Goal: Task Accomplishment & Management: Manage account settings

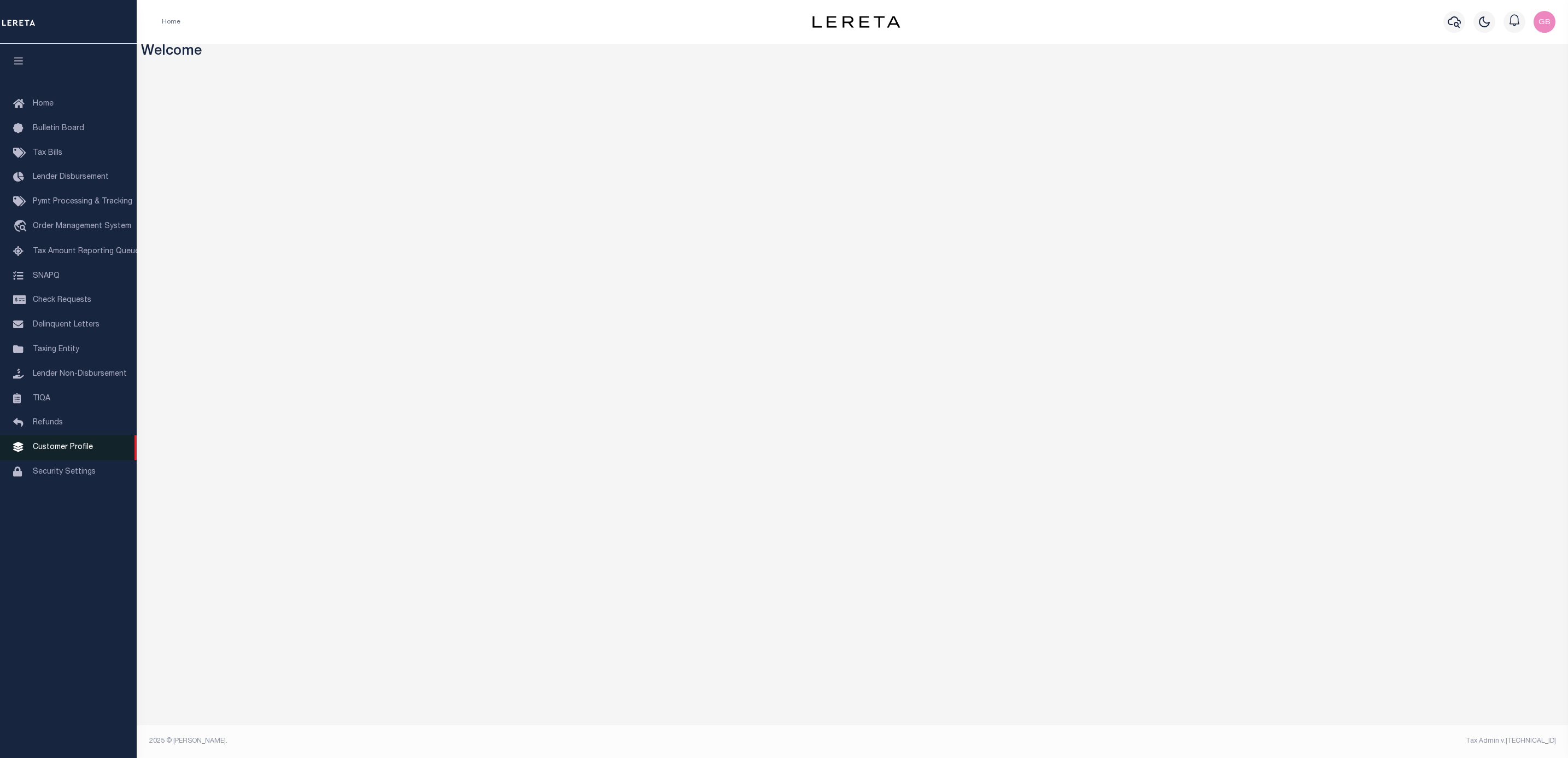
drag, startPoint x: 64, startPoint y: 454, endPoint x: 79, endPoint y: 454, distance: 15.0
click at [64, 451] on span "Customer Profile" at bounding box center [63, 447] width 60 height 8
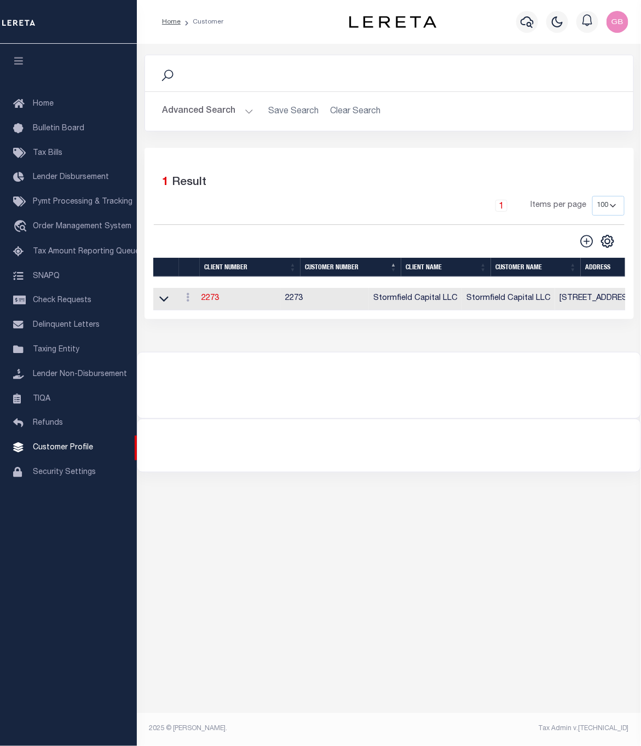
click at [240, 112] on button "Advanced Search" at bounding box center [208, 111] width 91 height 21
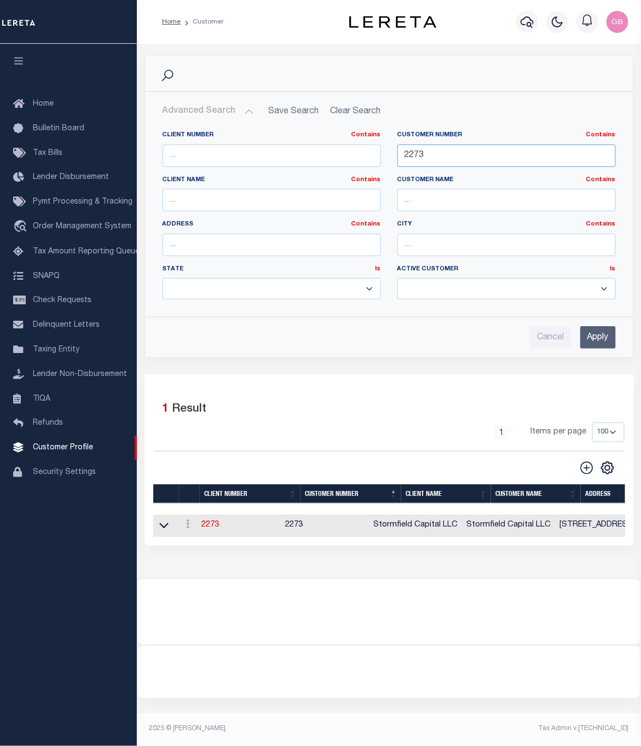
drag, startPoint x: 439, startPoint y: 153, endPoint x: 355, endPoint y: 162, distance: 83.6
click at [355, 162] on div "Client Number Contains Contains Is Customer Number Contains Contains Is 2273 Is" at bounding box center [389, 219] width 470 height 177
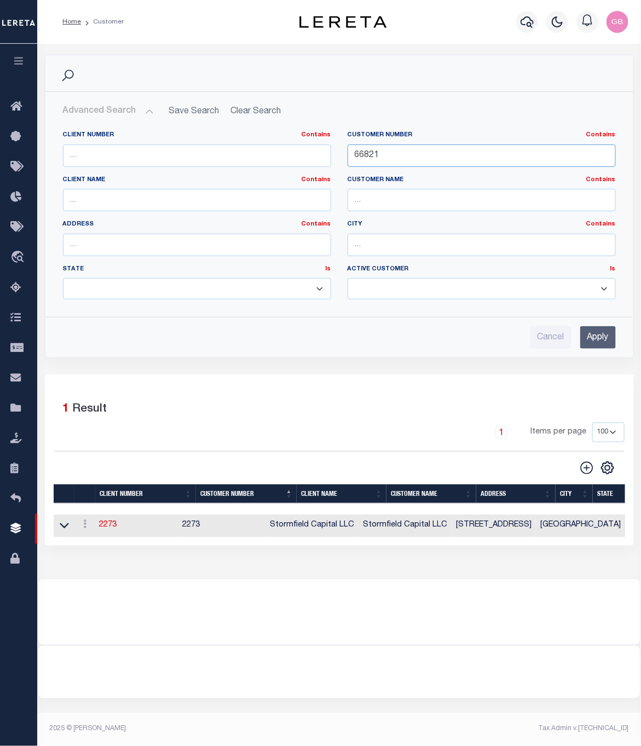
type input "66821"
click at [608, 339] on input "Apply" at bounding box center [598, 337] width 36 height 22
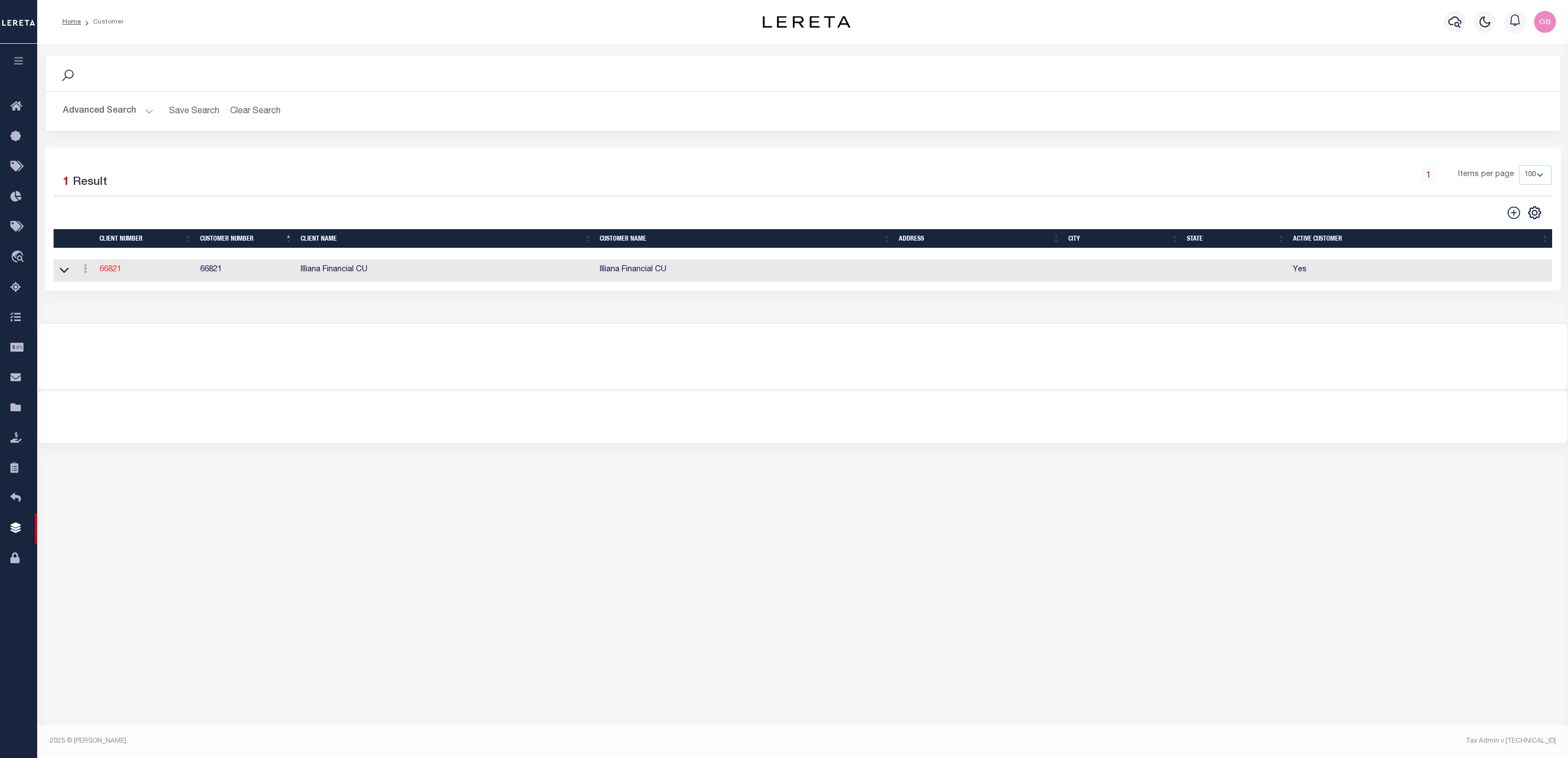
click at [112, 271] on link "66821" at bounding box center [111, 270] width 22 height 8
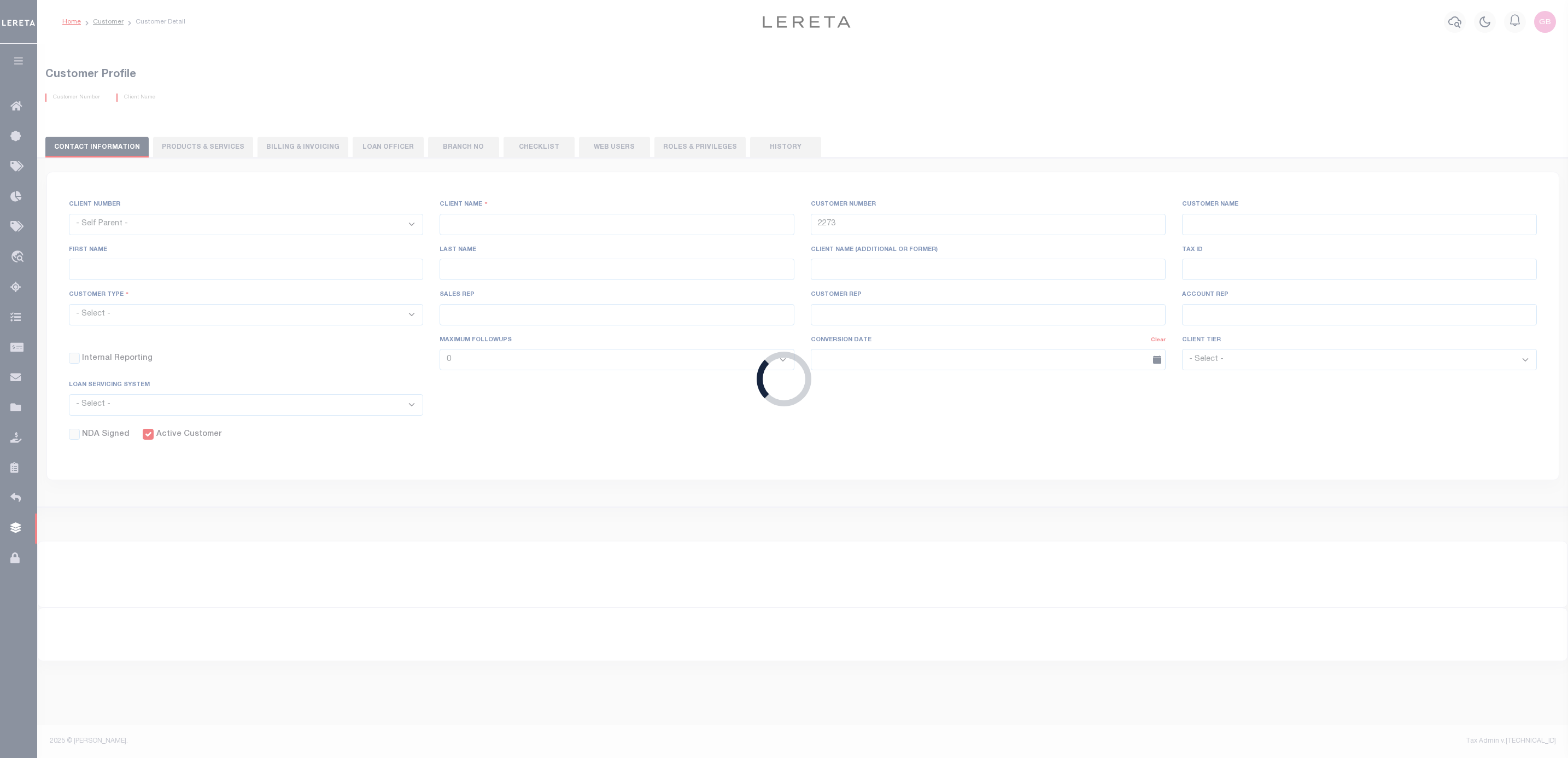
select select
type input "Illiana Financial CU"
type input "66821"
type input "Illiana Financial CU"
type input "Aliska J"
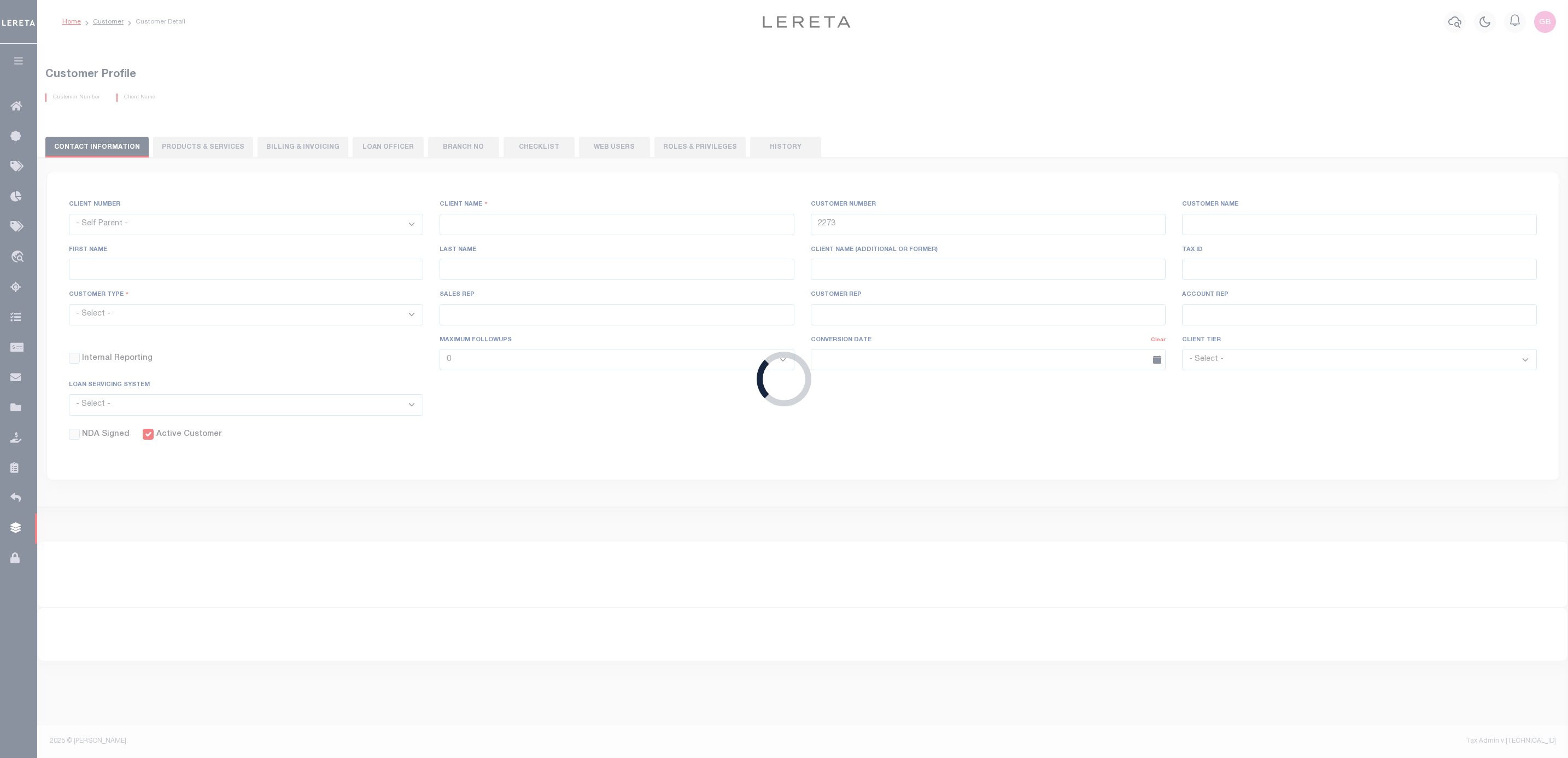
type input "Rice"
select select "Mixed Portfolio"
type input "Adam Villaneda"
type input "Customer Service"
select select "Tier 3"
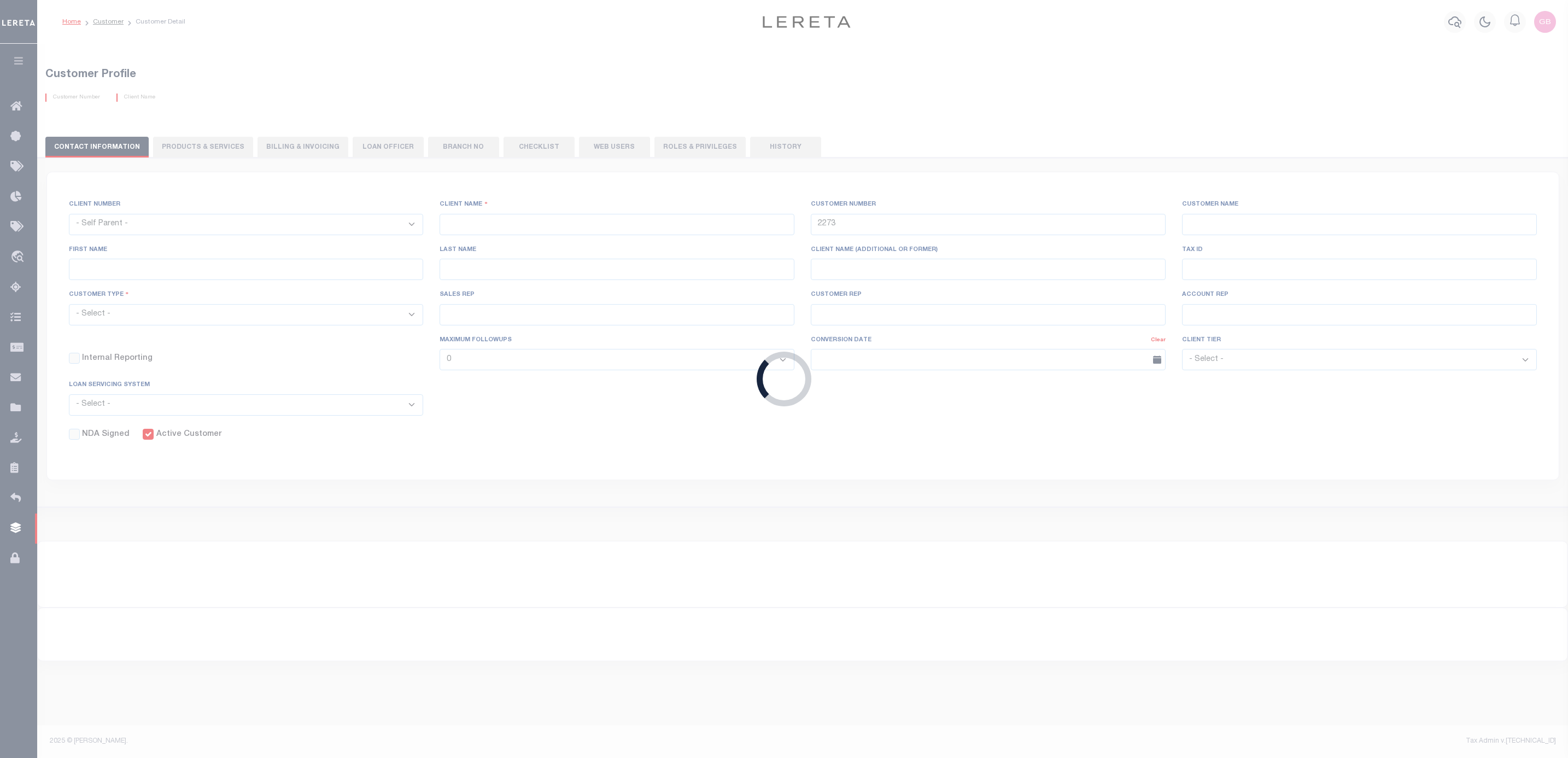
checkbox input "true"
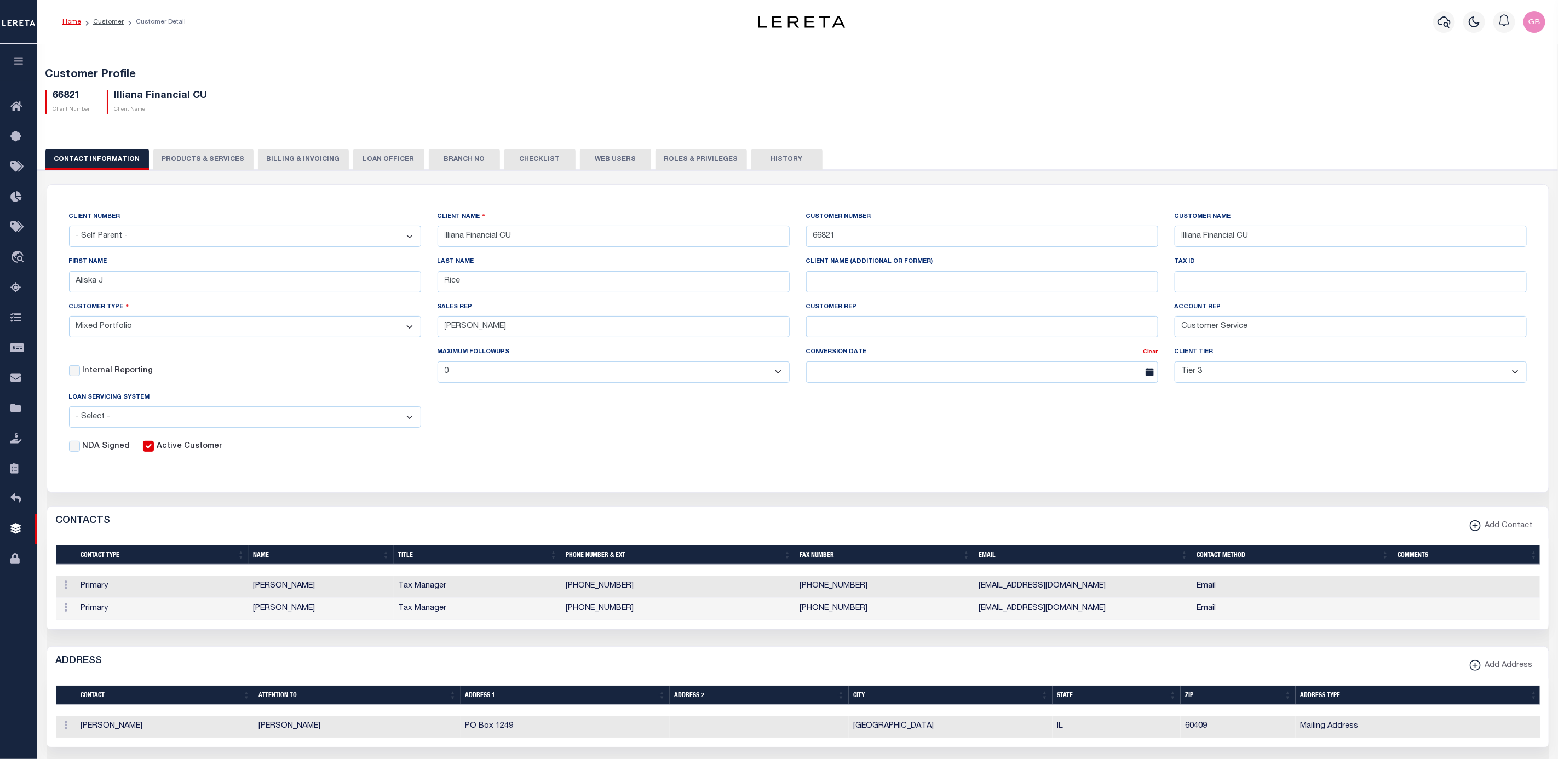
click at [768, 162] on button "History" at bounding box center [786, 159] width 71 height 21
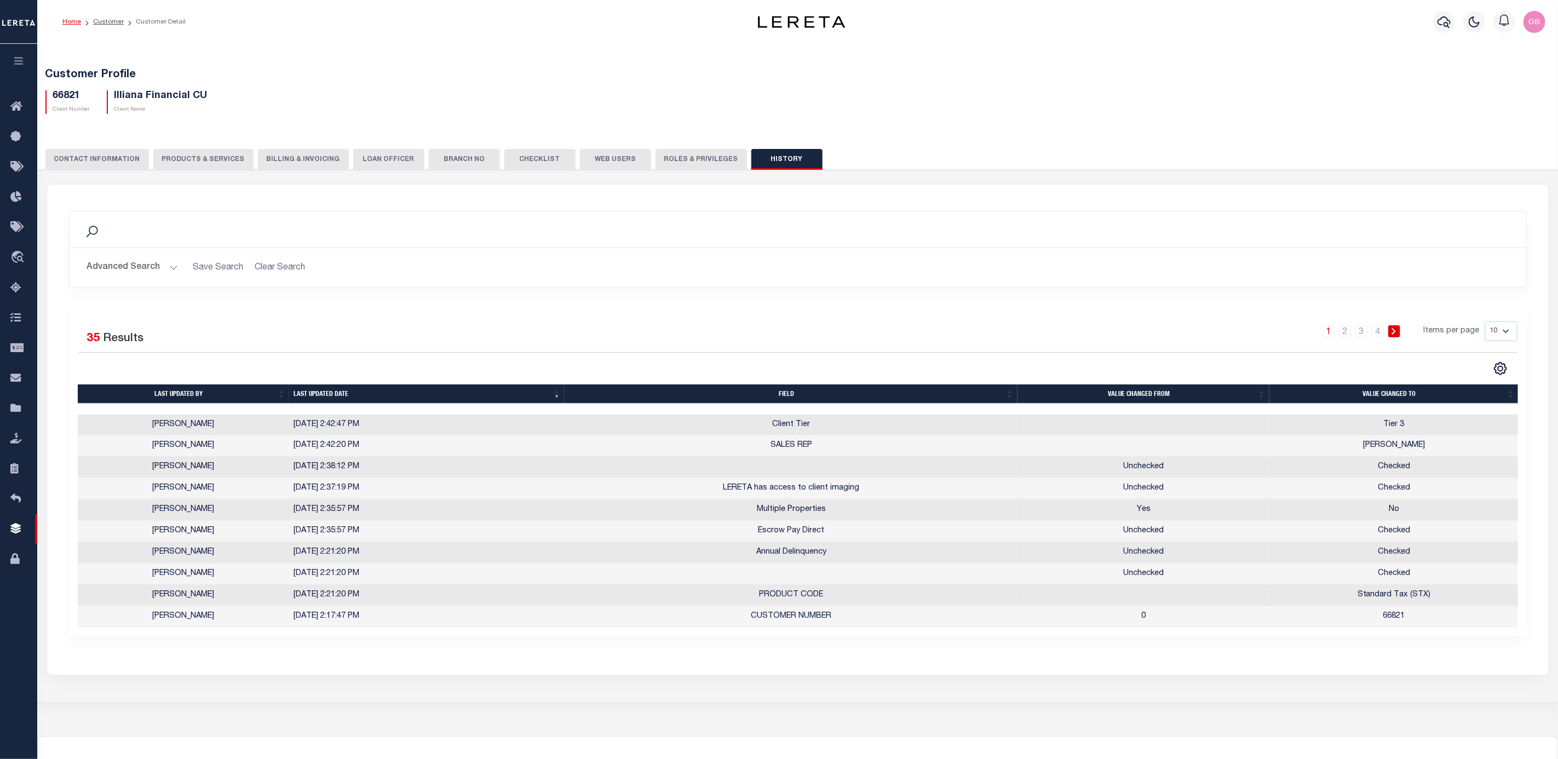
click at [94, 155] on button "CONTACT INFORMATION" at bounding box center [96, 159] width 103 height 21
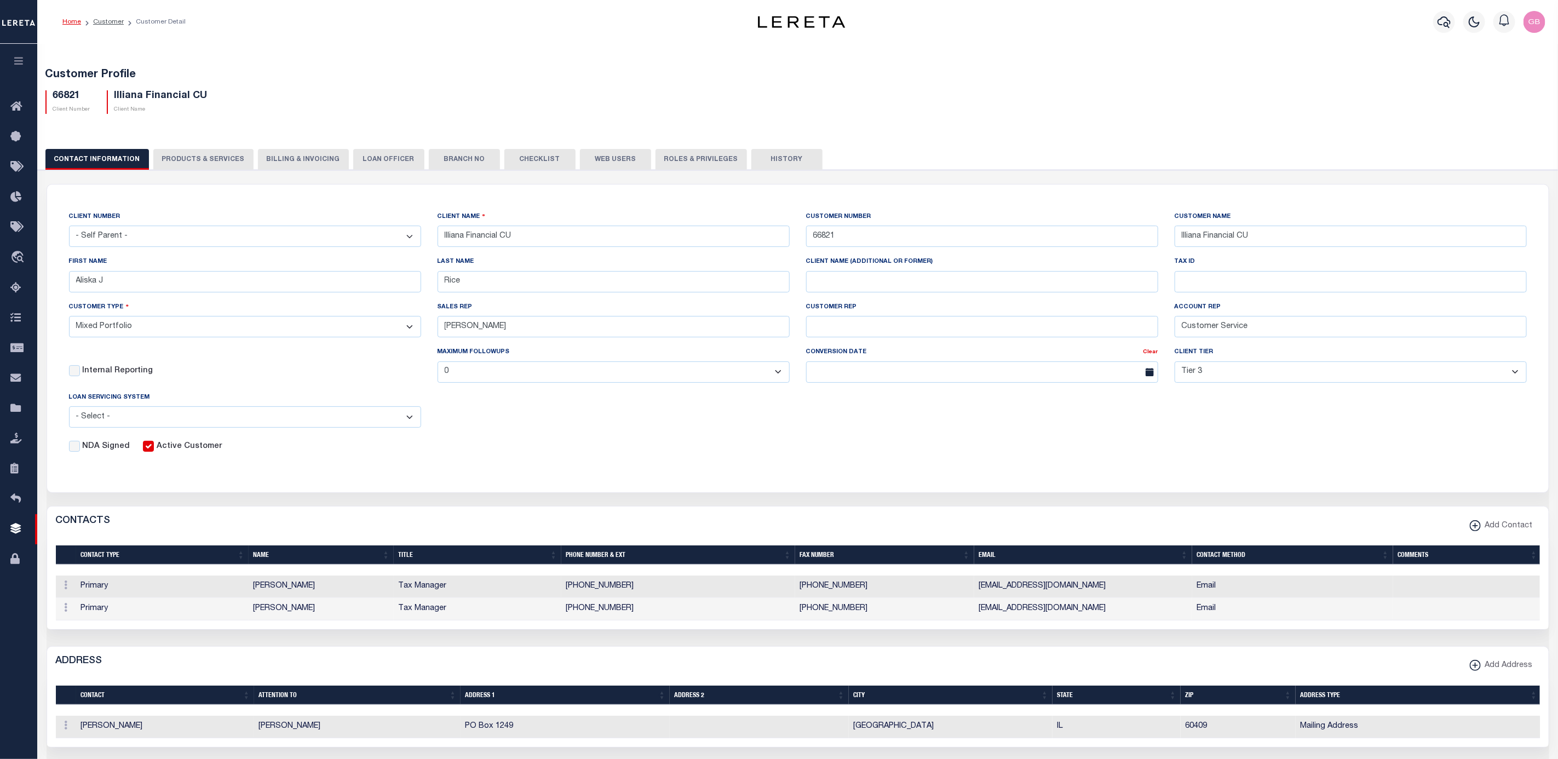
click at [767, 160] on button "History" at bounding box center [786, 159] width 71 height 21
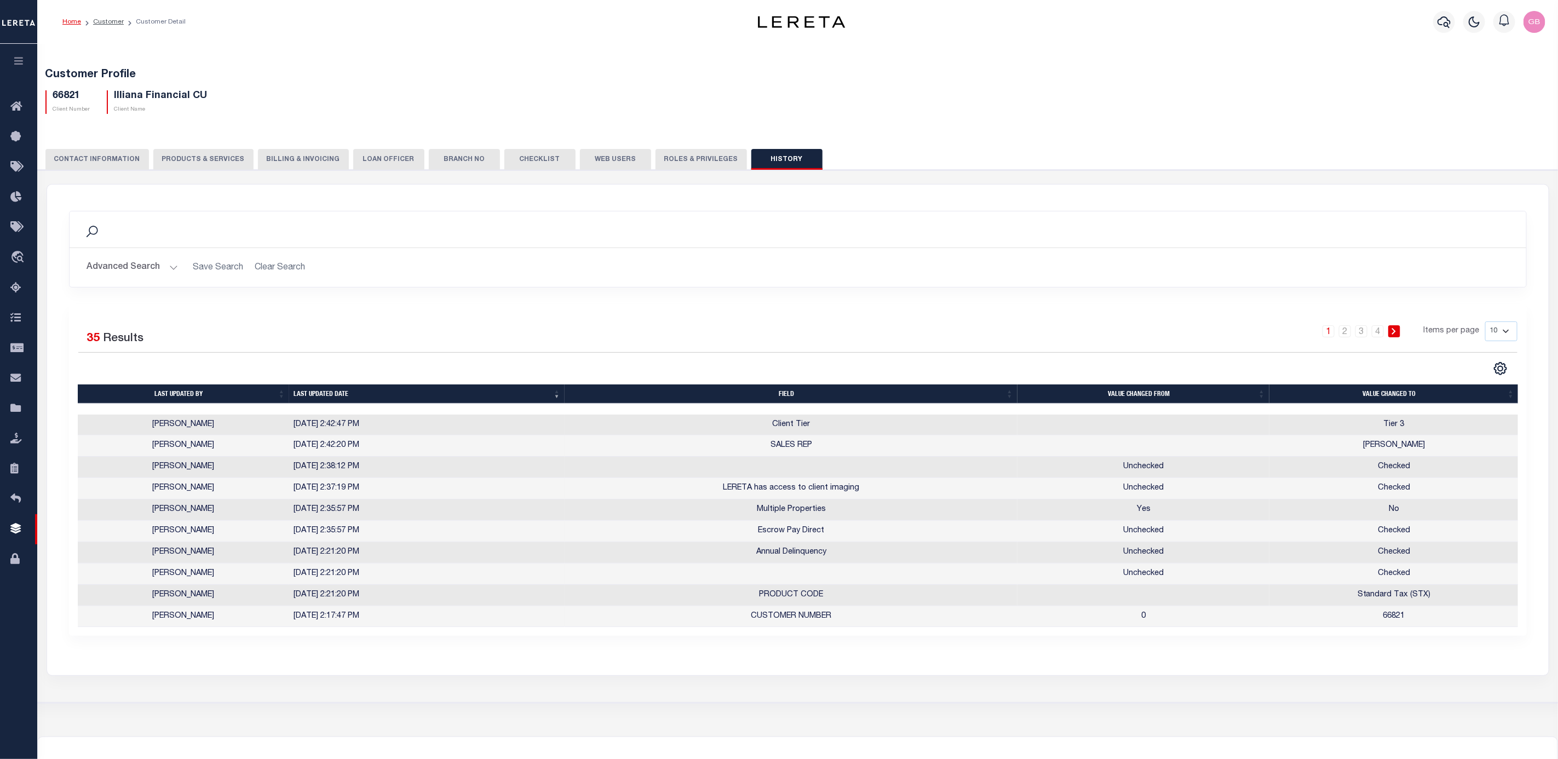
click at [1500, 337] on select "10 25 50 100" at bounding box center [1501, 331] width 32 height 20
select select "100"
click at [1485, 322] on select "10 25 50 100" at bounding box center [1501, 331] width 32 height 20
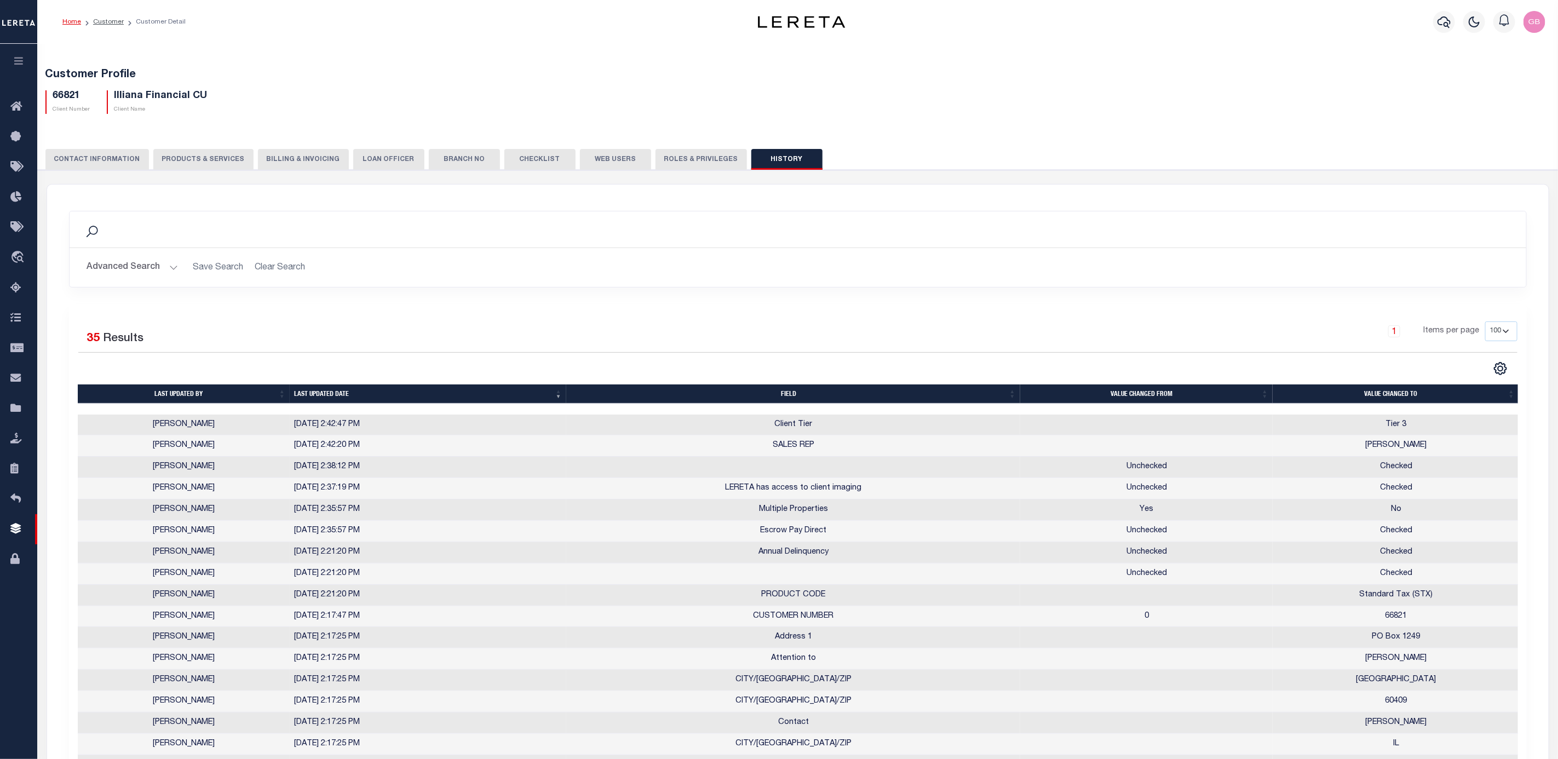
drag, startPoint x: 194, startPoint y: 163, endPoint x: 197, endPoint y: 184, distance: 21.5
click at [194, 163] on button "PRODUCTS & SERVICES" at bounding box center [203, 159] width 100 height 21
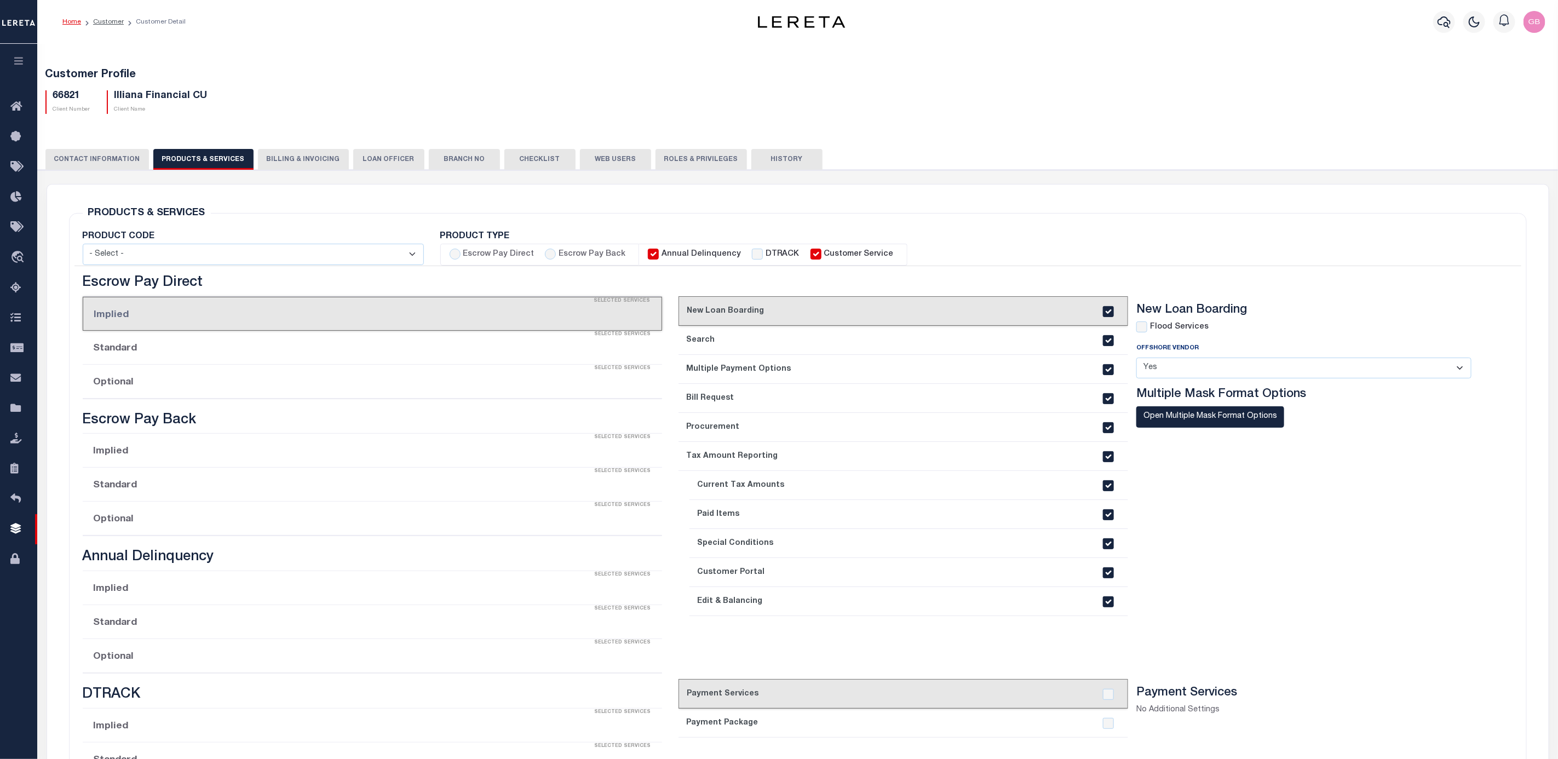
select select "STX"
radio input "true"
checkbox input "true"
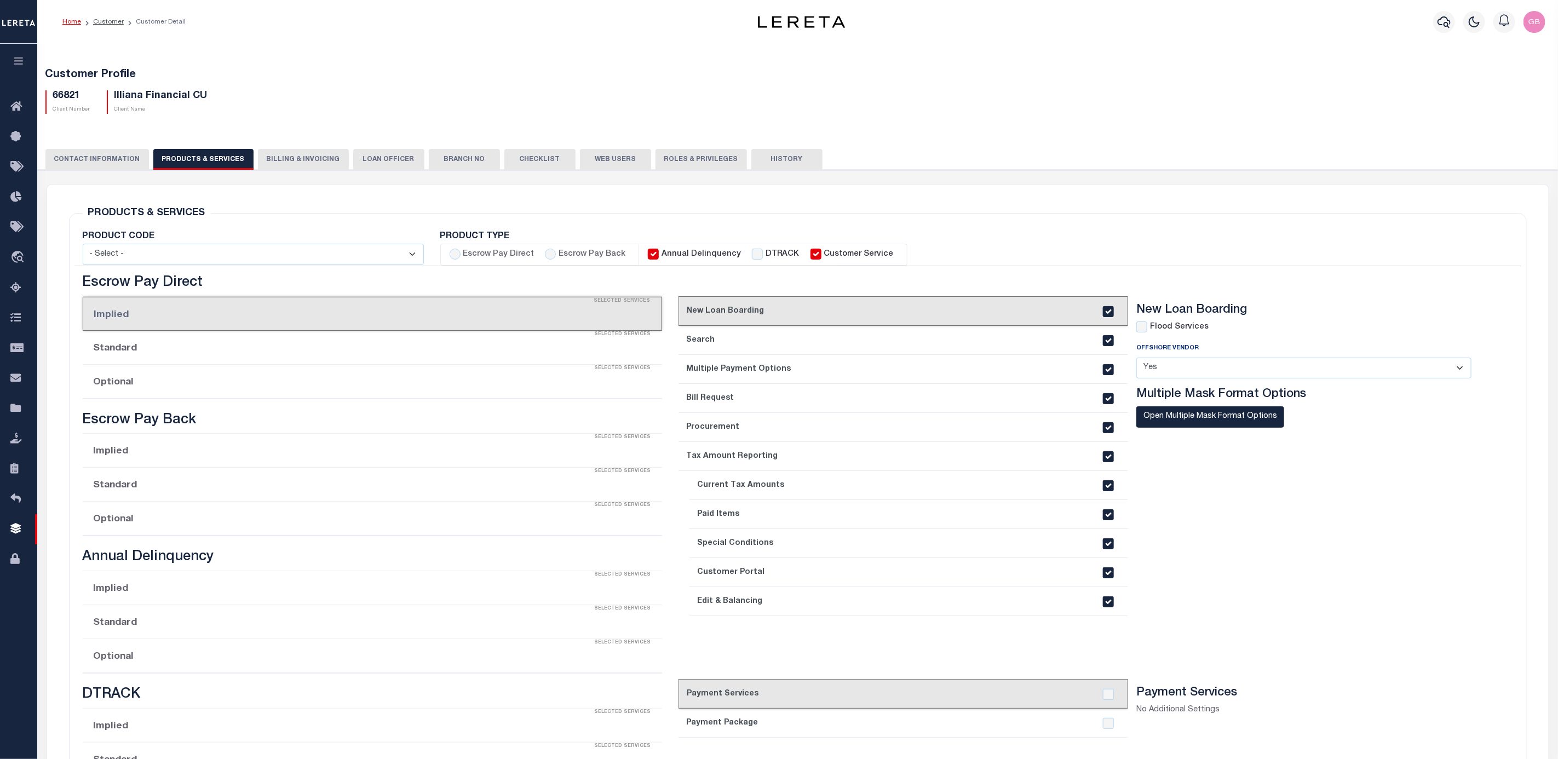
checkbox input "true"
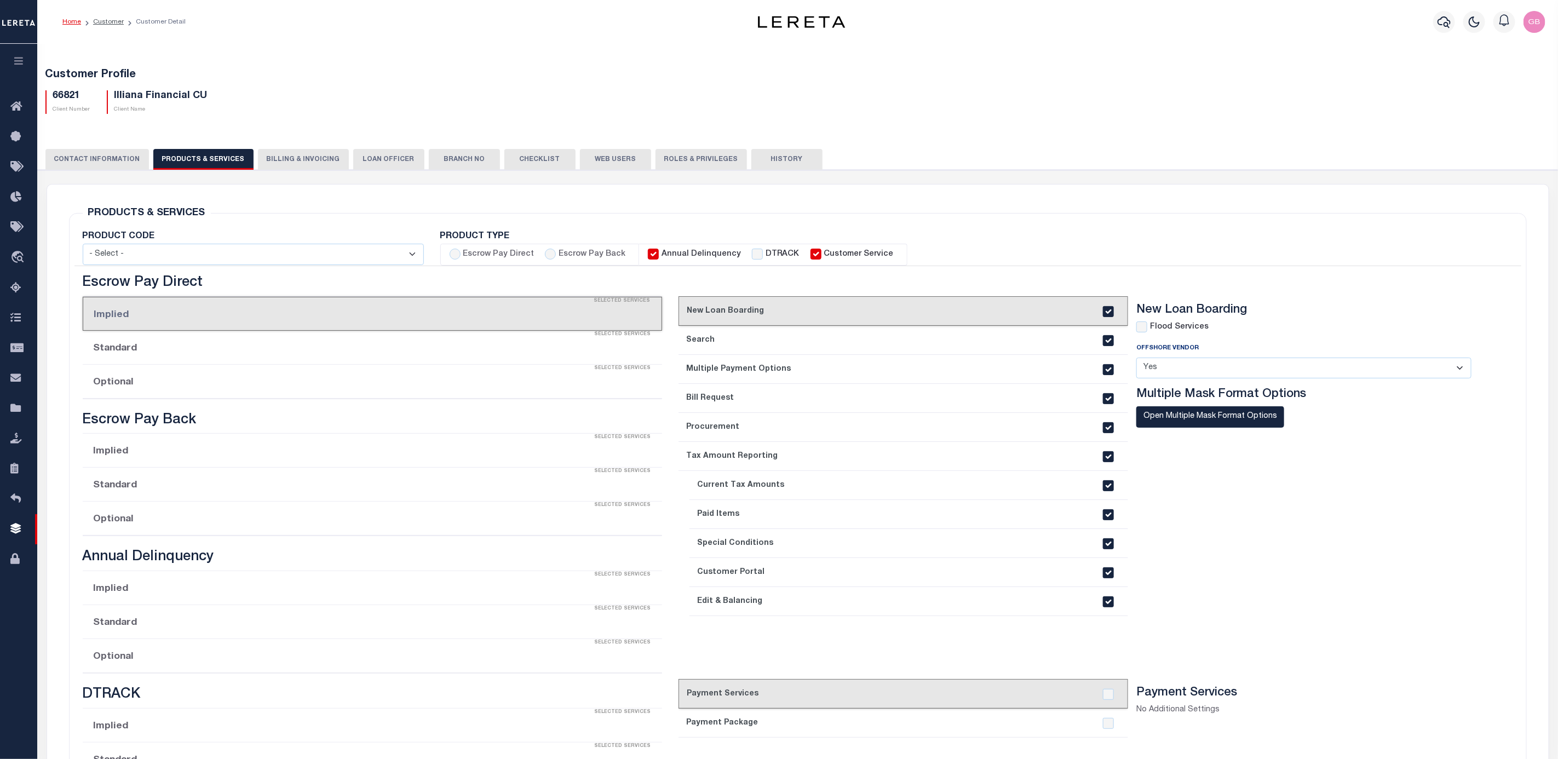
checkbox input "true"
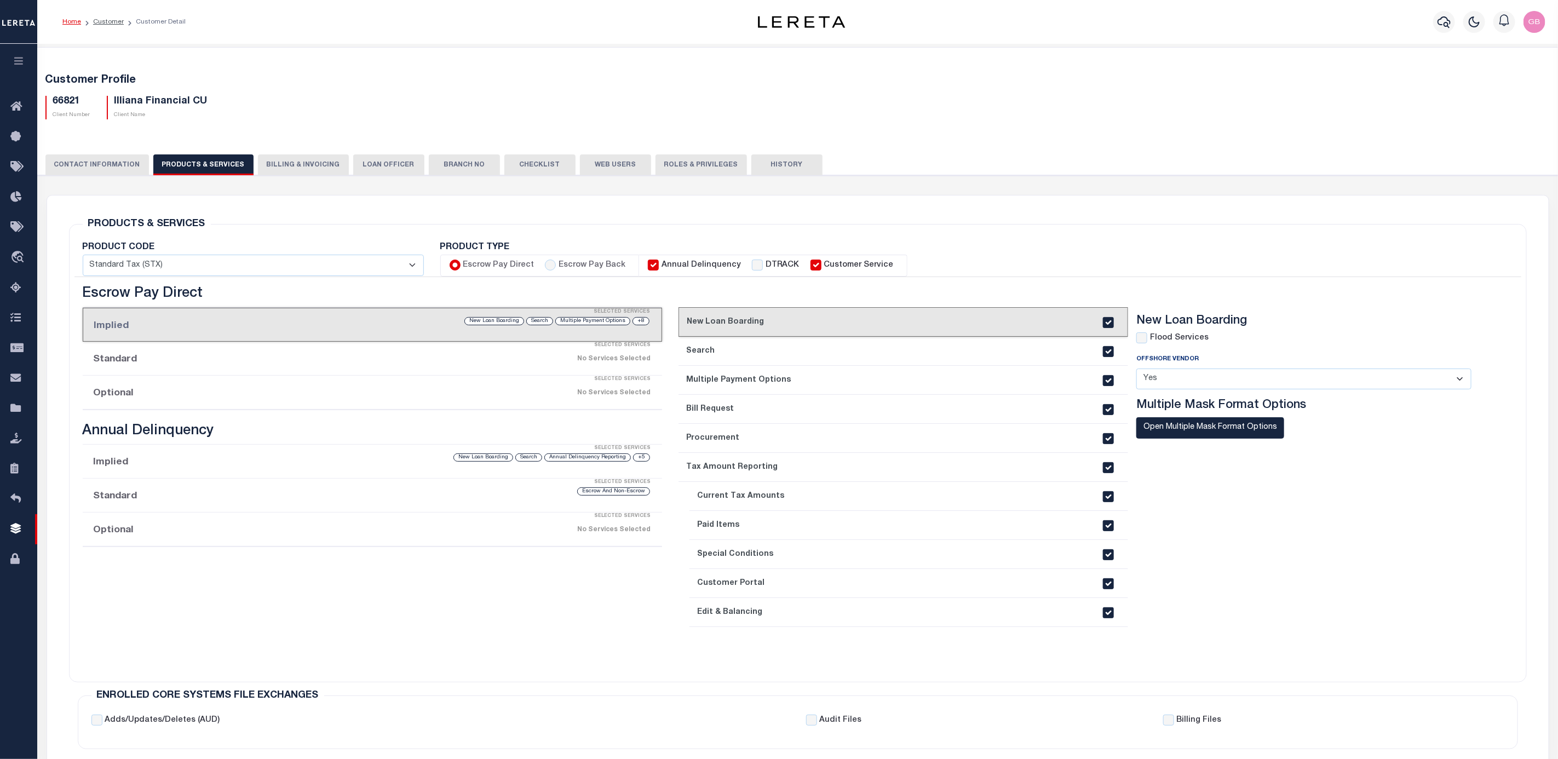
click at [110, 160] on button "CONTACT INFORMATION" at bounding box center [96, 164] width 103 height 21
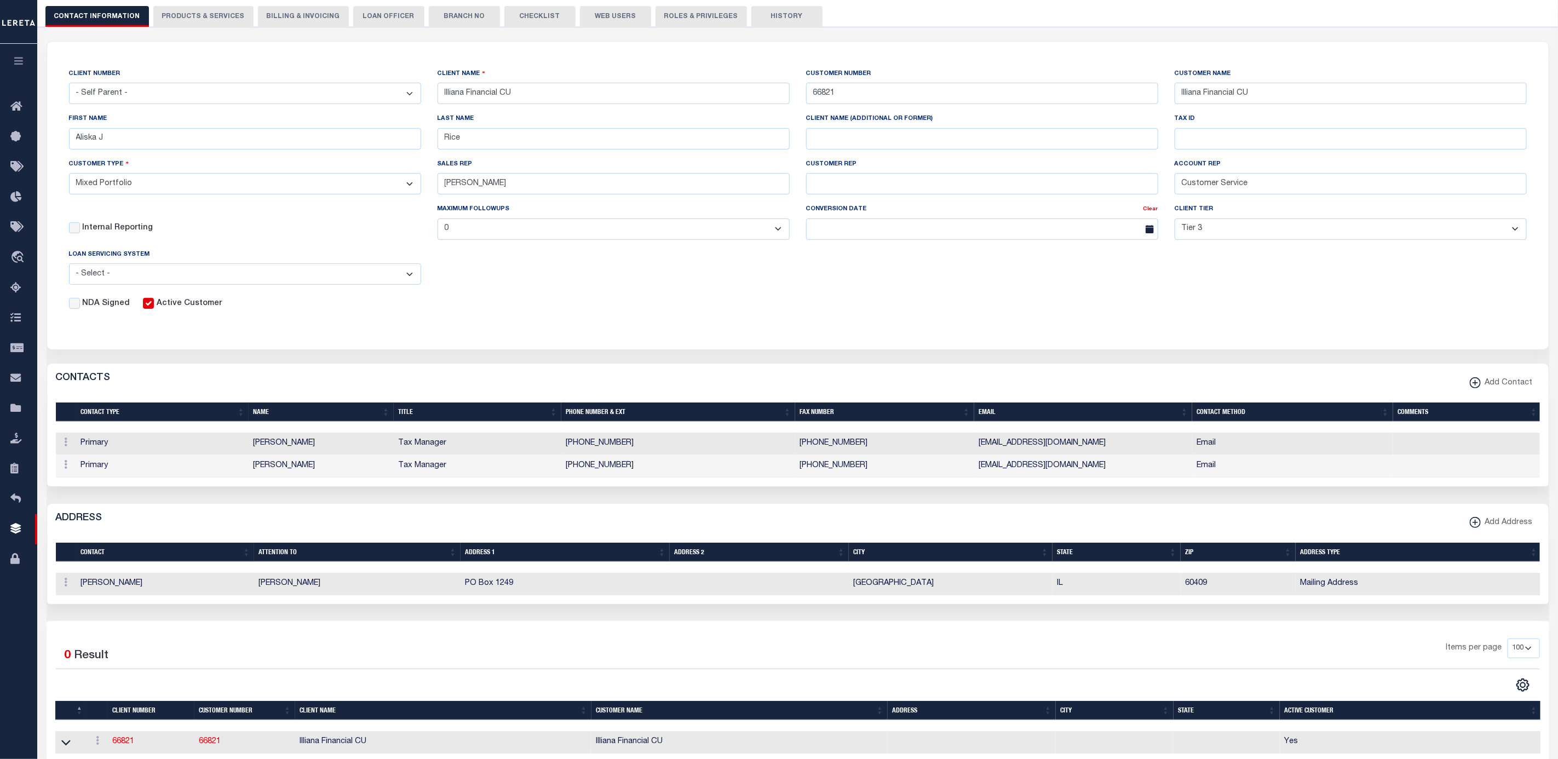
scroll to position [329, 0]
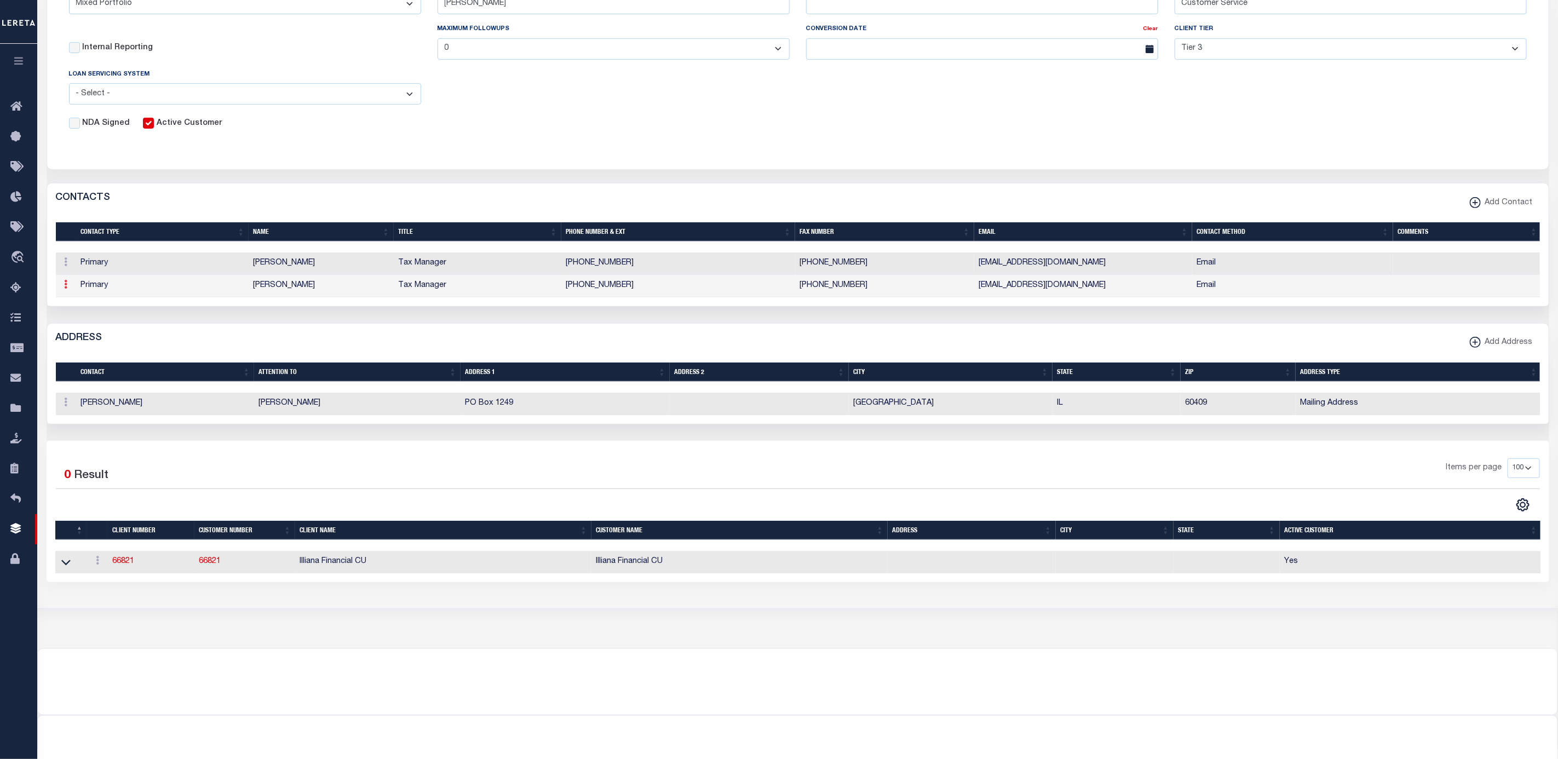
click at [65, 289] on icon at bounding box center [66, 284] width 3 height 9
click at [76, 344] on link "Delete" at bounding box center [86, 338] width 50 height 18
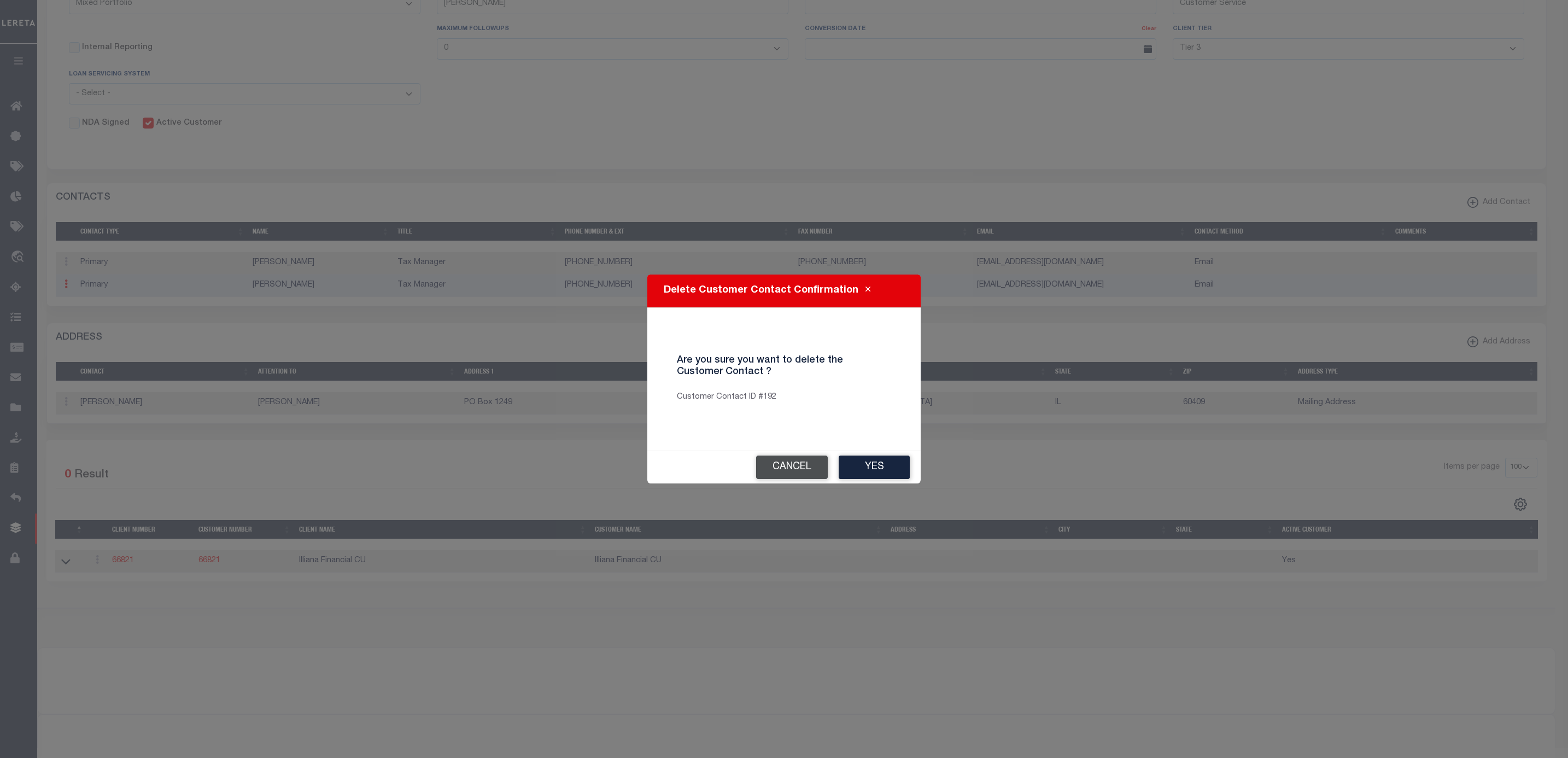
click at [791, 468] on button "Cancel" at bounding box center [792, 467] width 72 height 24
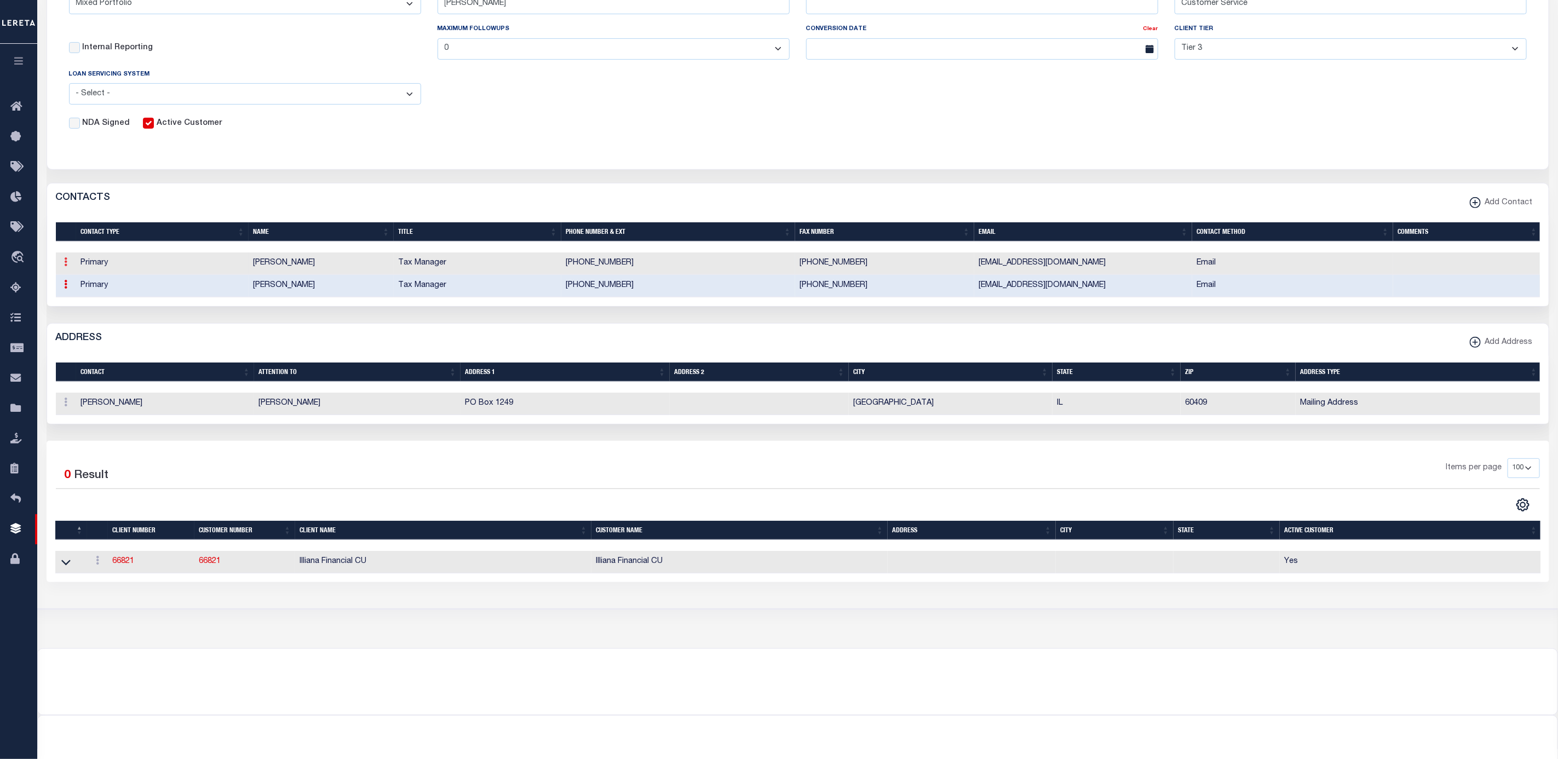
click at [66, 266] on icon at bounding box center [66, 261] width 3 height 9
click at [91, 325] on link "Delete" at bounding box center [86, 316] width 50 height 18
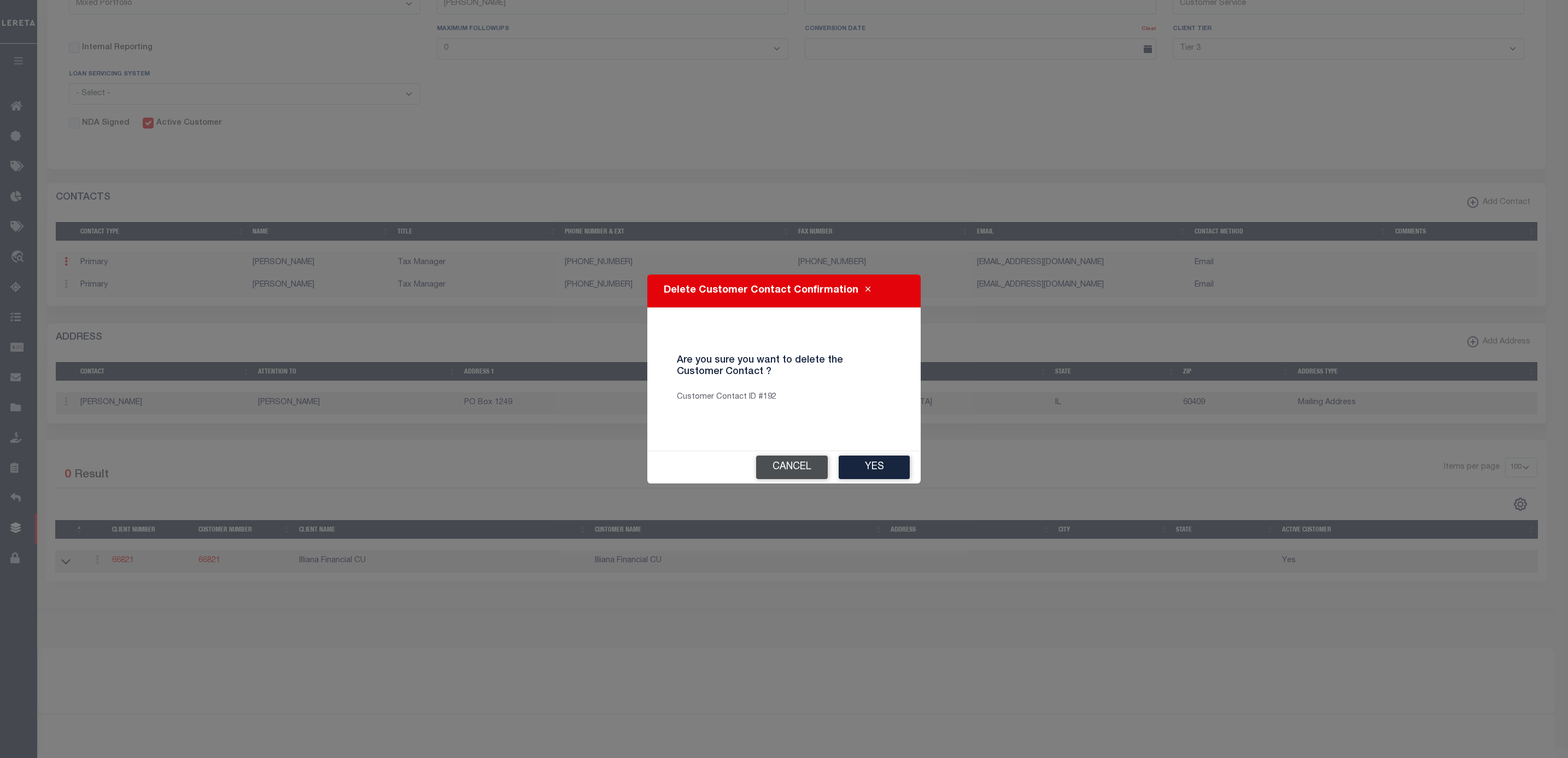
click at [799, 470] on button "Cancel" at bounding box center [792, 467] width 72 height 24
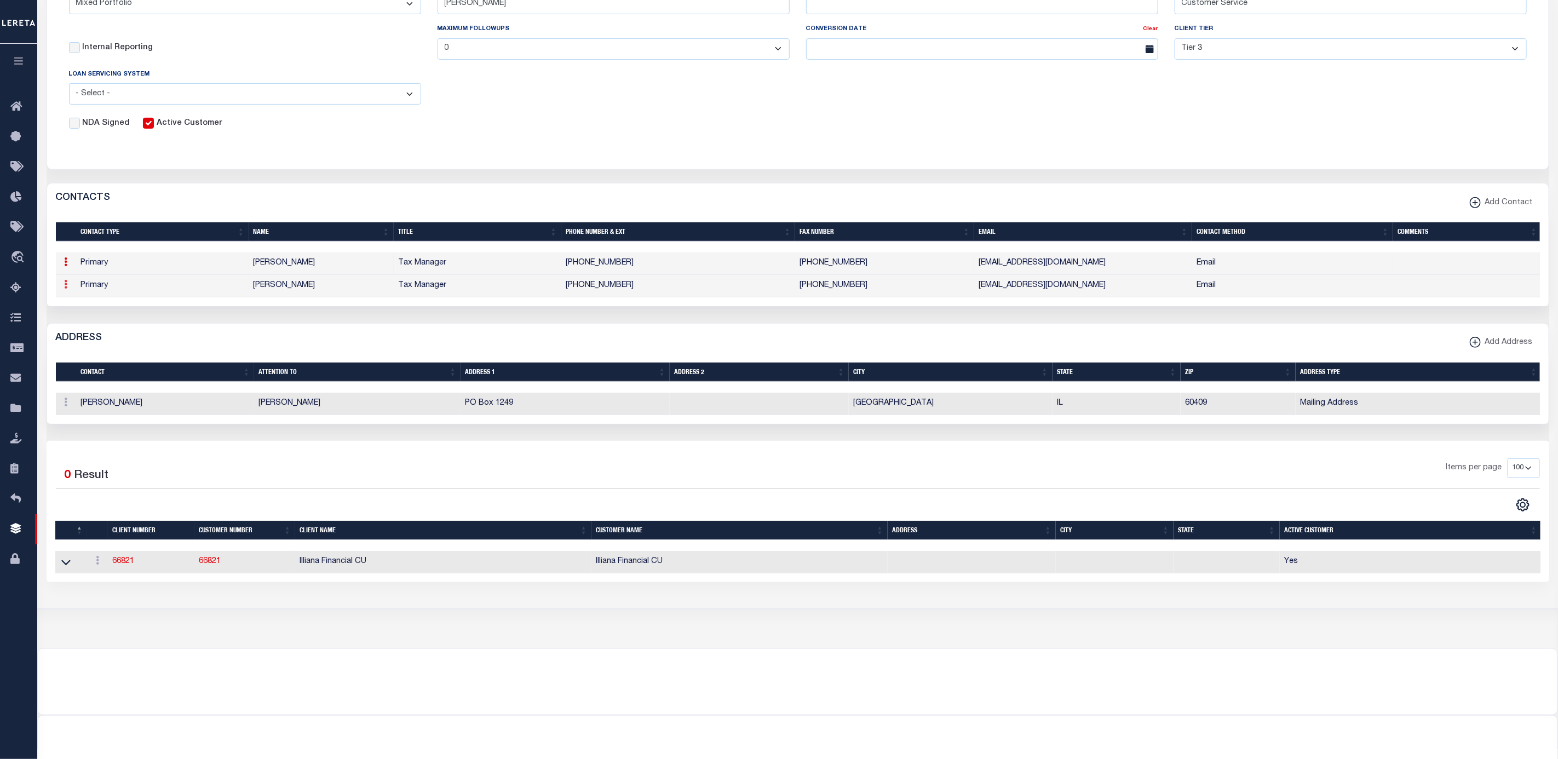
click at [68, 290] on link at bounding box center [66, 285] width 12 height 9
click at [79, 329] on link "Edit" at bounding box center [86, 319] width 50 height 18
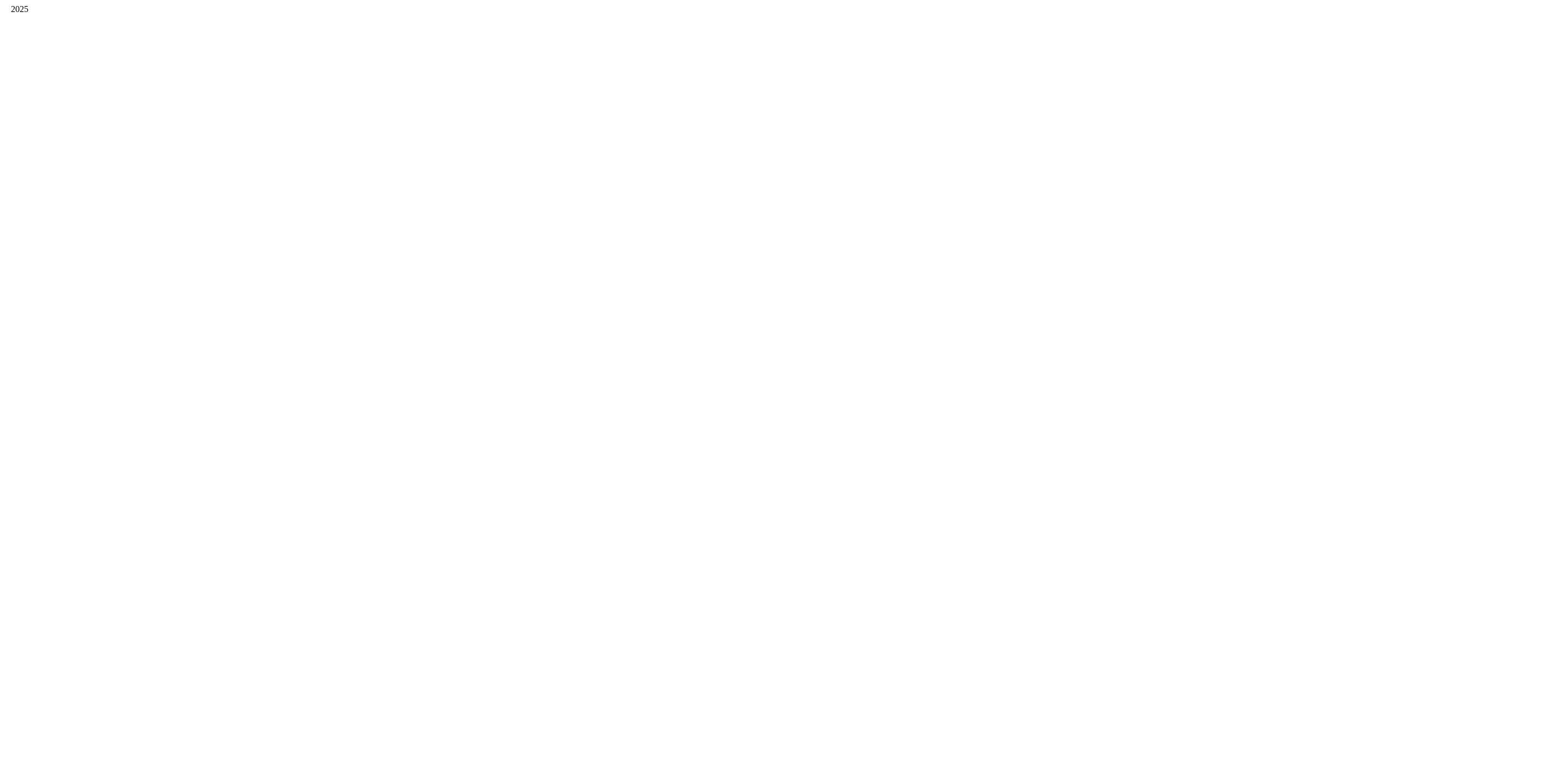
scroll to position [0, 0]
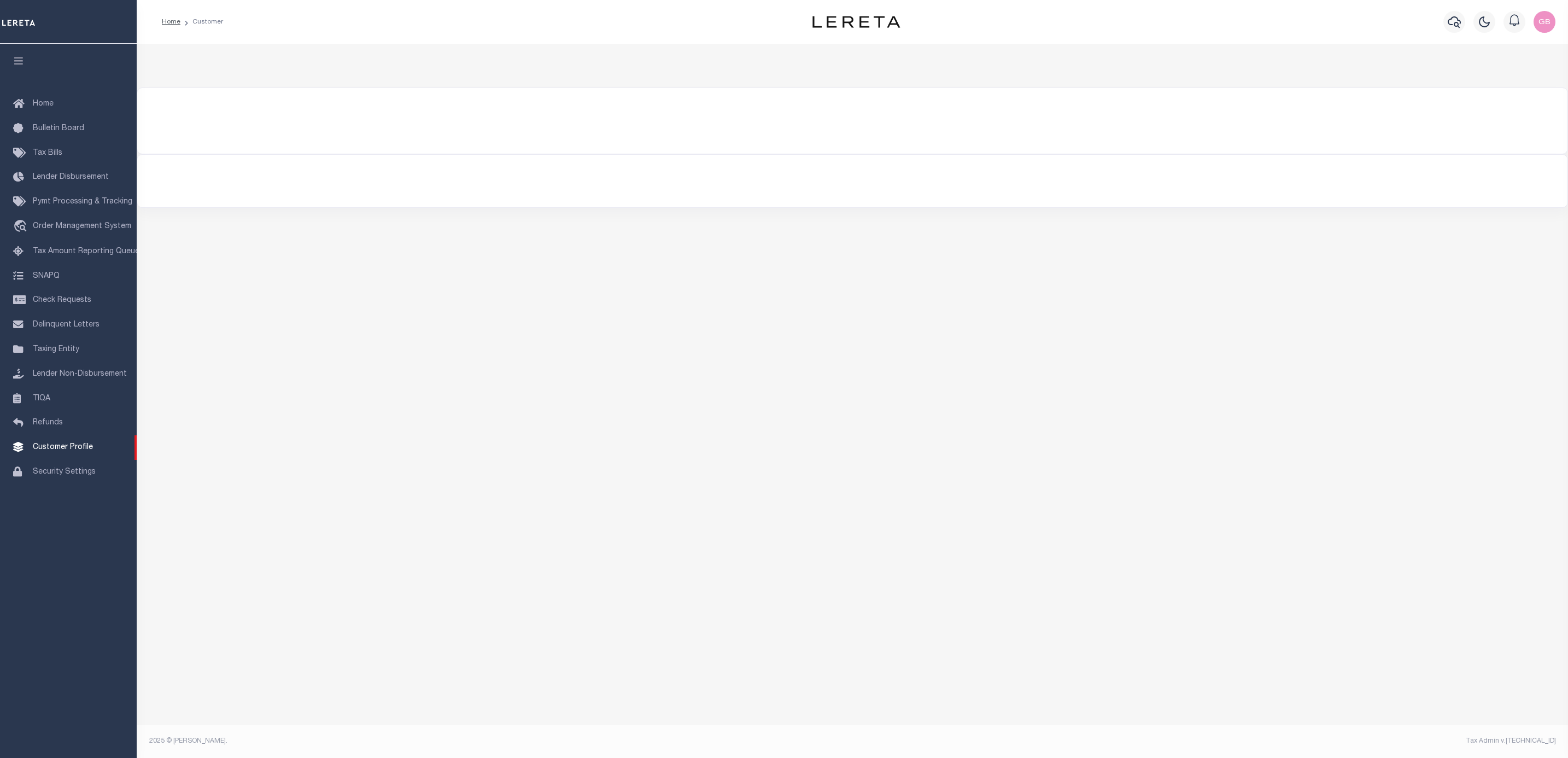
type input "66821"
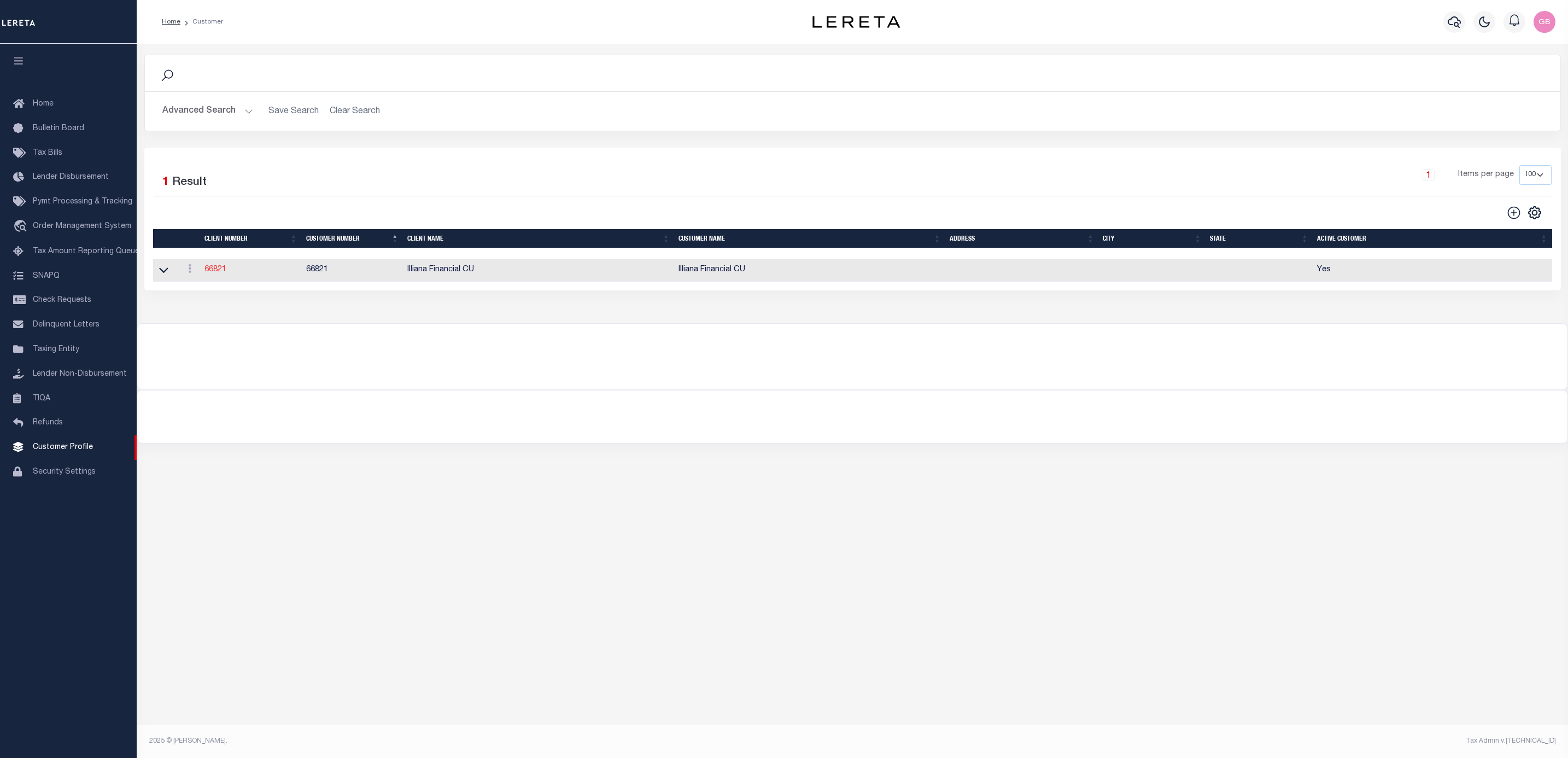
click at [211, 274] on link "66821" at bounding box center [216, 270] width 22 height 8
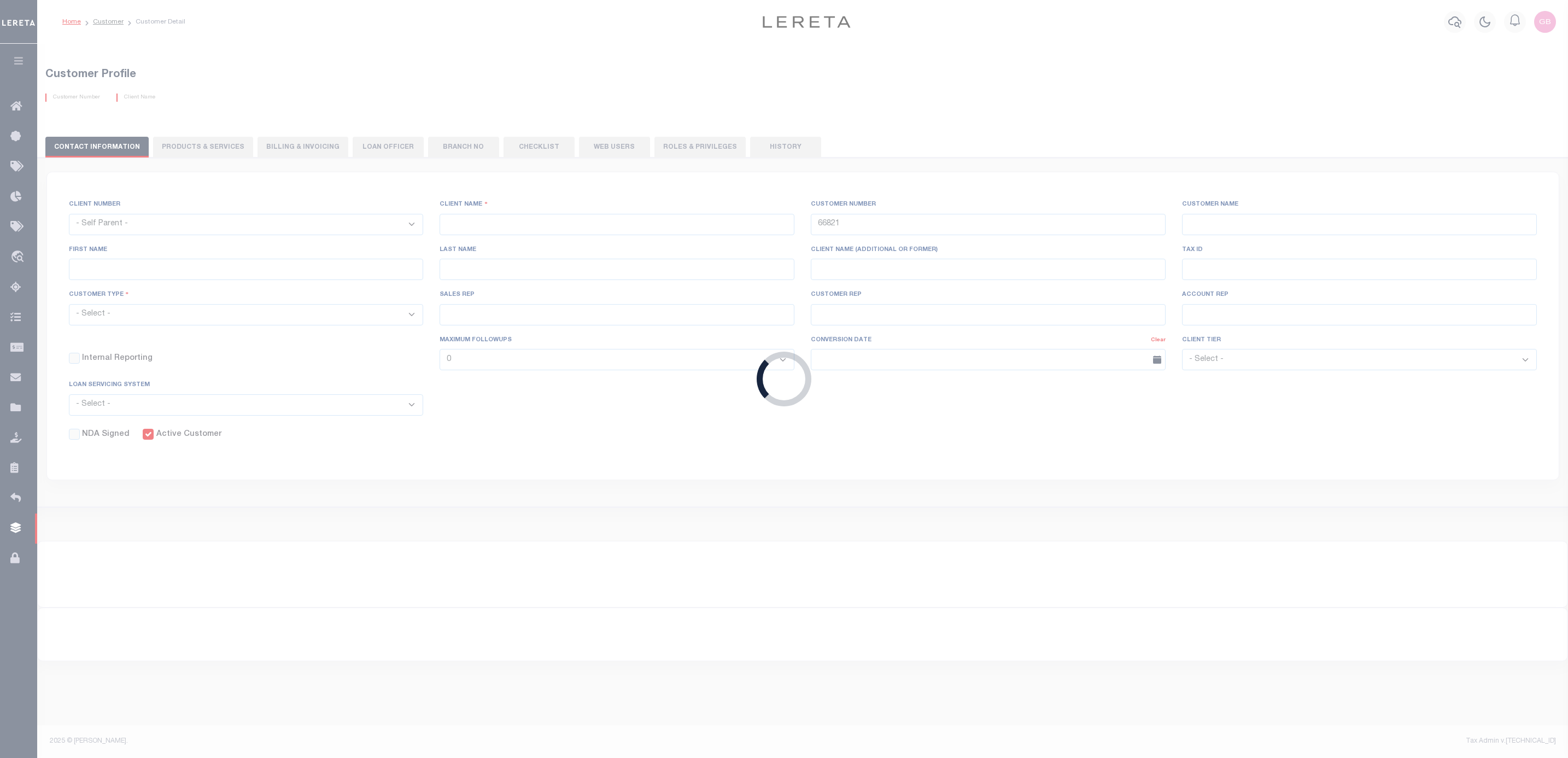
select select
type input "Illiana Financial CU"
type input "Aliska J"
type input "Rice"
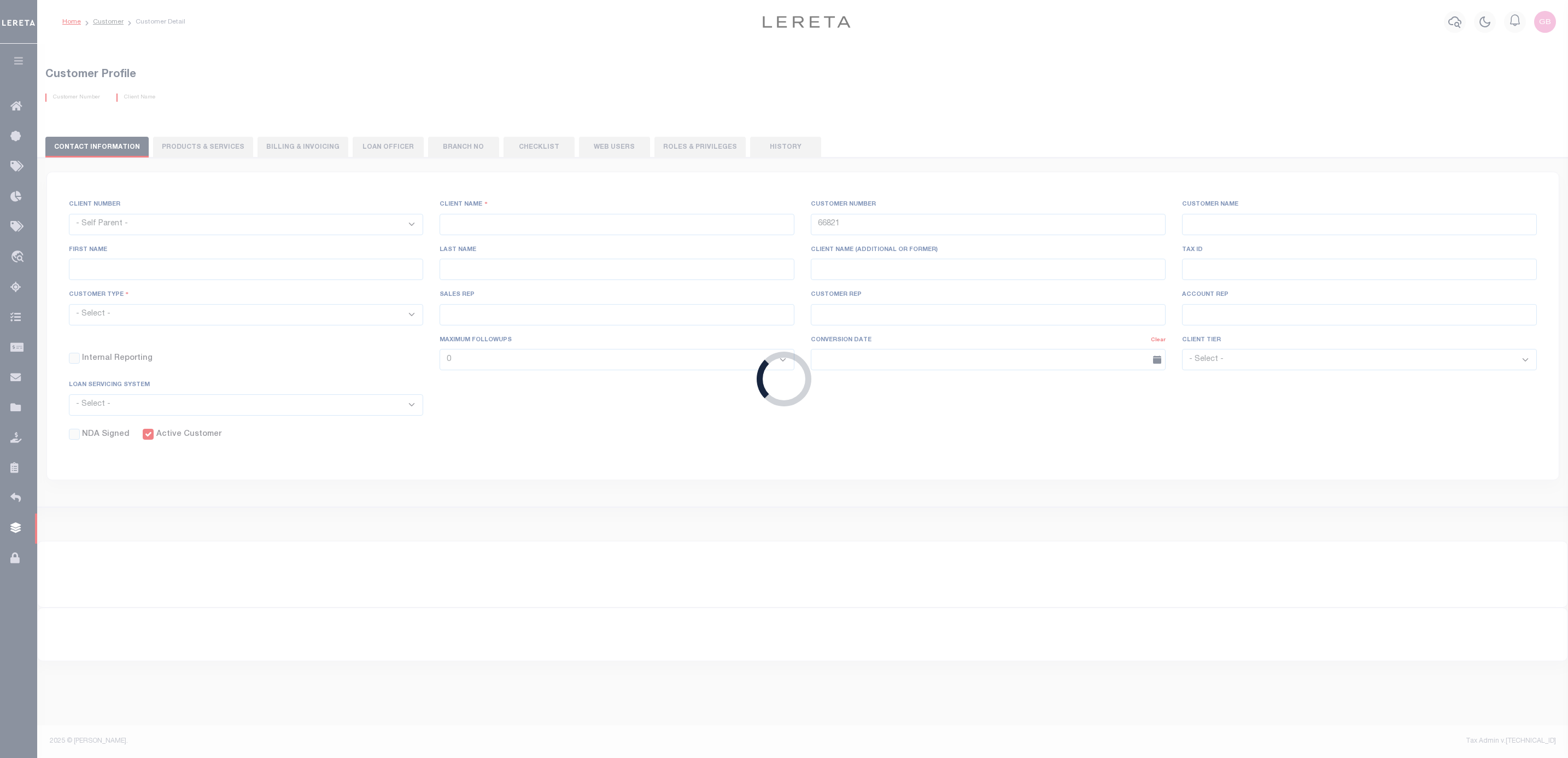
select select "Mixed Portfolio"
type input "Adam Villaneda"
type input "Customer Service"
select select "Tier 3"
checkbox input "true"
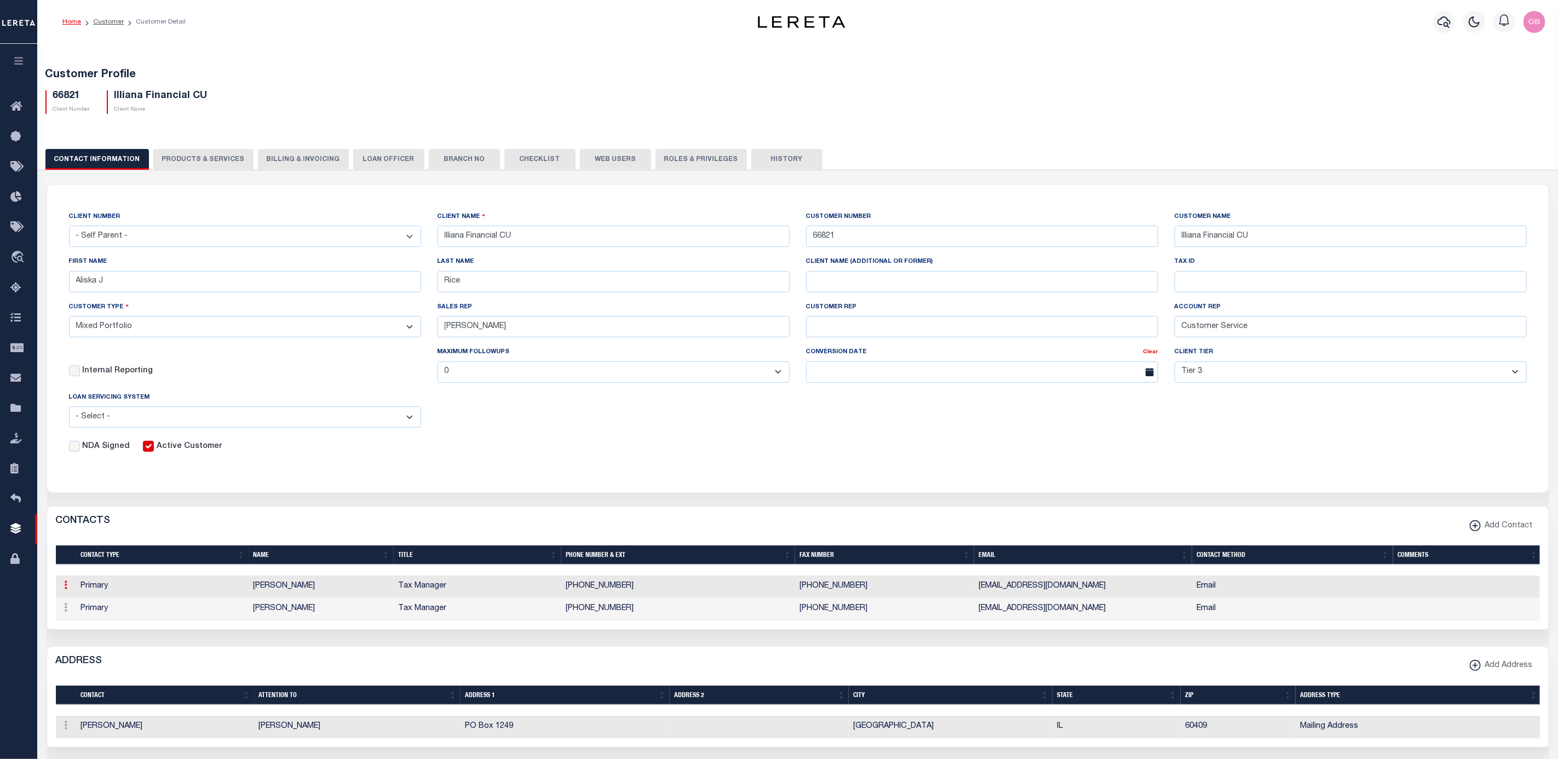
click at [62, 591] on link at bounding box center [66, 586] width 12 height 9
click at [89, 629] on link "Edit" at bounding box center [86, 620] width 50 height 18
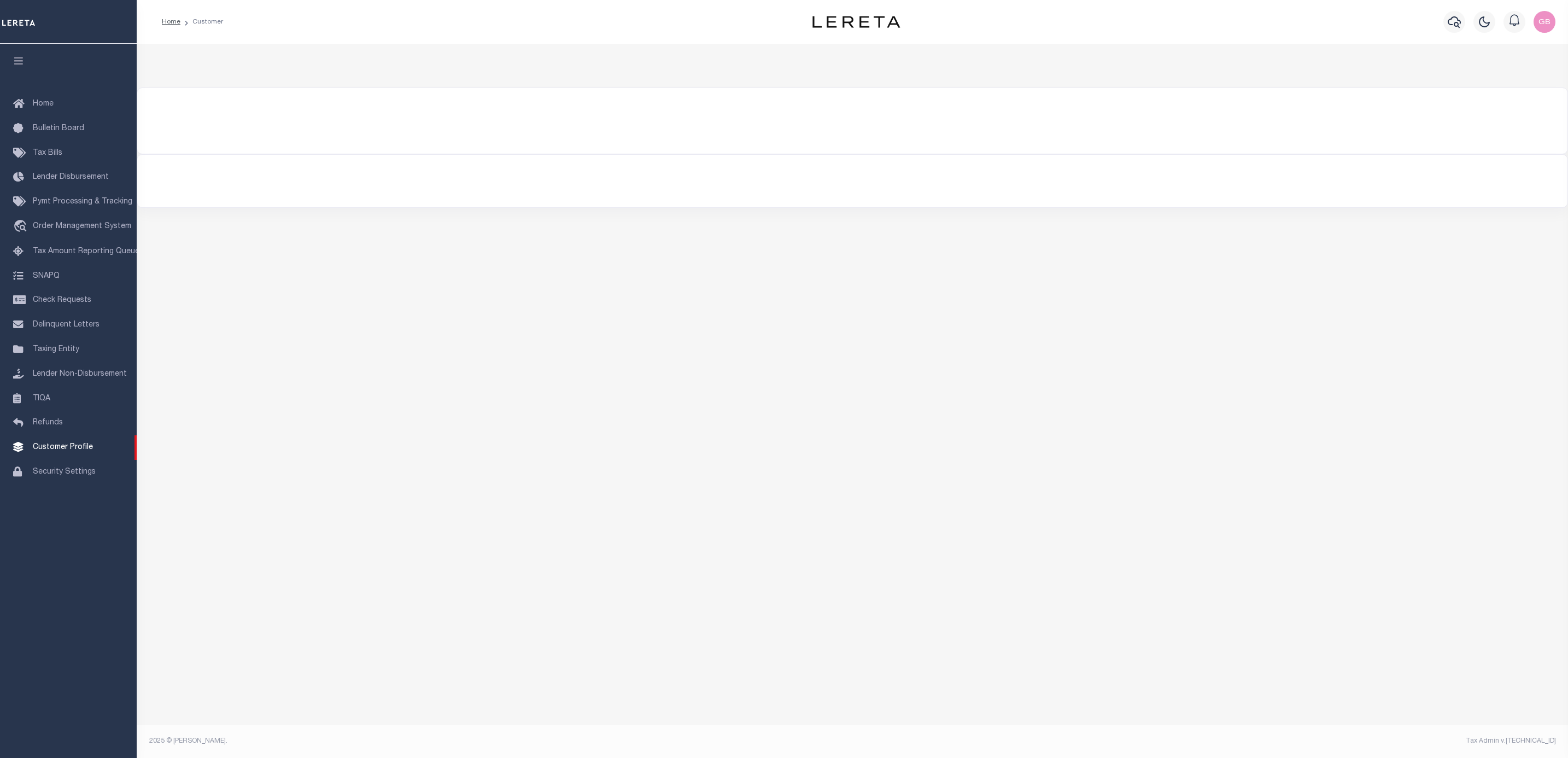
type input "66821"
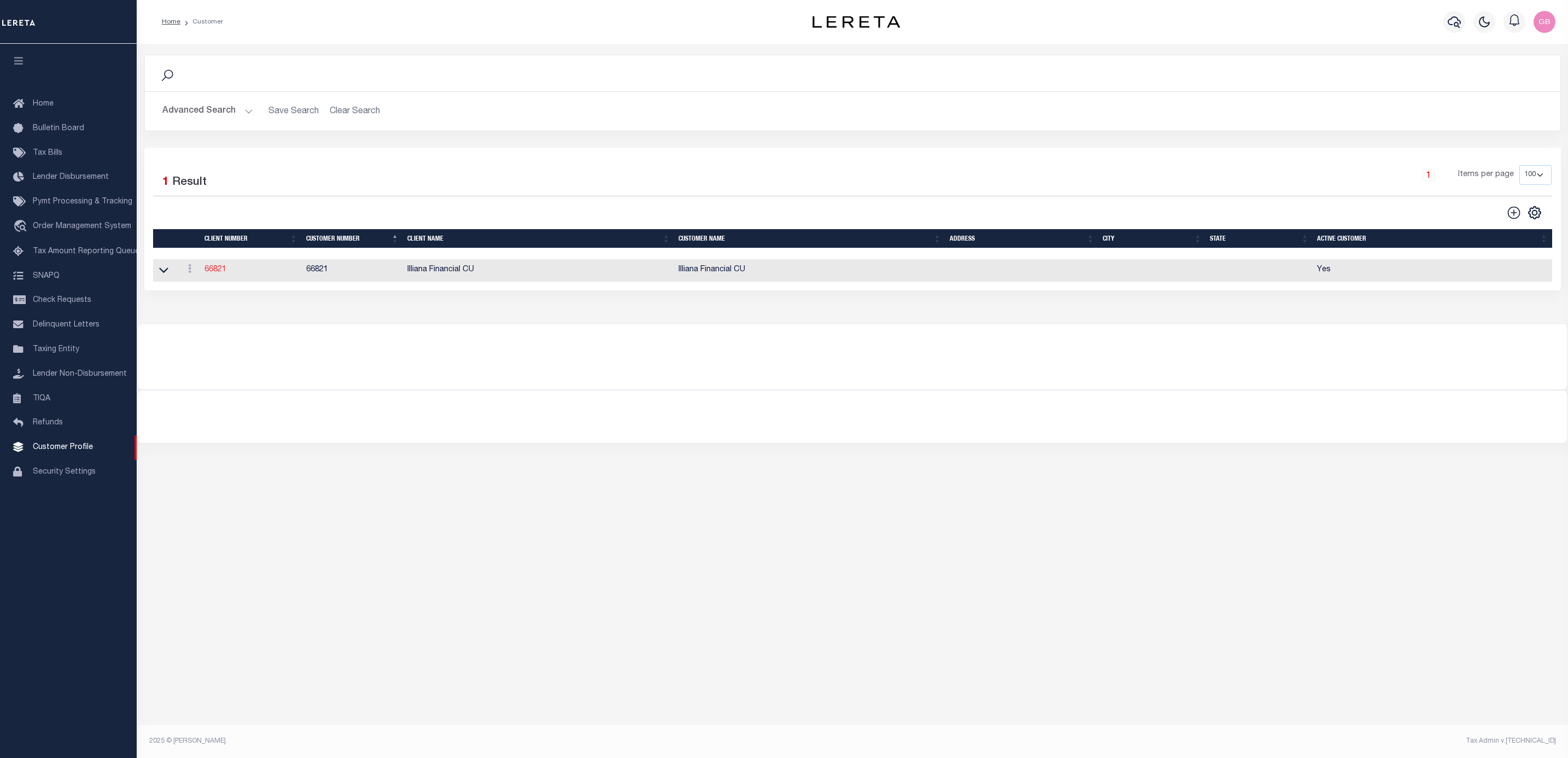
click at [212, 269] on link "66821" at bounding box center [216, 270] width 22 height 8
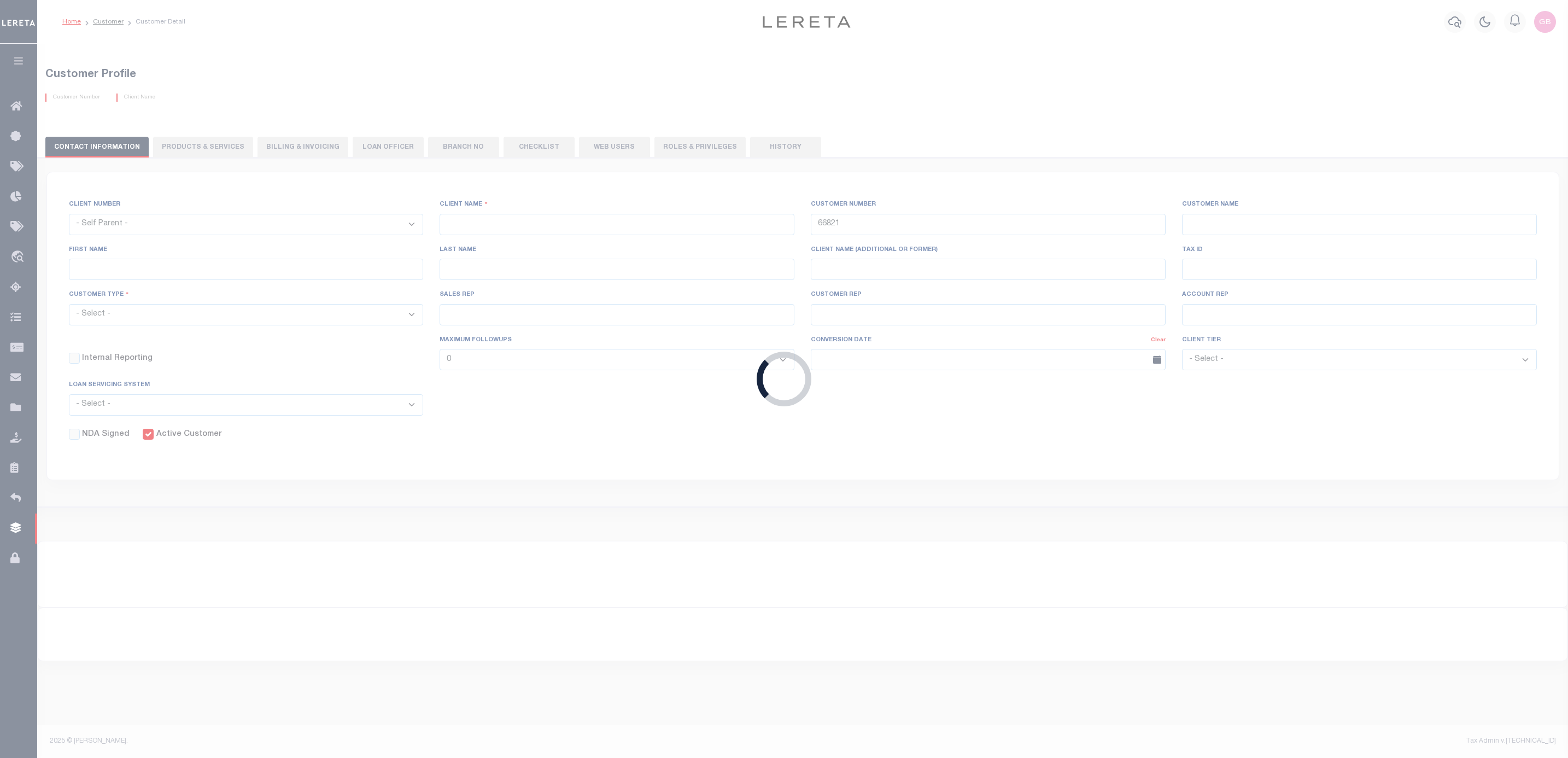
select select
type input "Illiana Financial CU"
type input "Aliska J"
type input "Rice"
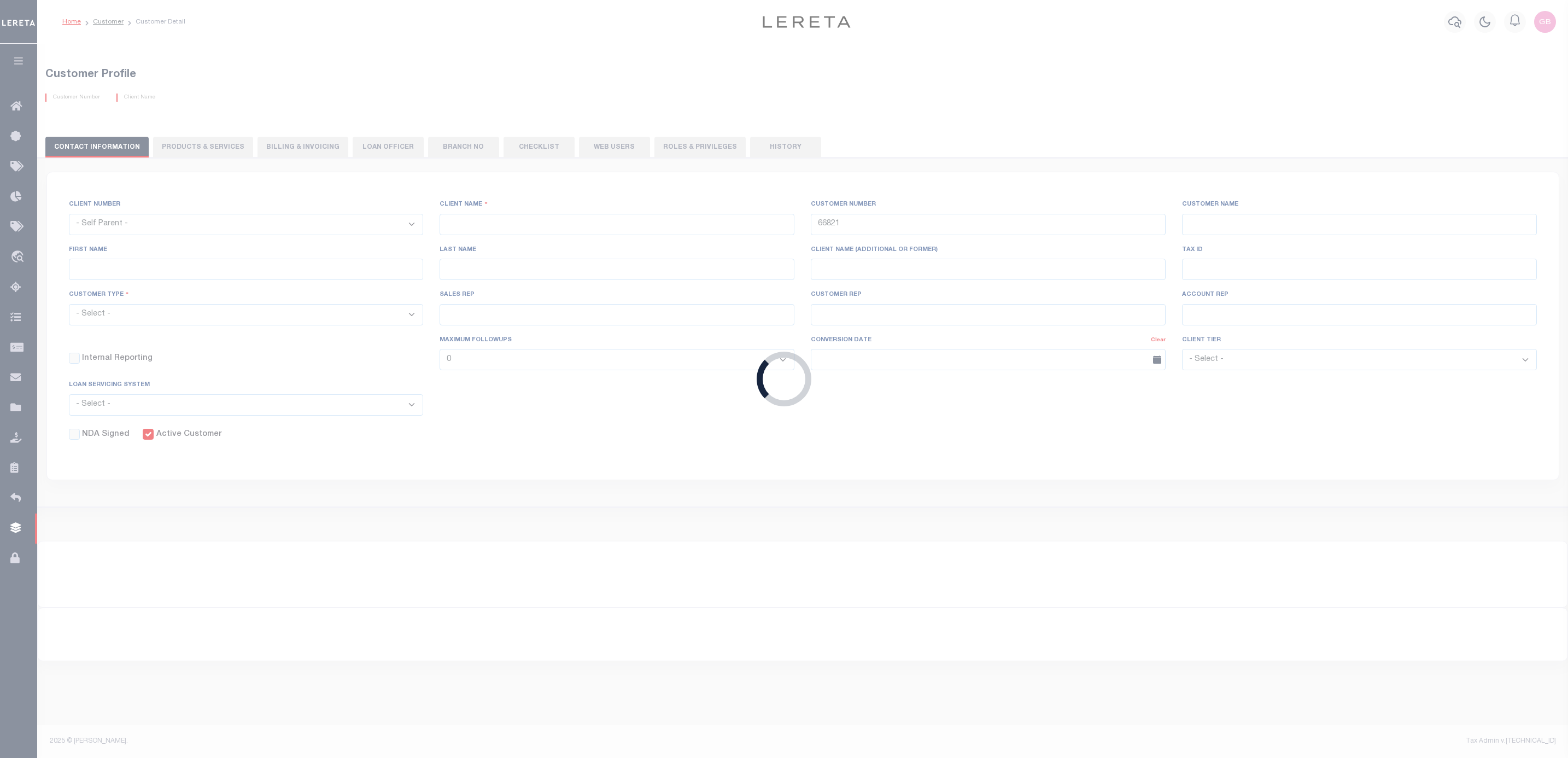
select select "Mixed Portfolio"
type input "Adam Villaneda"
type input "Customer Service"
select select "Tier 3"
checkbox input "true"
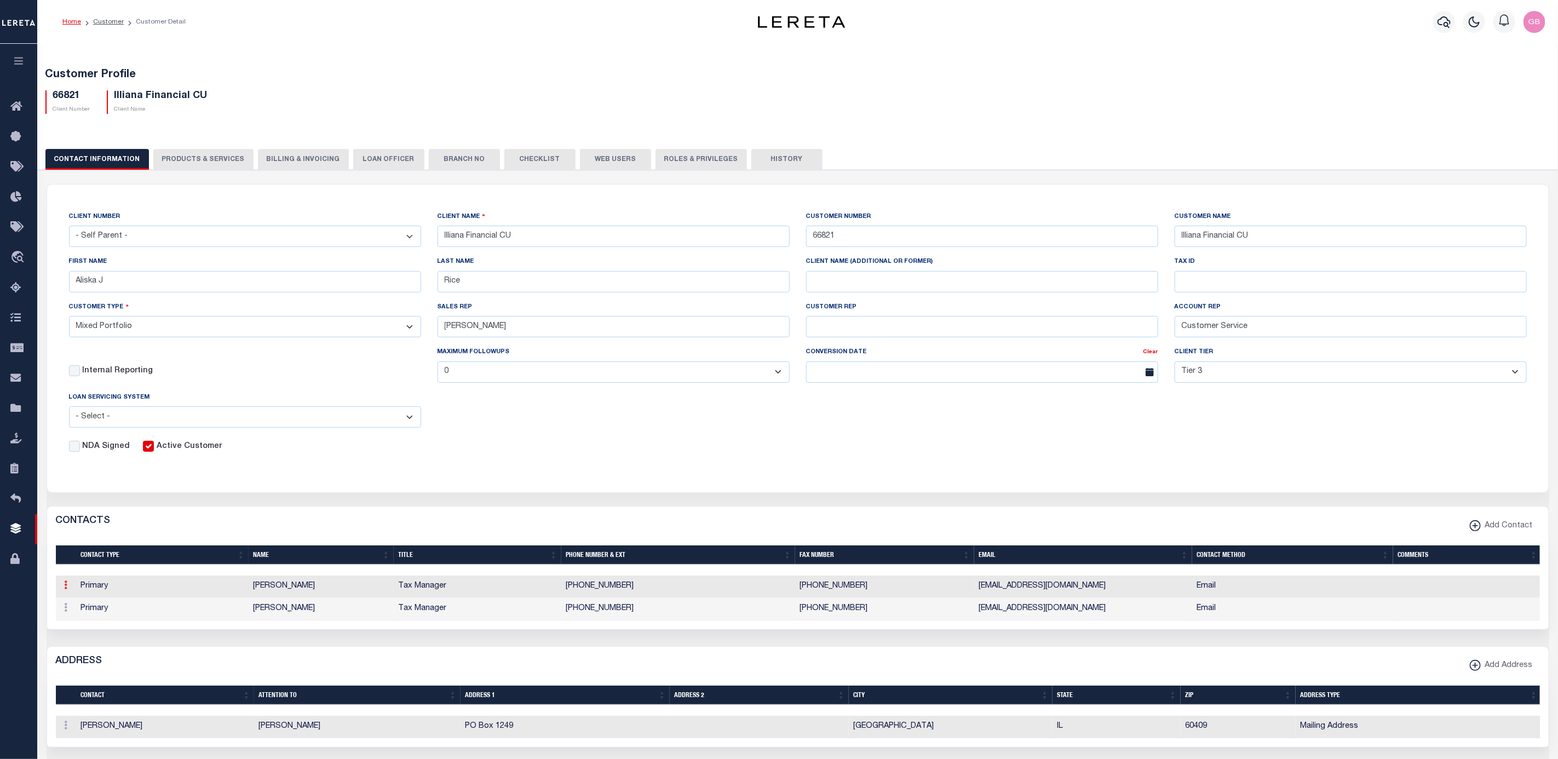
click at [69, 591] on link at bounding box center [66, 586] width 12 height 9
click at [102, 640] on link "Delete" at bounding box center [86, 639] width 50 height 18
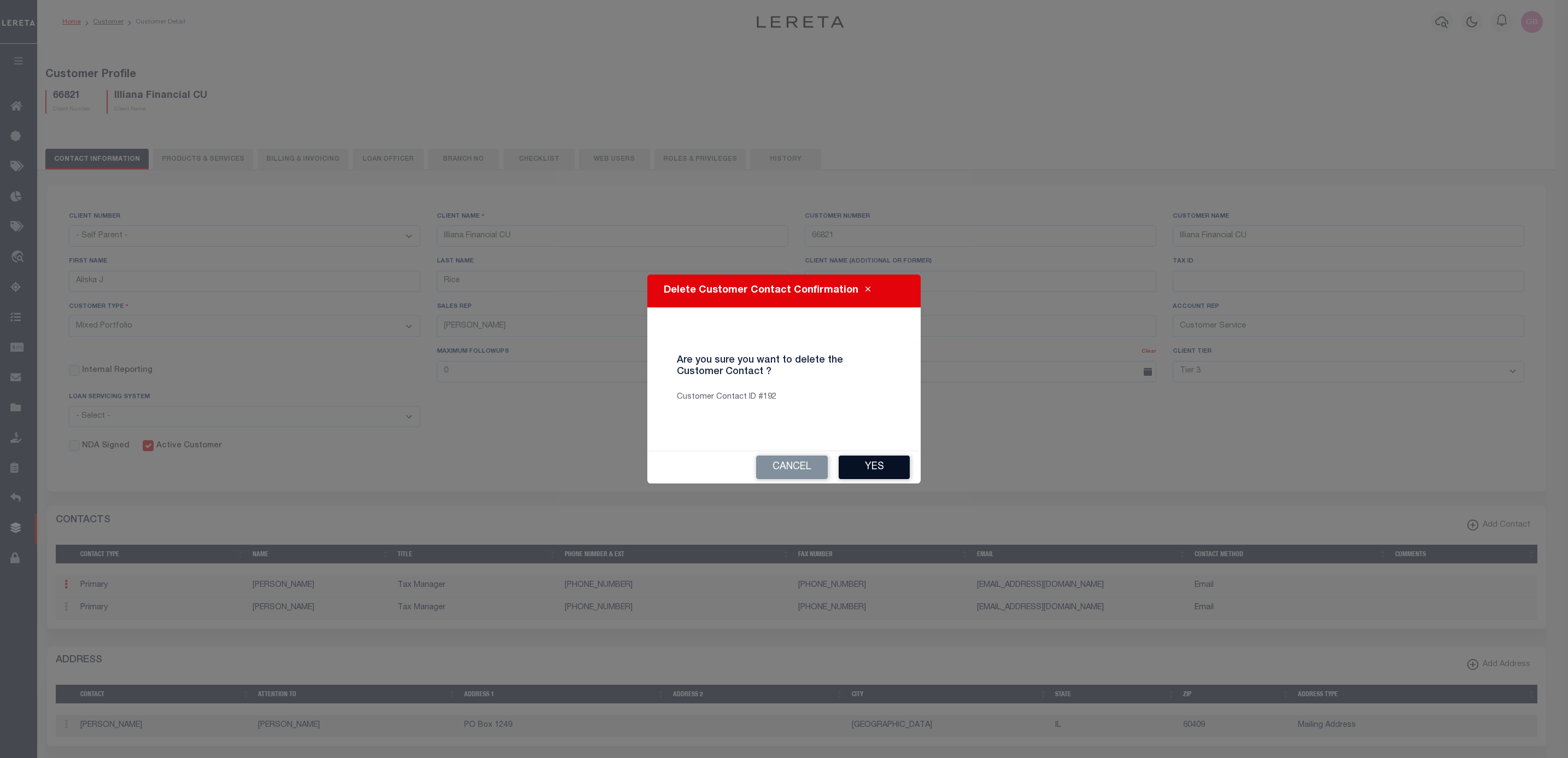
click at [882, 463] on button "Yes" at bounding box center [874, 467] width 71 height 24
click at [791, 459] on button "Cancel" at bounding box center [792, 467] width 72 height 24
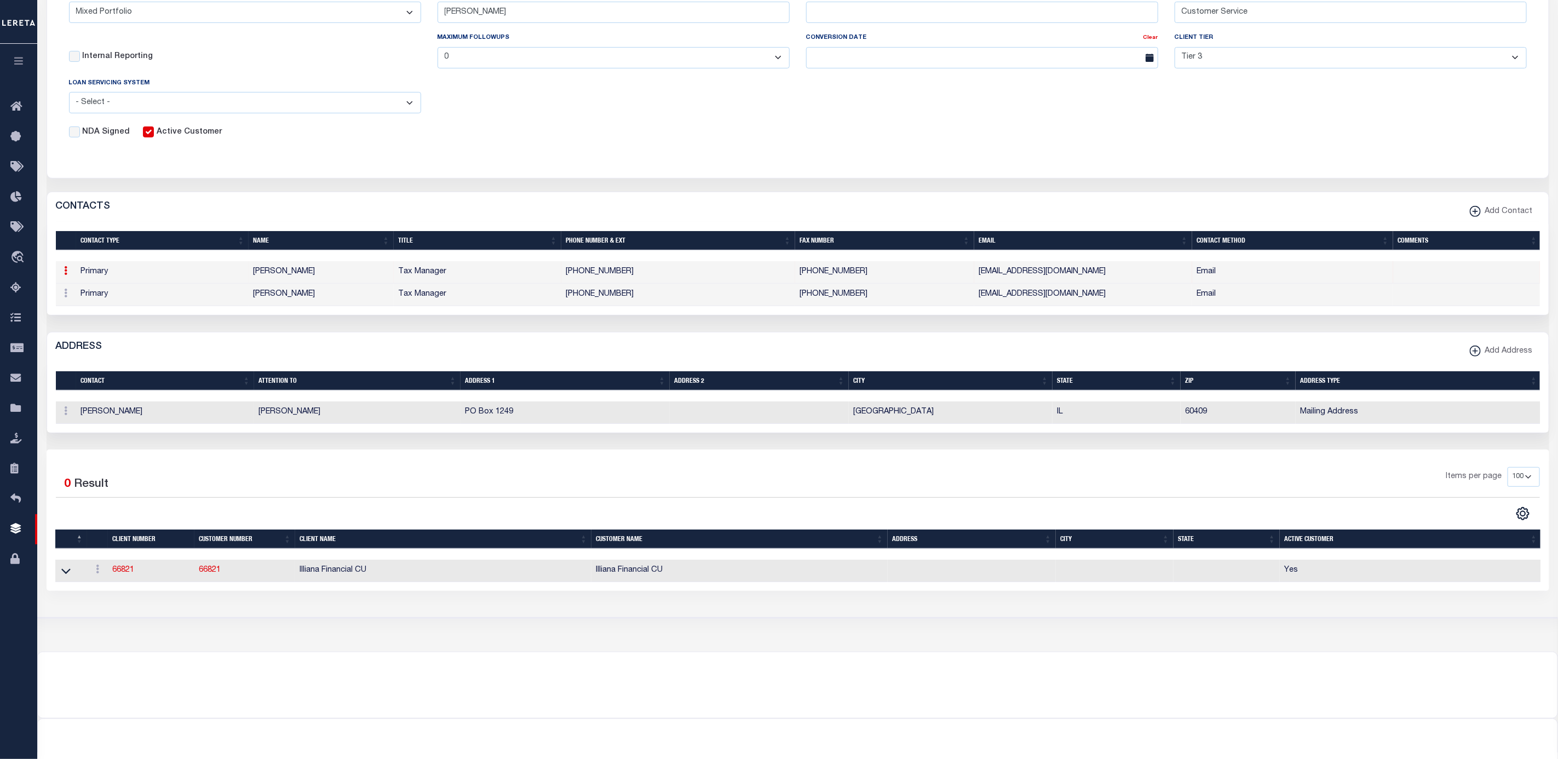
scroll to position [329, 0]
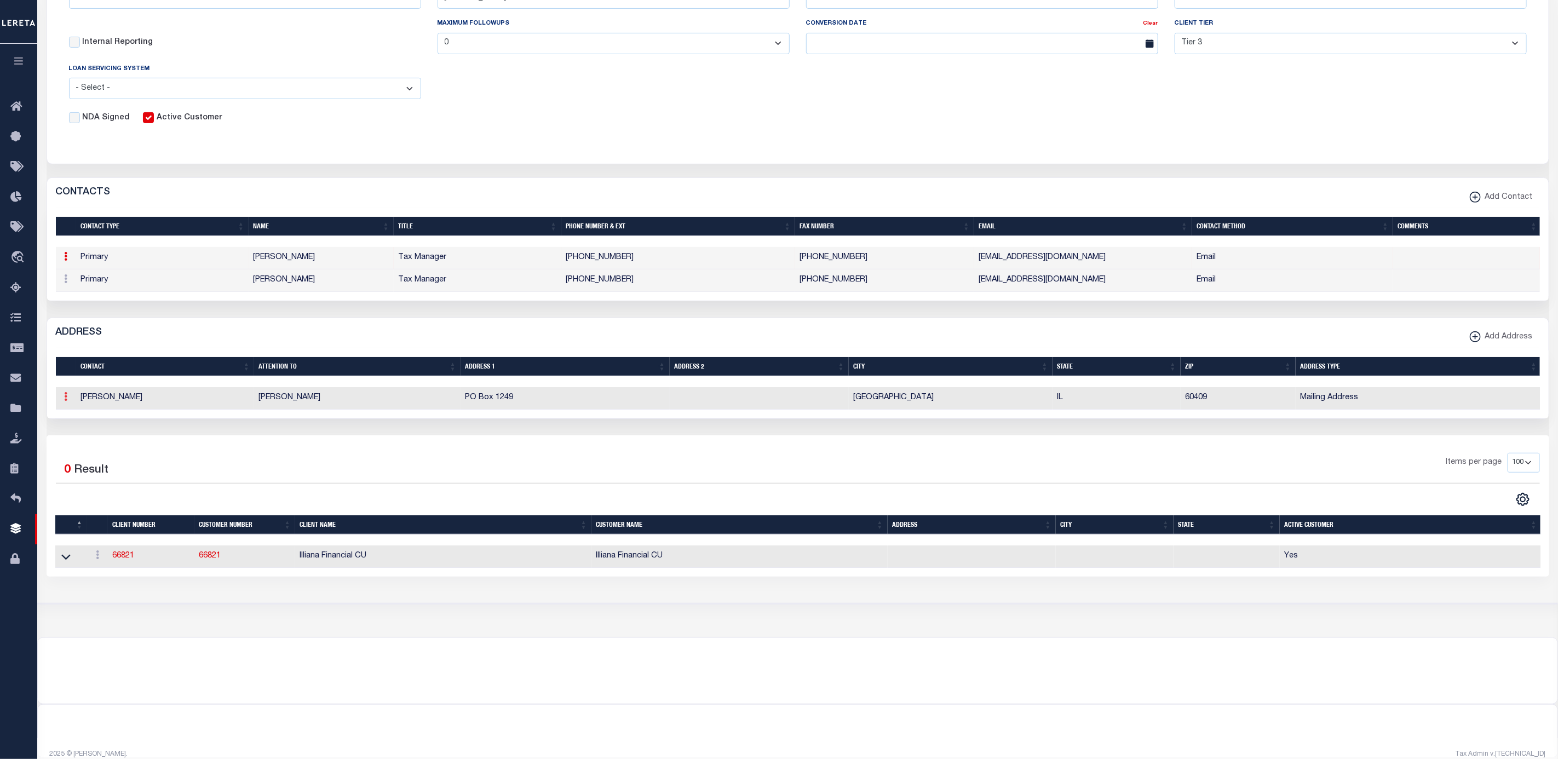
click at [67, 401] on icon at bounding box center [66, 396] width 3 height 9
click at [85, 441] on link "Edit" at bounding box center [134, 432] width 147 height 18
select select
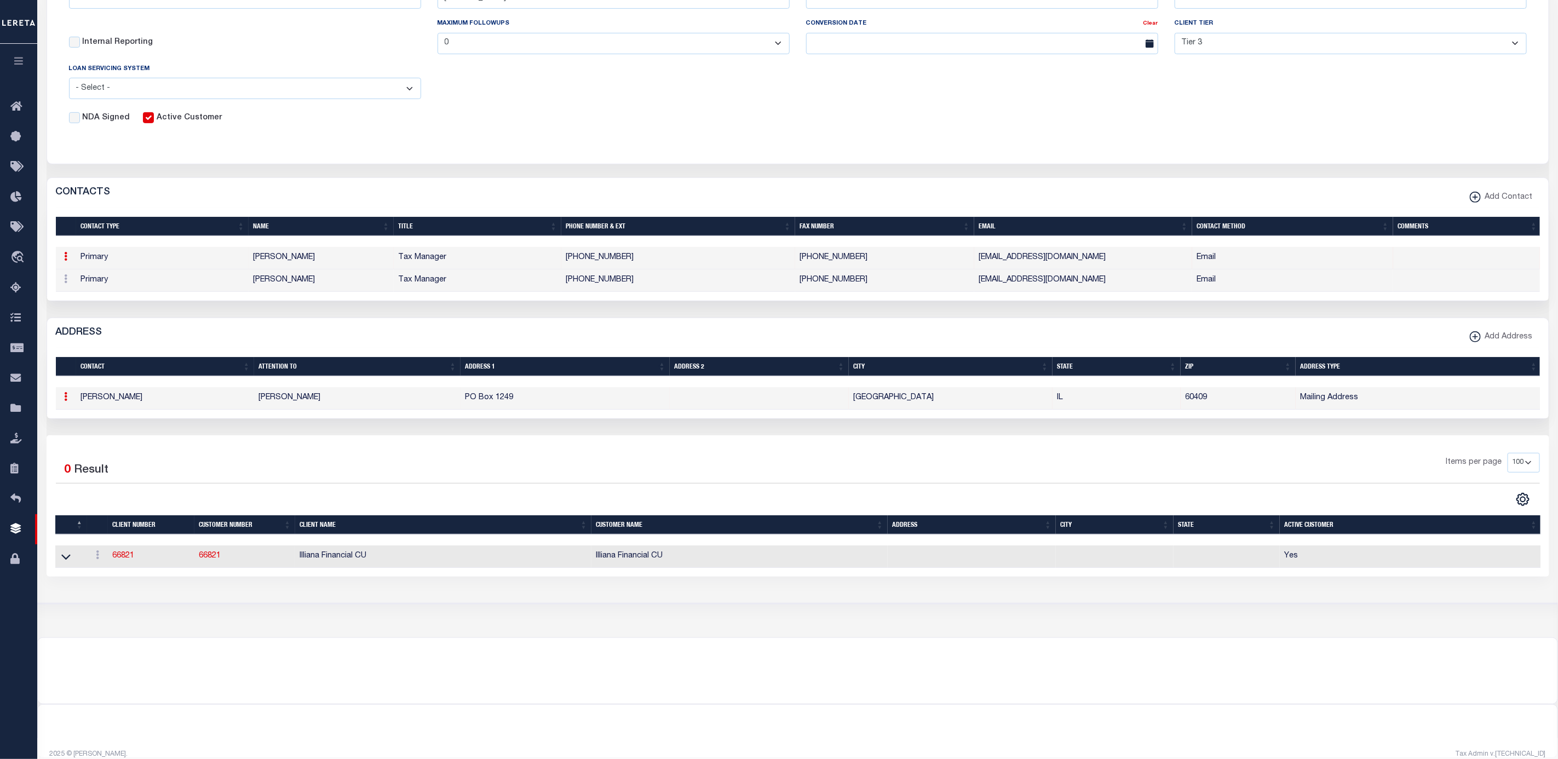
type input "PO Box 1249"
type input "Aliska Rice"
type input "Calumet City"
select select "IL"
type input "60409"
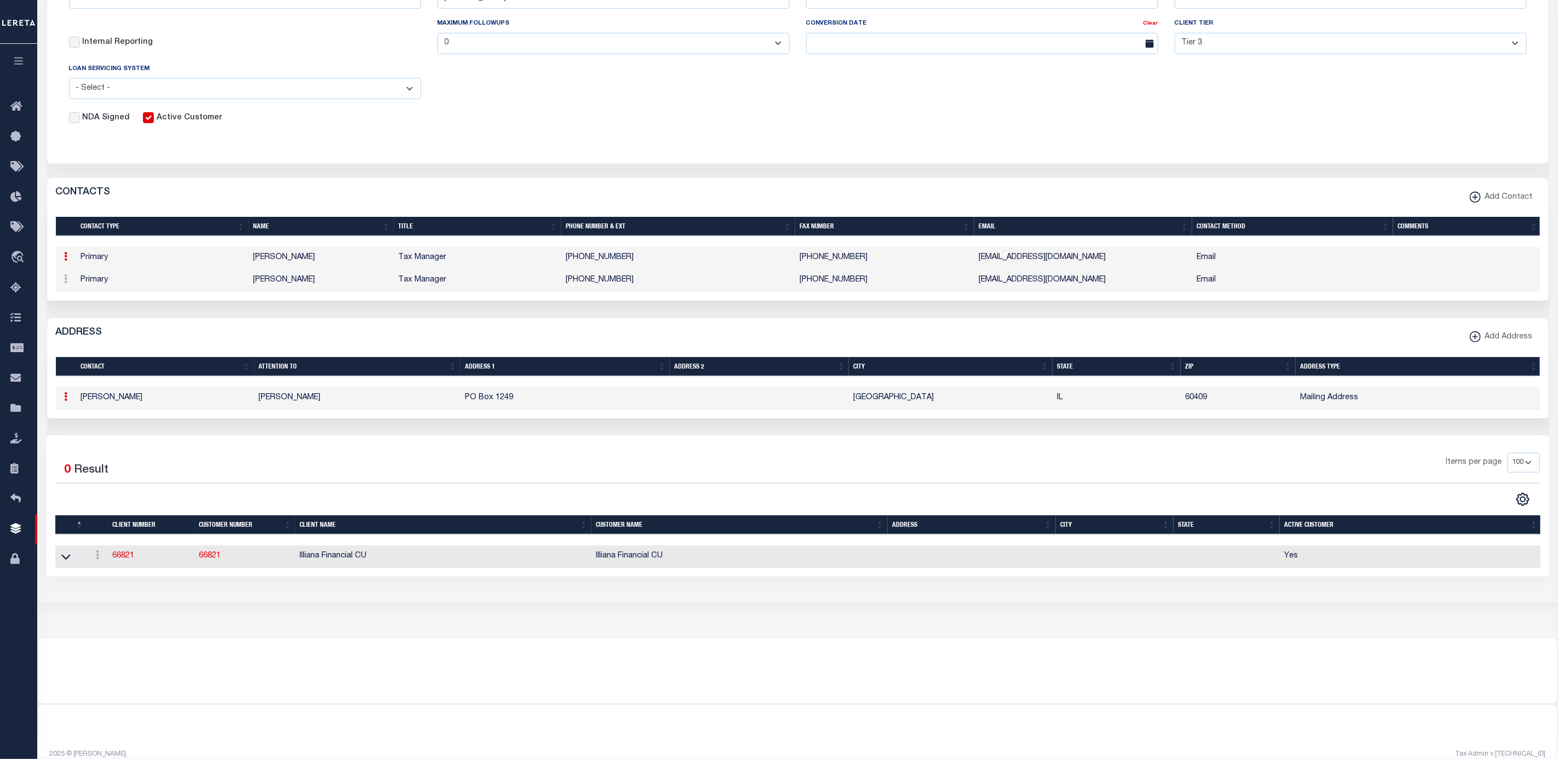
select select "2"
select select "4"
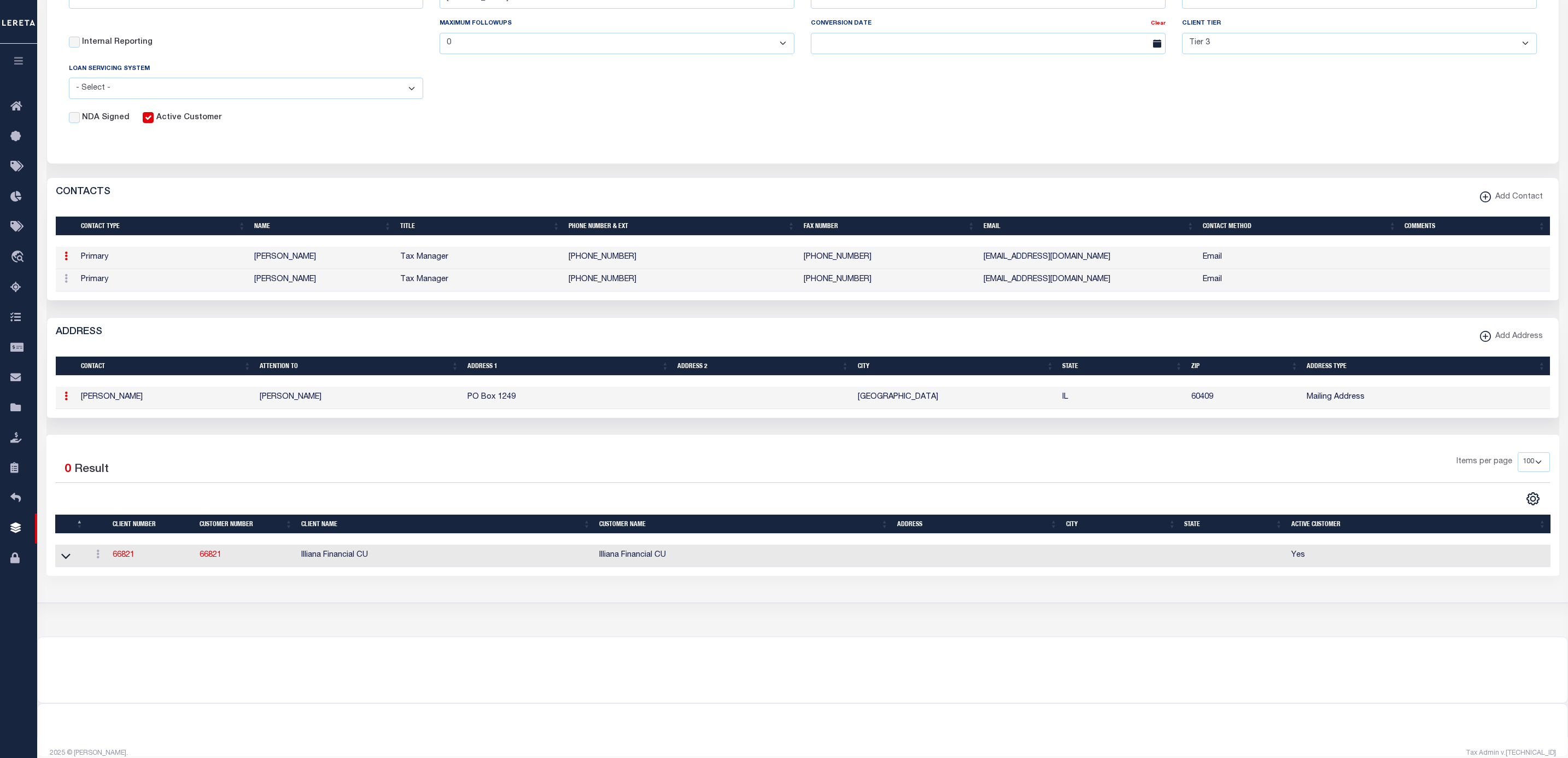
select select "192"
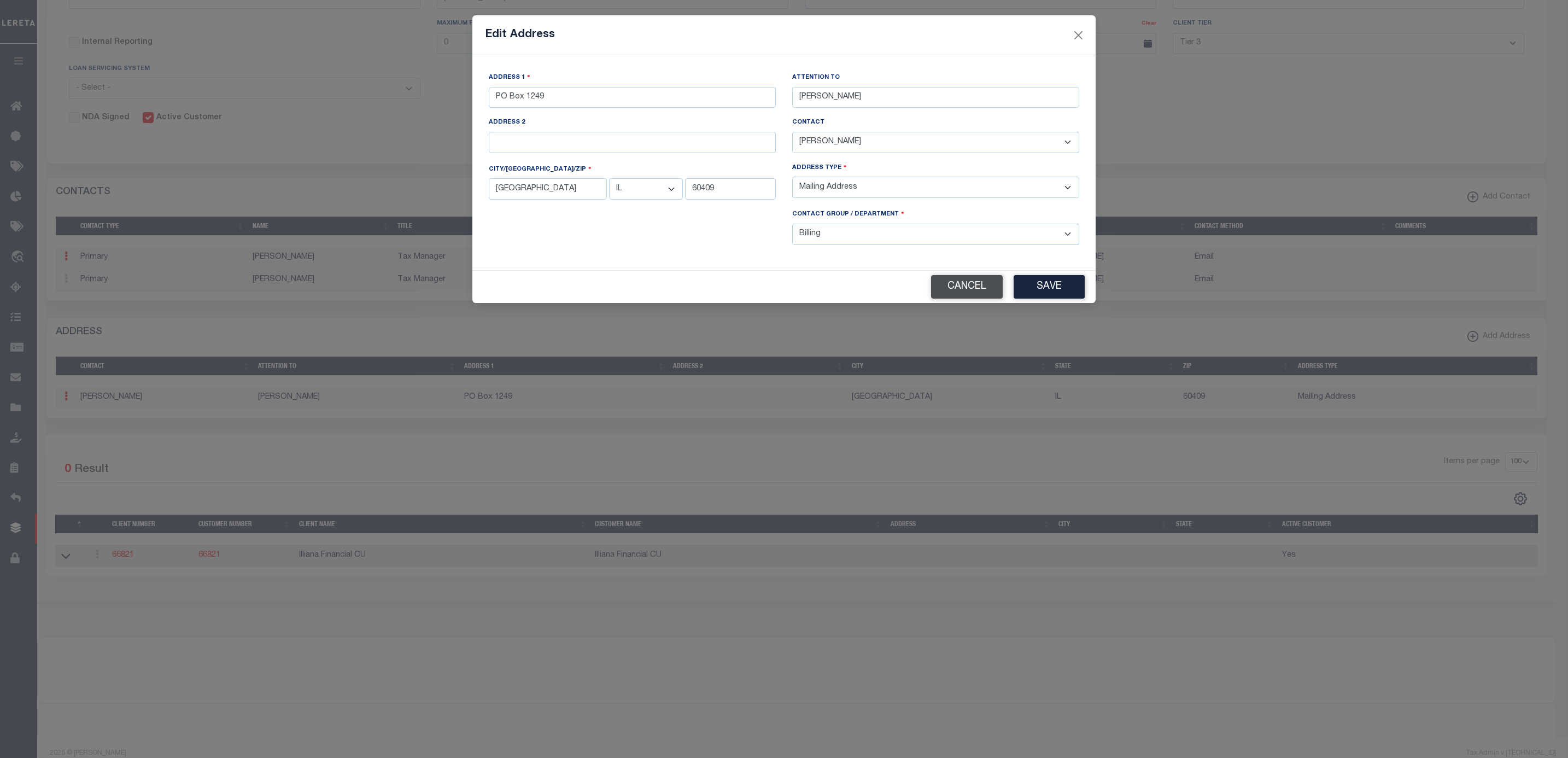
click at [962, 291] on button "Cancel" at bounding box center [967, 287] width 72 height 24
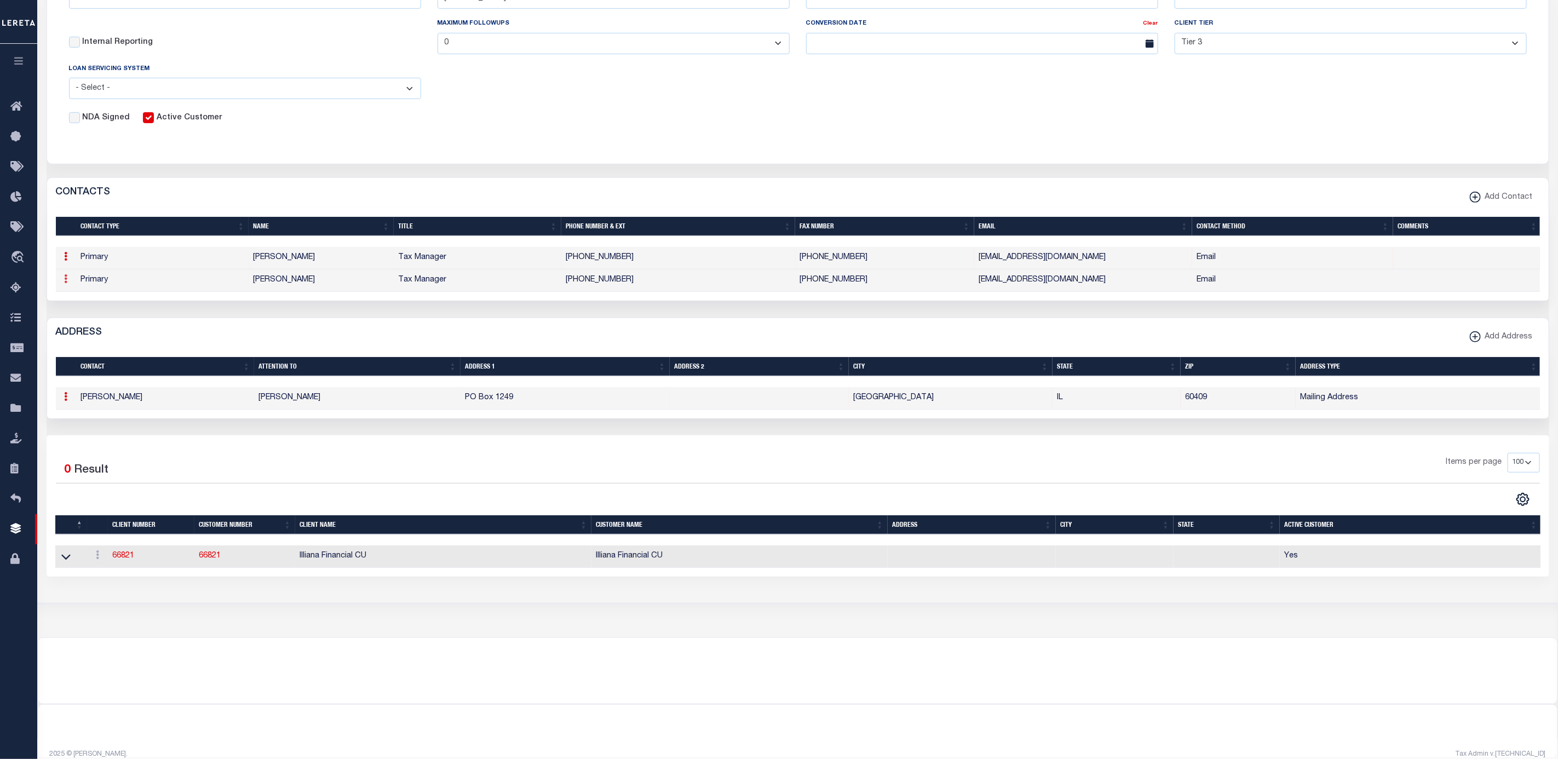
click at [71, 285] on link at bounding box center [66, 280] width 12 height 9
click at [81, 341] on link "Delete" at bounding box center [86, 333] width 50 height 18
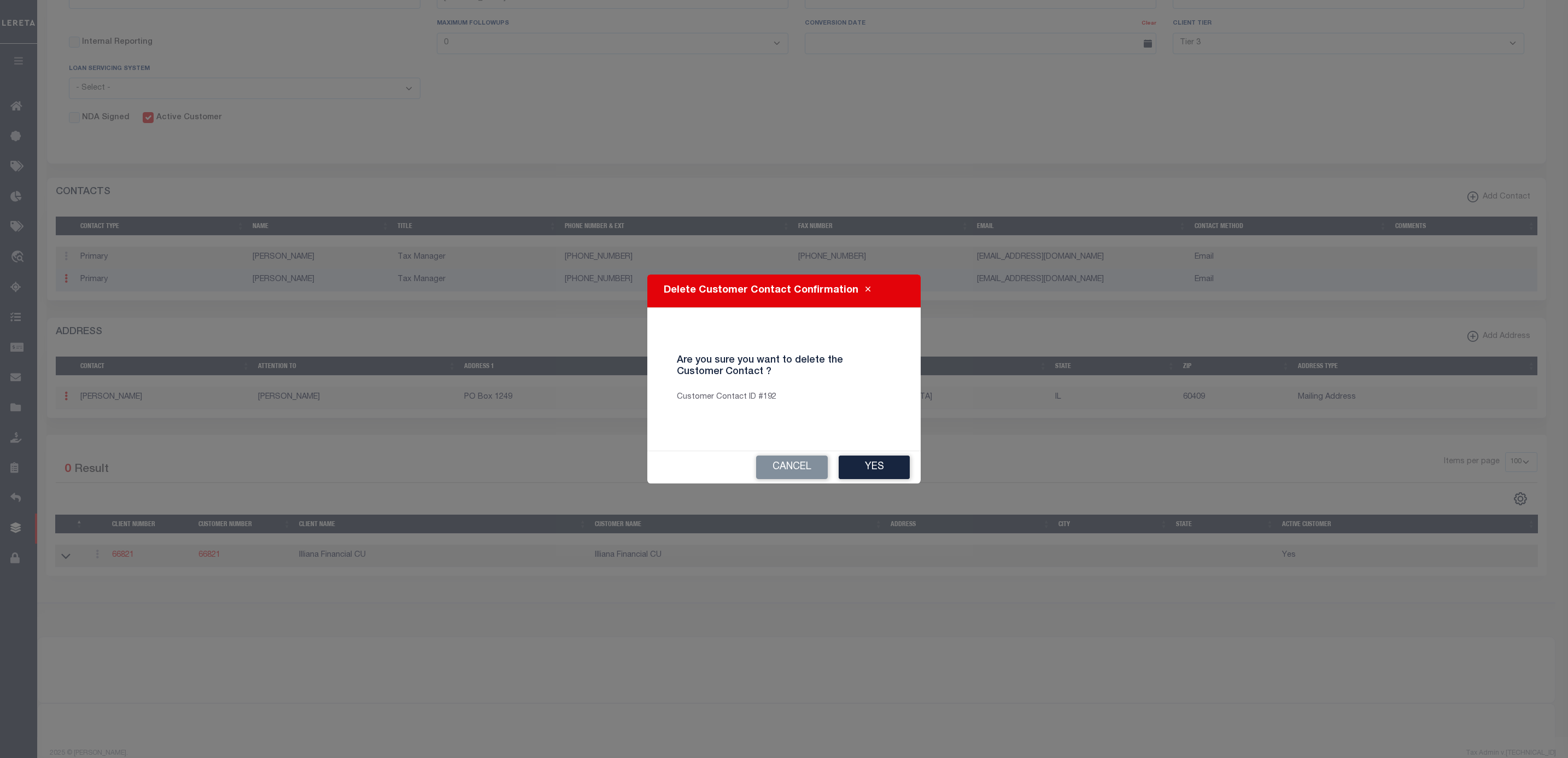
click at [423, 513] on div "Delete Customer Contact Confirmation Are you sure you want to delete the Custom…" at bounding box center [784, 379] width 1568 height 758
click at [819, 469] on button "Cancel" at bounding box center [792, 467] width 72 height 24
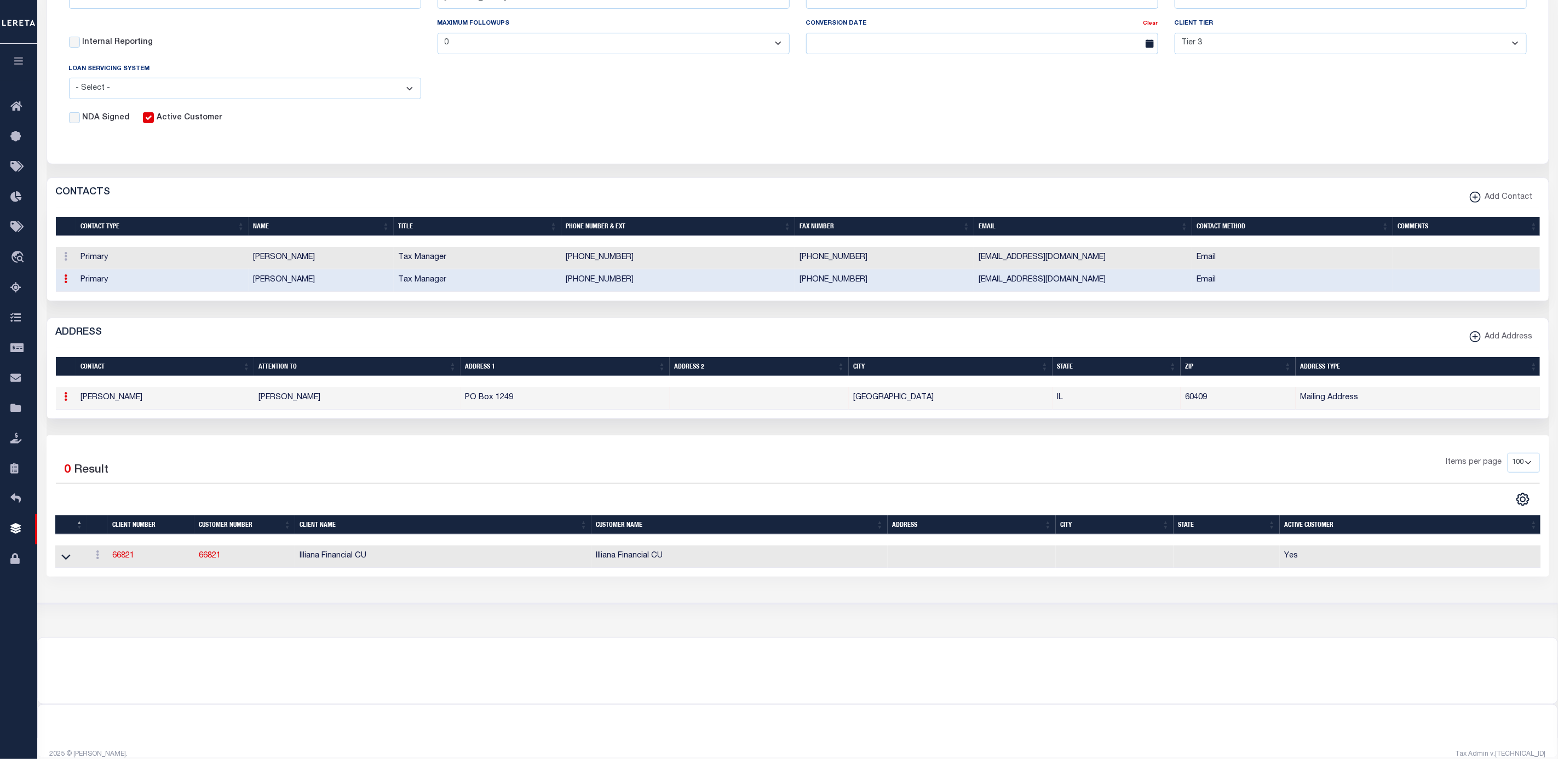
click at [97, 332] on div "CLIENT NUMBER - Self Parent - 1011 1012 1013 1014 1016 1017 1018 1019 1035 1036…" at bounding box center [798, 215] width 1502 height 721
click at [66, 283] on icon at bounding box center [66, 278] width 3 height 9
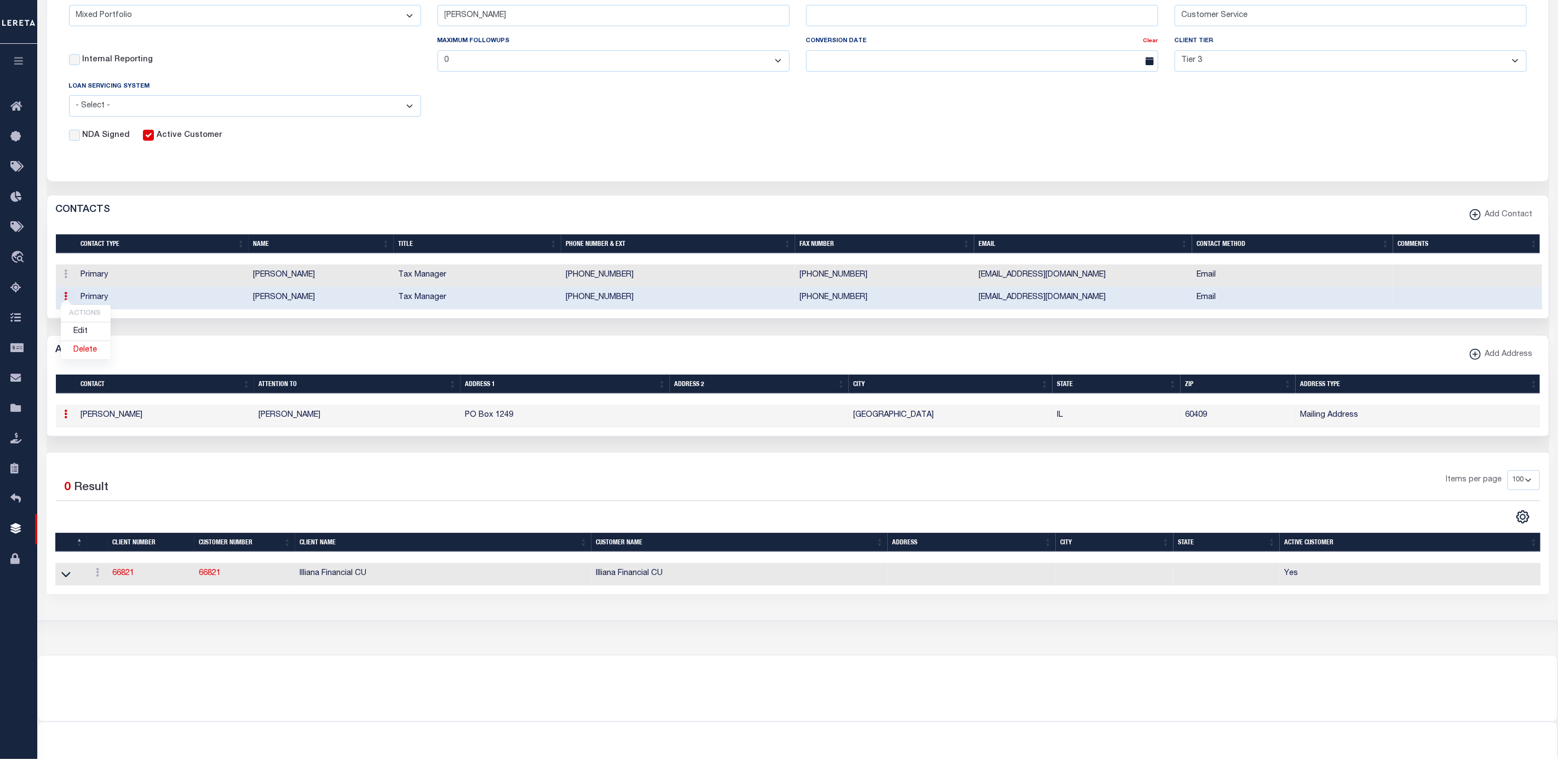
scroll to position [0, 0]
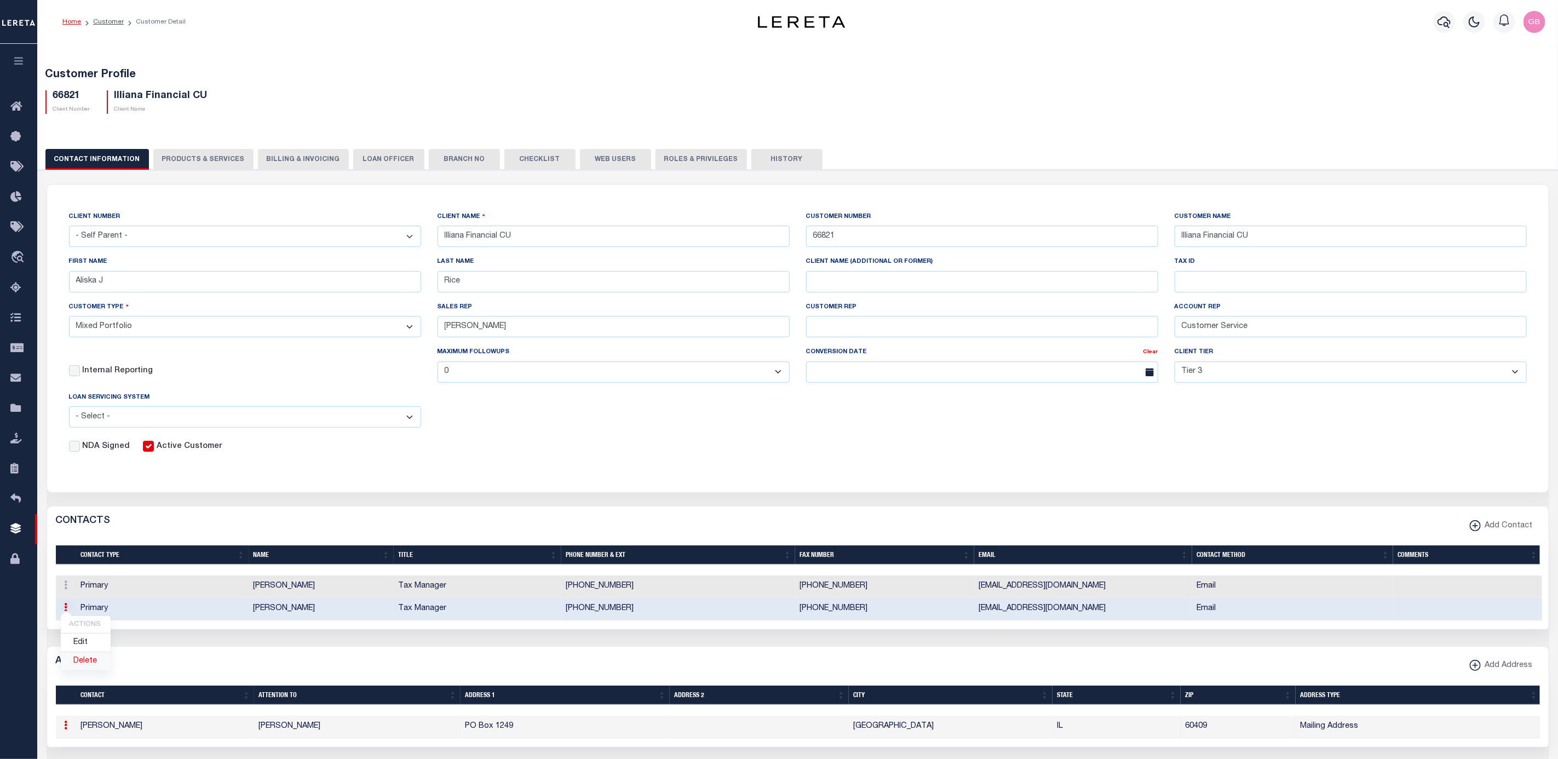
click at [91, 670] on link "Delete" at bounding box center [86, 661] width 50 height 18
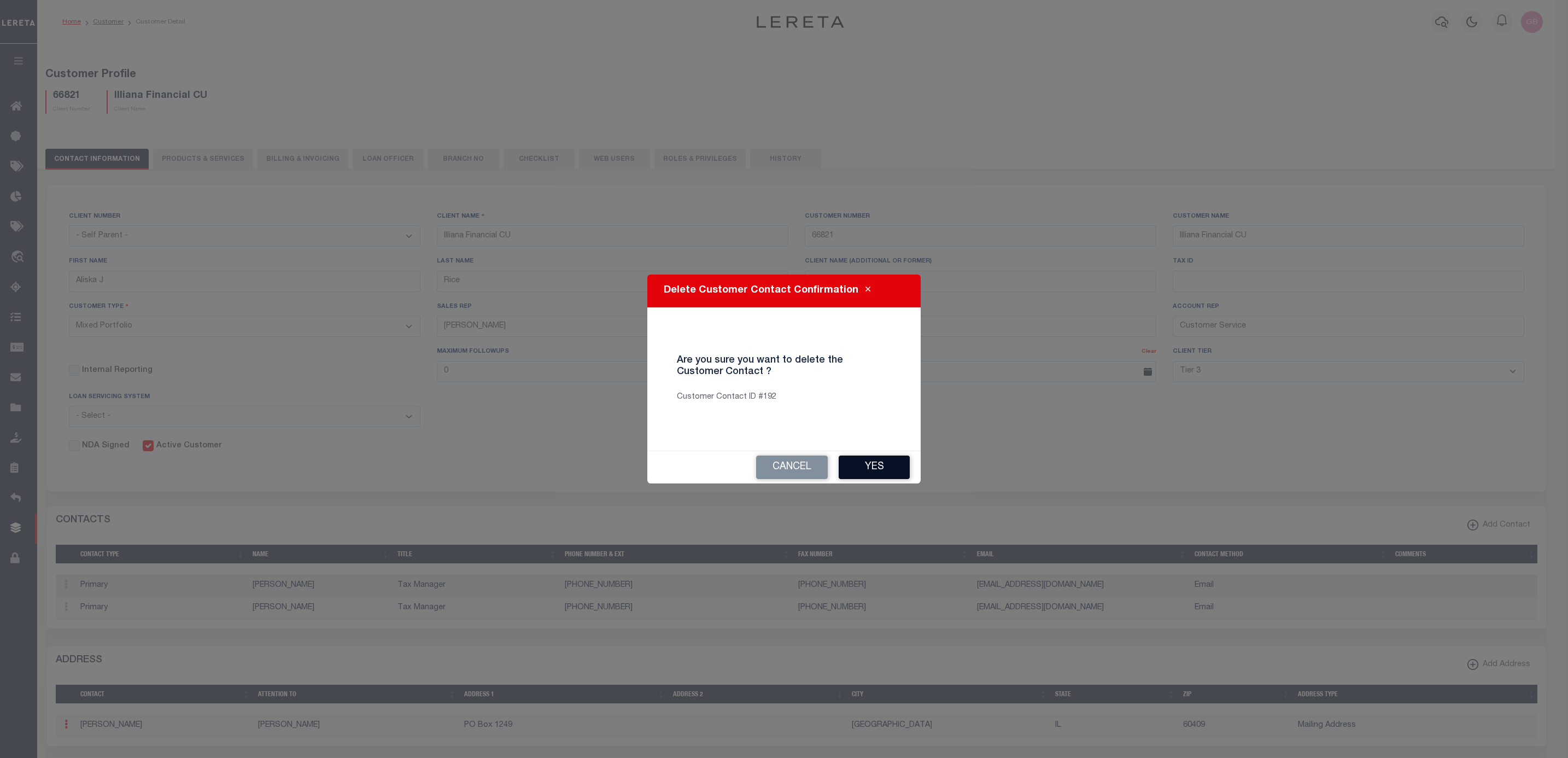
click at [871, 461] on button "Yes" at bounding box center [874, 467] width 71 height 24
click at [890, 467] on button "Yes" at bounding box center [874, 467] width 71 height 24
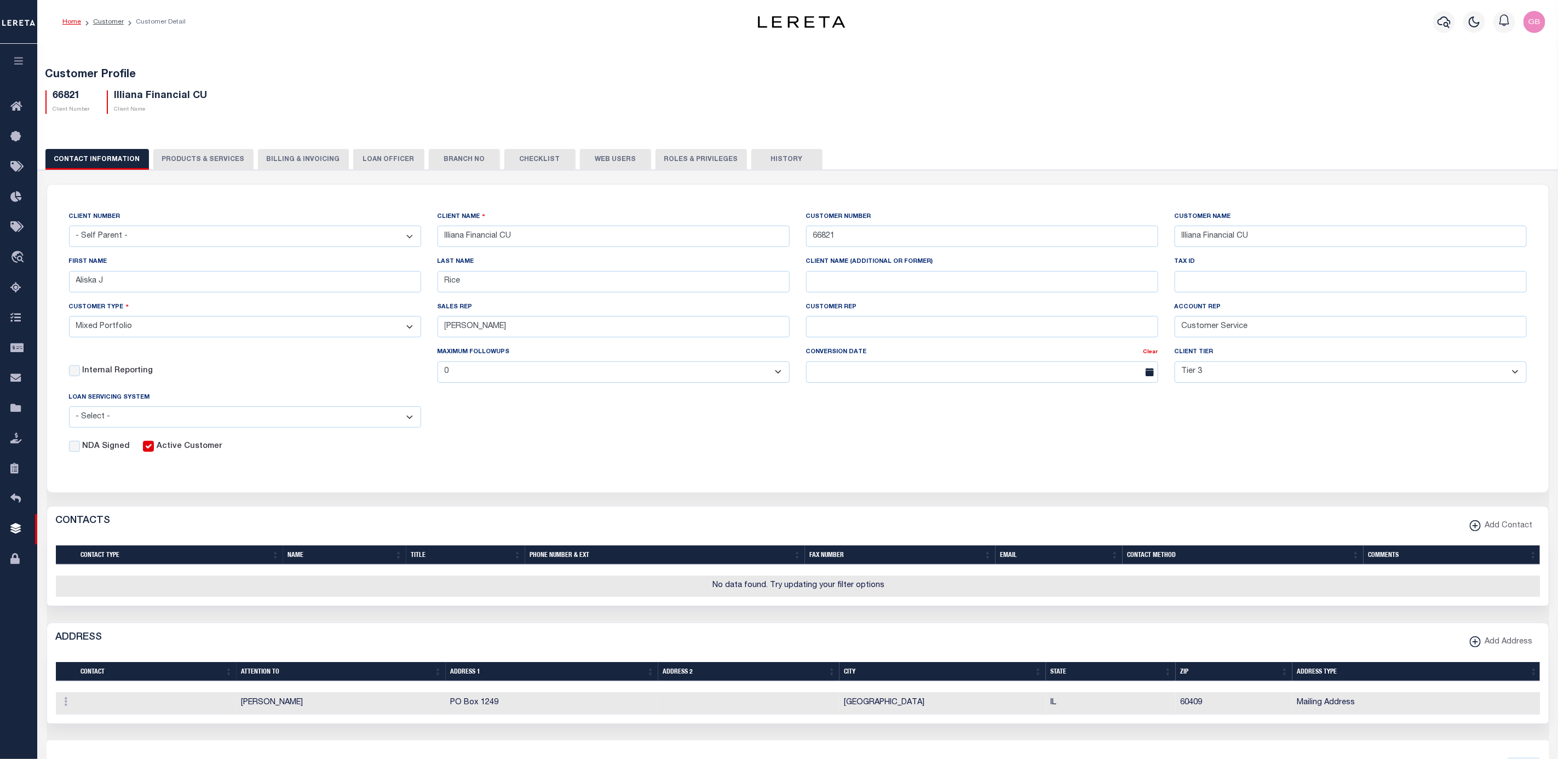
click at [69, 590] on td "No data found. Try updating your filter options" at bounding box center [798, 585] width 1485 height 21
click at [1495, 529] on span "Add Contact" at bounding box center [1507, 526] width 52 height 12
select select
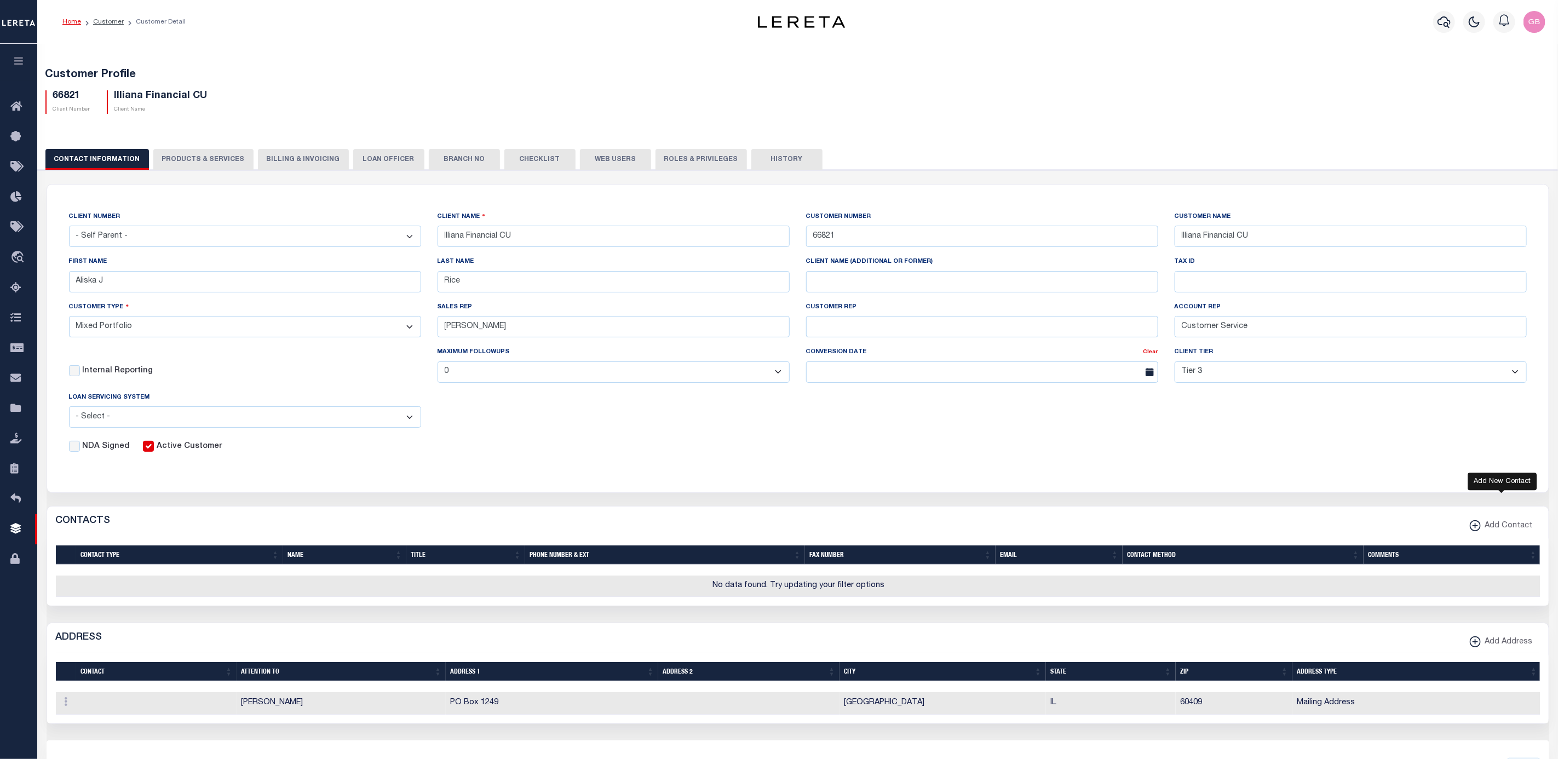
select select
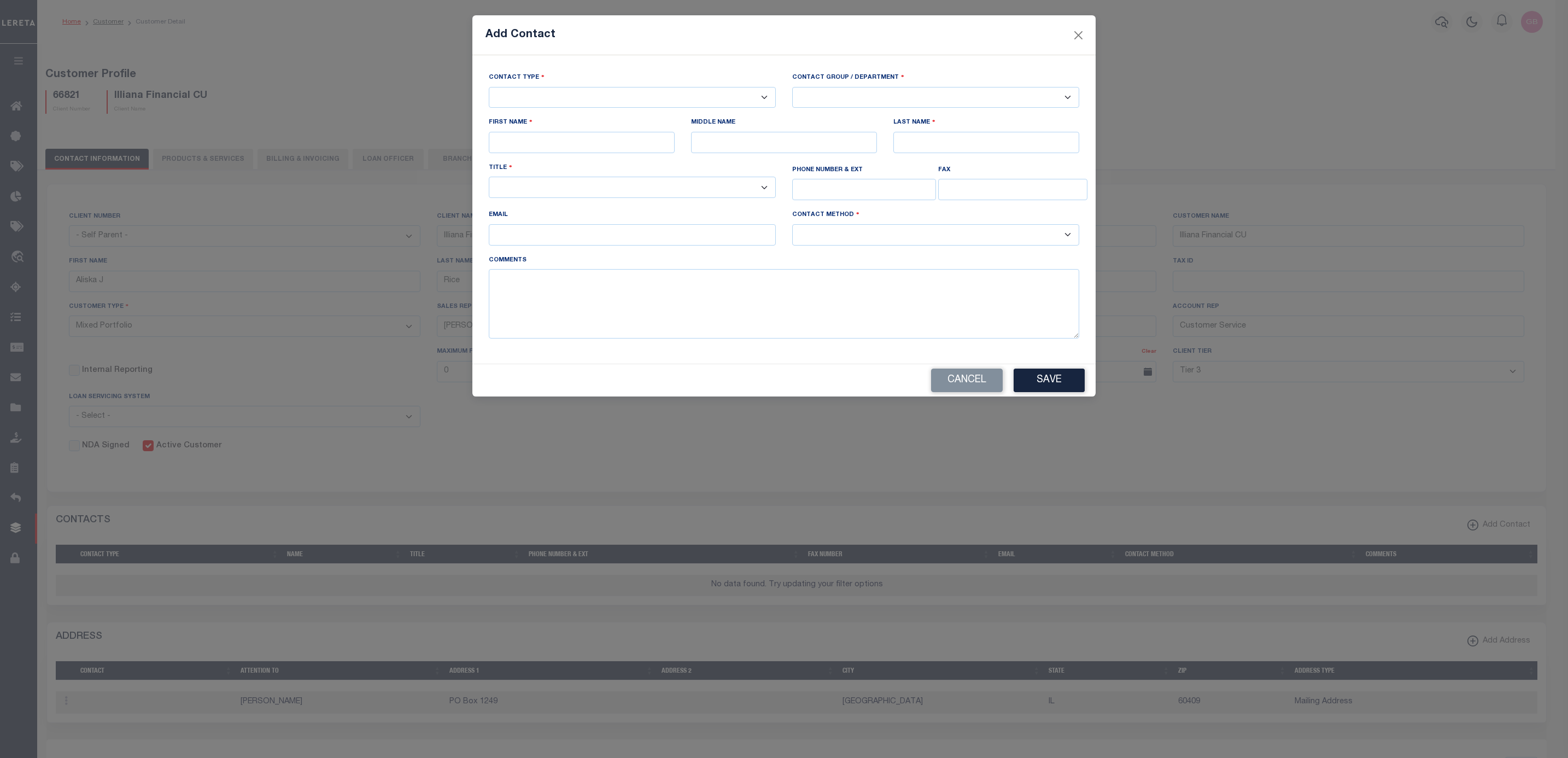
click at [568, 99] on select "-- Select Contact Type -- Primary Secondary" at bounding box center [631, 97] width 287 height 21
select select "1"
click at [488, 88] on select "-- Select Contact Type -- Primary Secondary" at bounding box center [631, 97] width 287 height 21
click at [855, 97] on select "-- Select Contact Group / Department -- Billing Corporate Delinquncy Escrow Ret…" at bounding box center [935, 97] width 287 height 21
click at [1499, 290] on div "Add Contact Contact Type -- Select Contact Type -- Primary Secondary Contact Gr…" at bounding box center [784, 379] width 1568 height 758
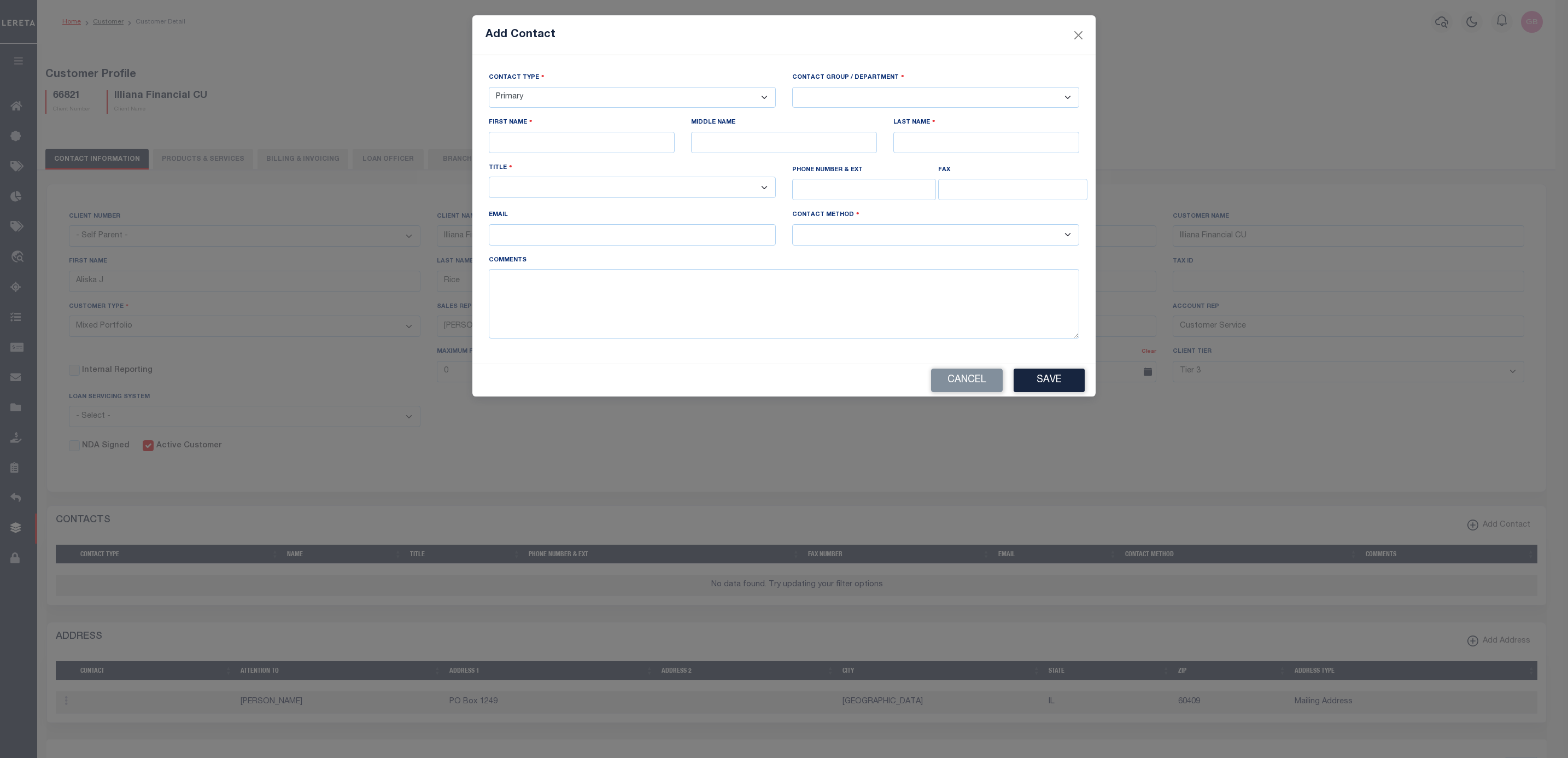
click at [918, 102] on select "-- Select Contact Group / Department -- Billing Corporate Delinquncy Escrow Ret…" at bounding box center [935, 97] width 287 height 21
select select "4"
click at [792, 88] on select "-- Select Contact Group / Department -- Billing Corporate Delinquncy Escrow Ret…" at bounding box center [935, 97] width 287 height 21
click at [624, 148] on input "text" at bounding box center [581, 142] width 186 height 21
type input "Aliska"
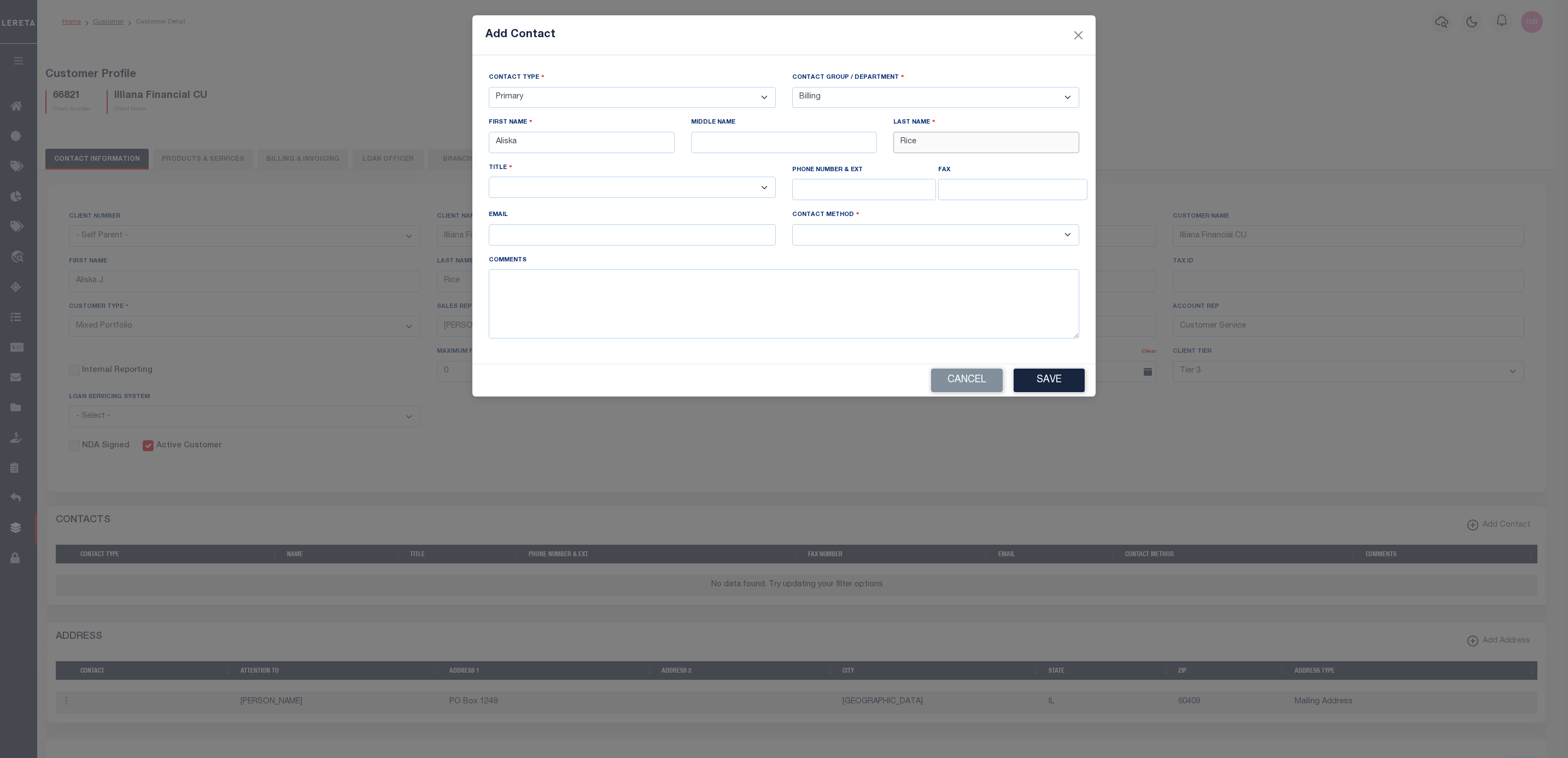
type input "Rice"
click at [750, 186] on select "-- Select Title Type -- Accounting Customer Relations Customer Relations Escrow…" at bounding box center [631, 187] width 287 height 21
select select "5"
click at [488, 181] on select "-- Select Title Type -- Accounting Customer Relations Customer Relations Escrow…" at bounding box center [631, 187] width 287 height 21
click at [872, 187] on input "text" at bounding box center [864, 189] width 144 height 21
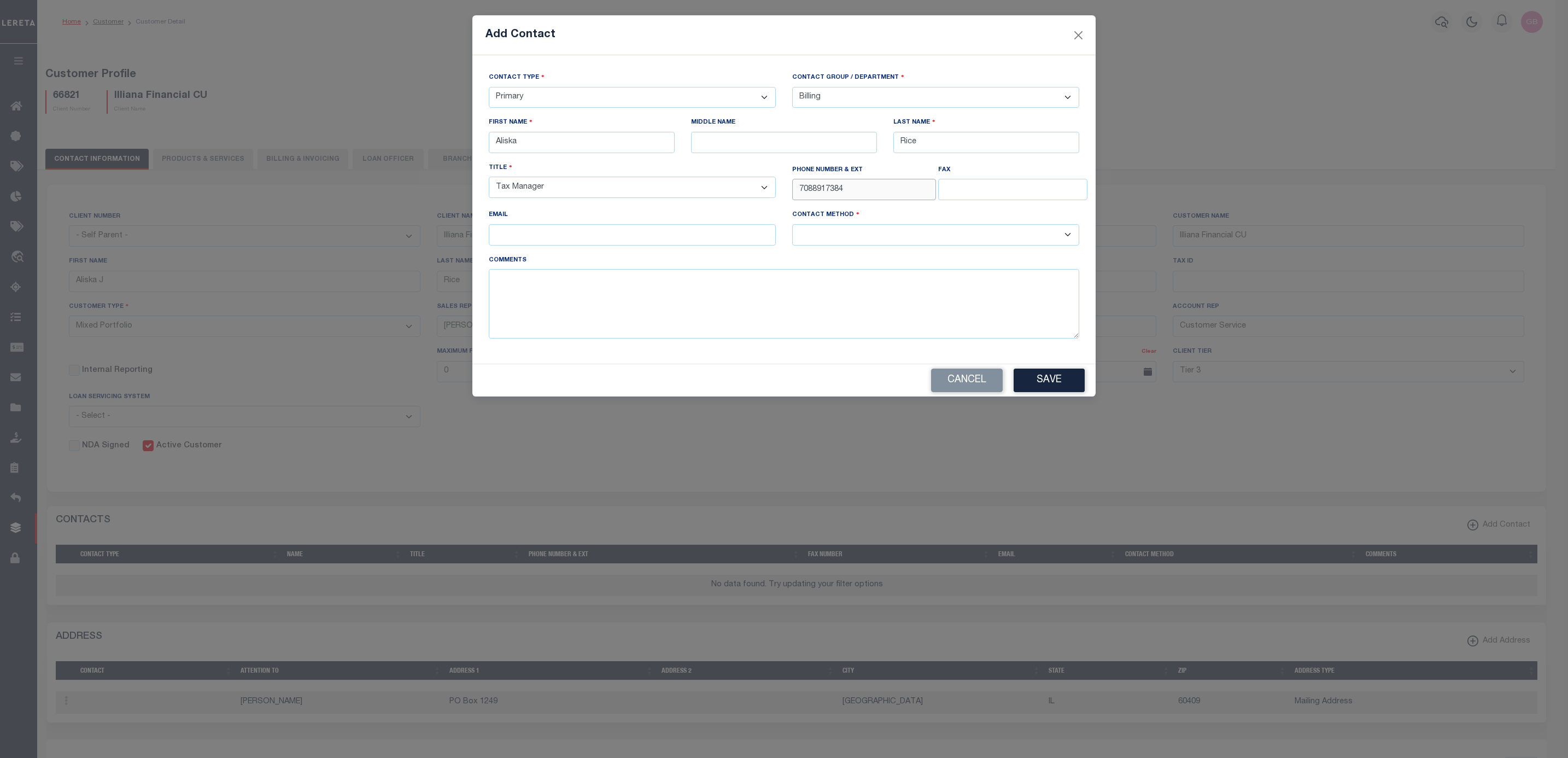
click at [825, 192] on input "7088917384" at bounding box center [864, 189] width 144 height 21
click at [812, 195] on input "708891-7384" at bounding box center [864, 189] width 144 height 21
type input "708-891-7384"
click at [662, 237] on input "email" at bounding box center [631, 234] width 287 height 21
click at [1258, 136] on div "Add Contact Contact Type -- Select Contact Type -- Primary Secondary Contact Gr…" at bounding box center [784, 379] width 1568 height 758
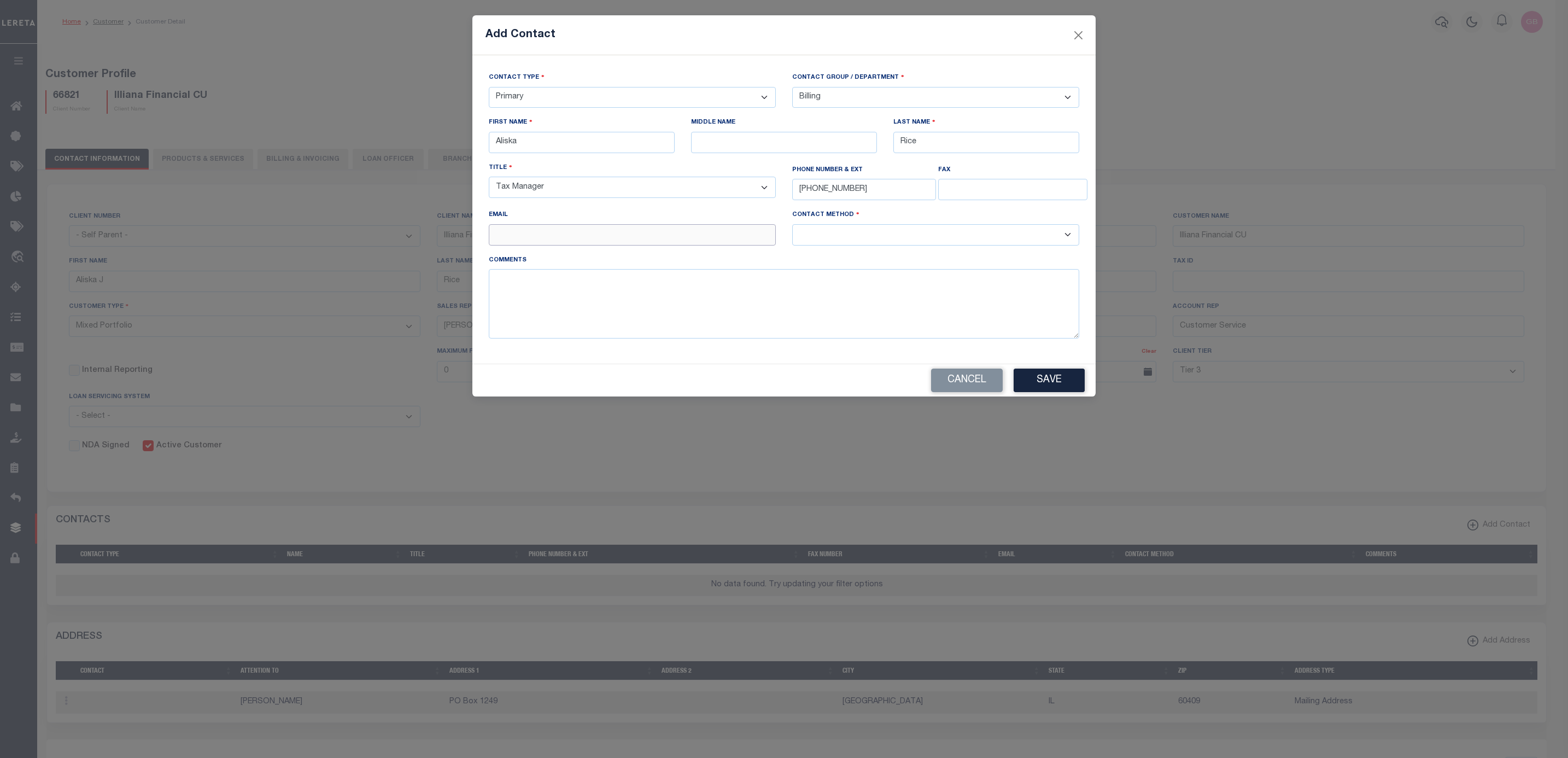
click at [687, 235] on input "email" at bounding box center [631, 234] width 287 height 21
type input "aliskar@illiana.org"
click at [939, 237] on select "-- Select Contact Method Type -- Email Fax Phone" at bounding box center [935, 234] width 287 height 21
select select "2"
click at [792, 229] on select "-- Select Contact Method Type -- Email Fax Phone" at bounding box center [935, 234] width 287 height 21
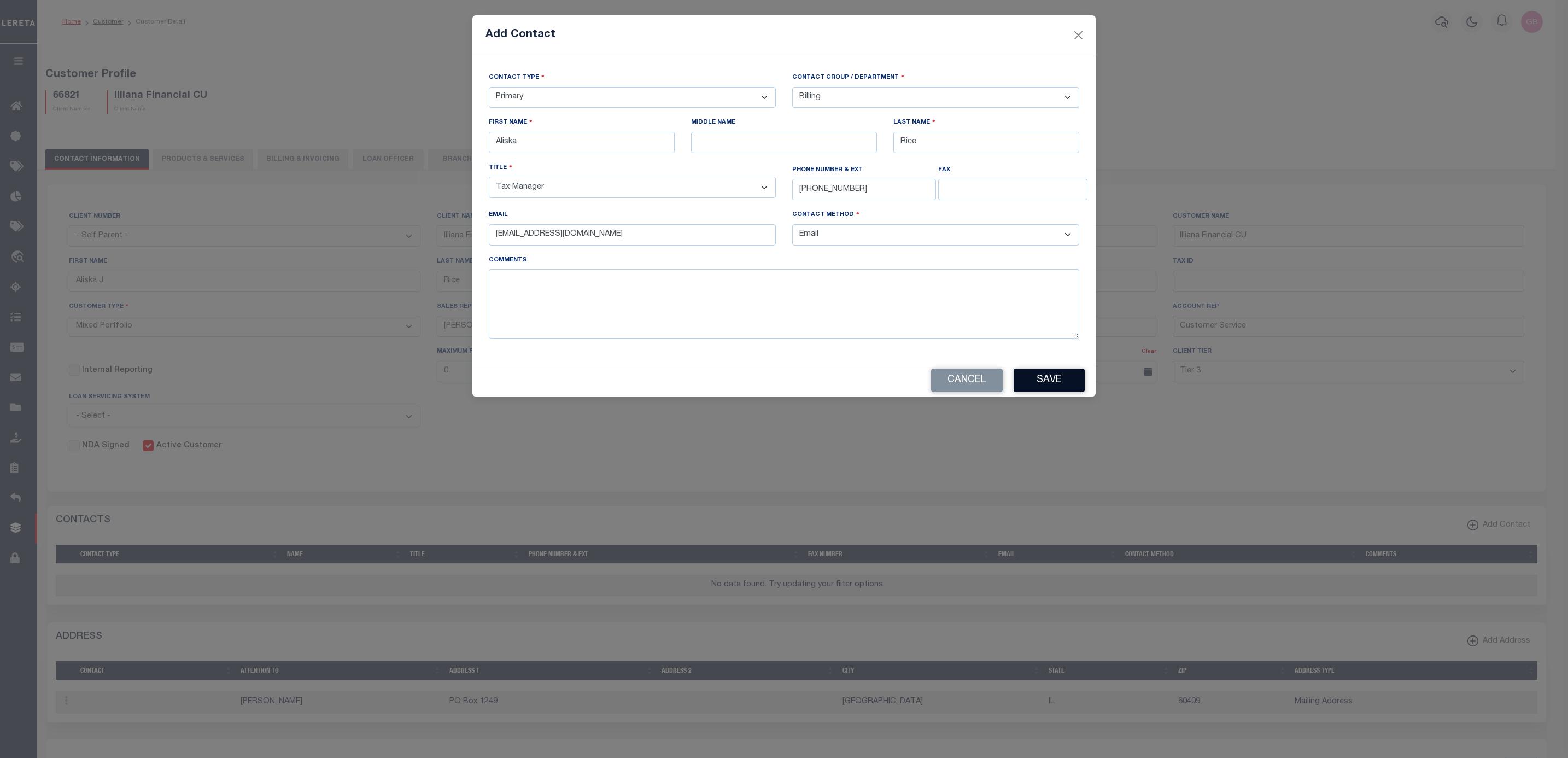
click at [1067, 383] on button "Save" at bounding box center [1049, 380] width 71 height 24
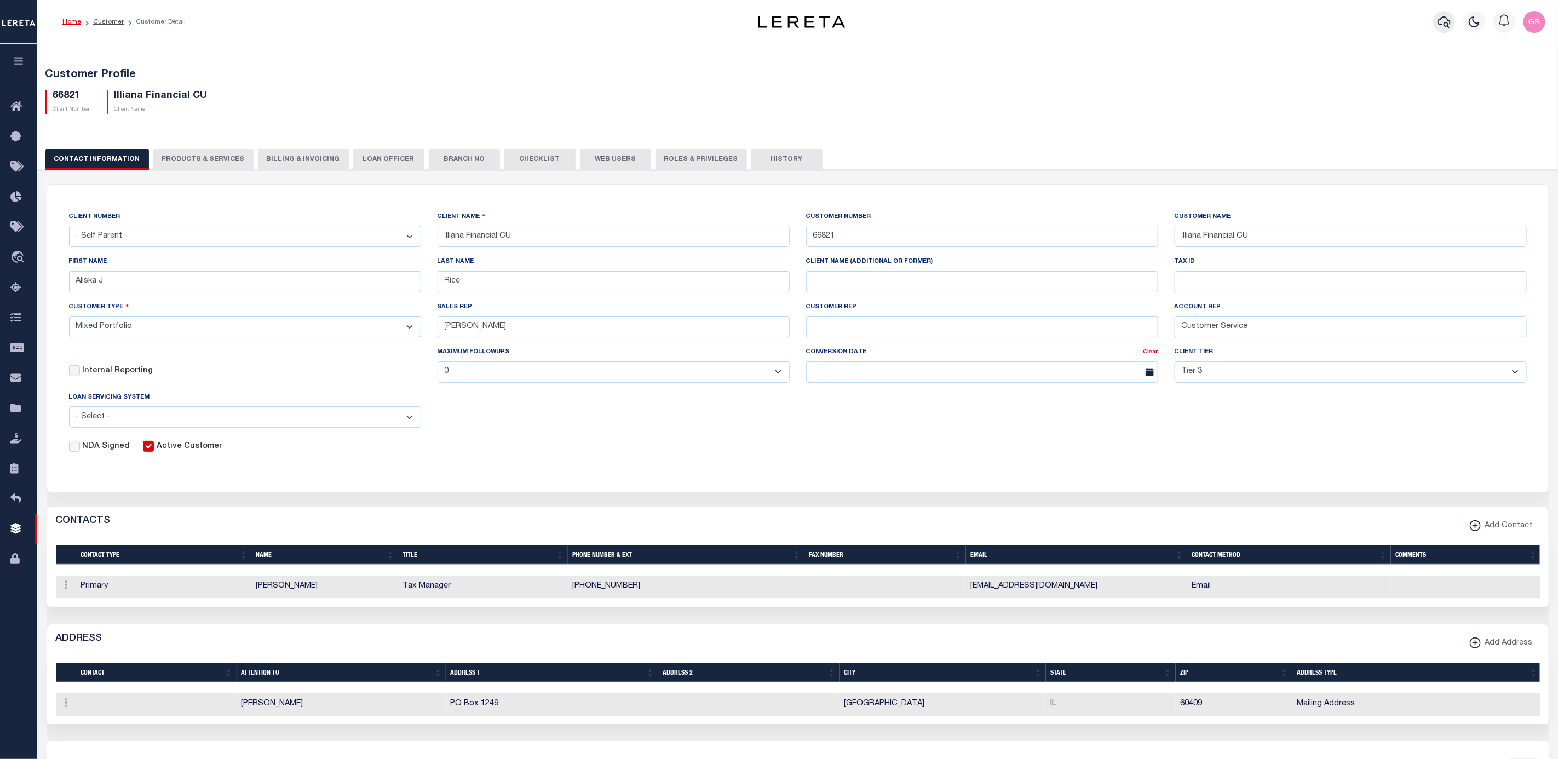
click at [1447, 19] on icon "button" at bounding box center [1443, 21] width 13 height 13
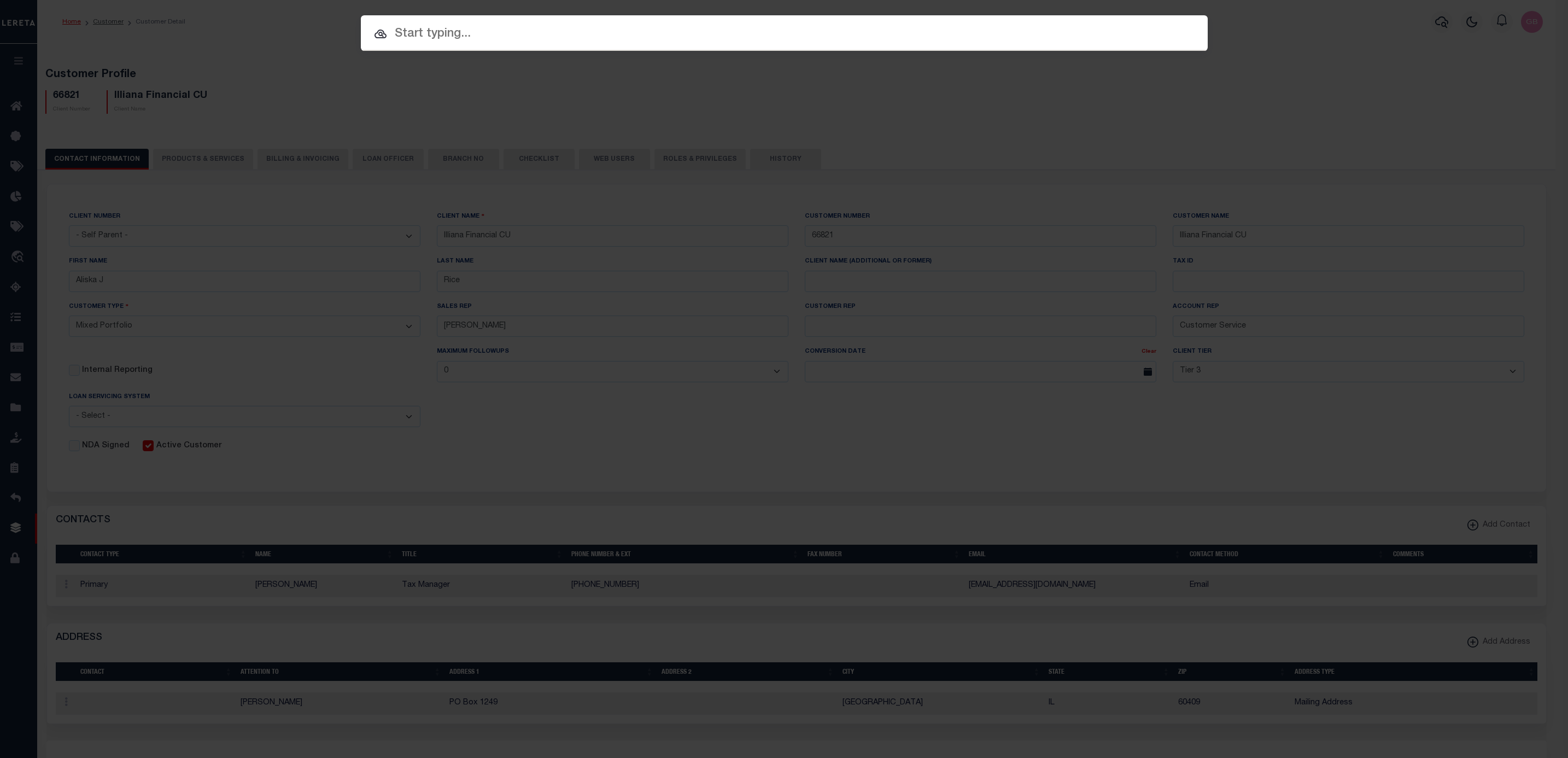
paste input "180024001"
type input "180024001"
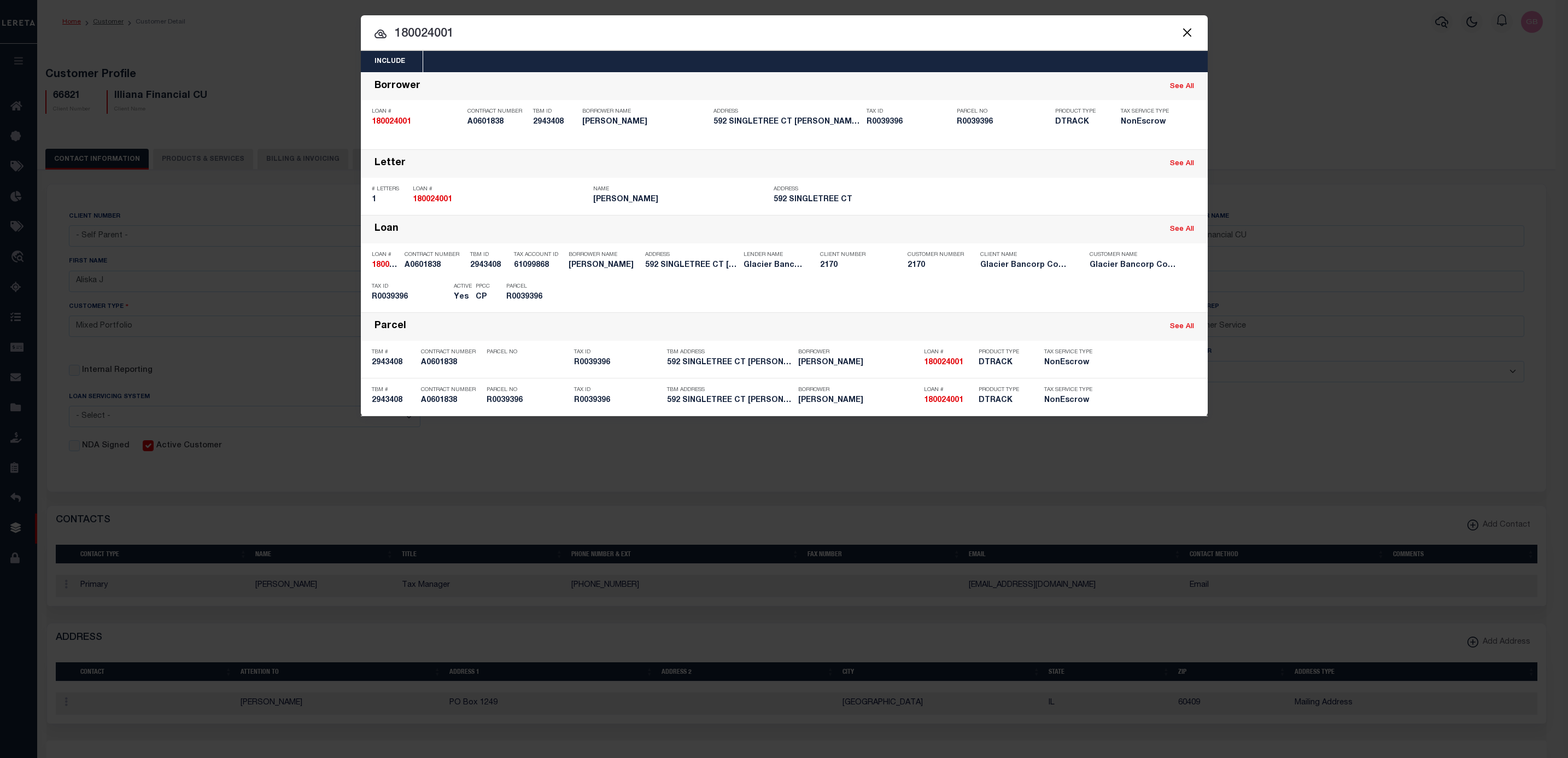
click at [479, 33] on input "180024001" at bounding box center [784, 34] width 847 height 19
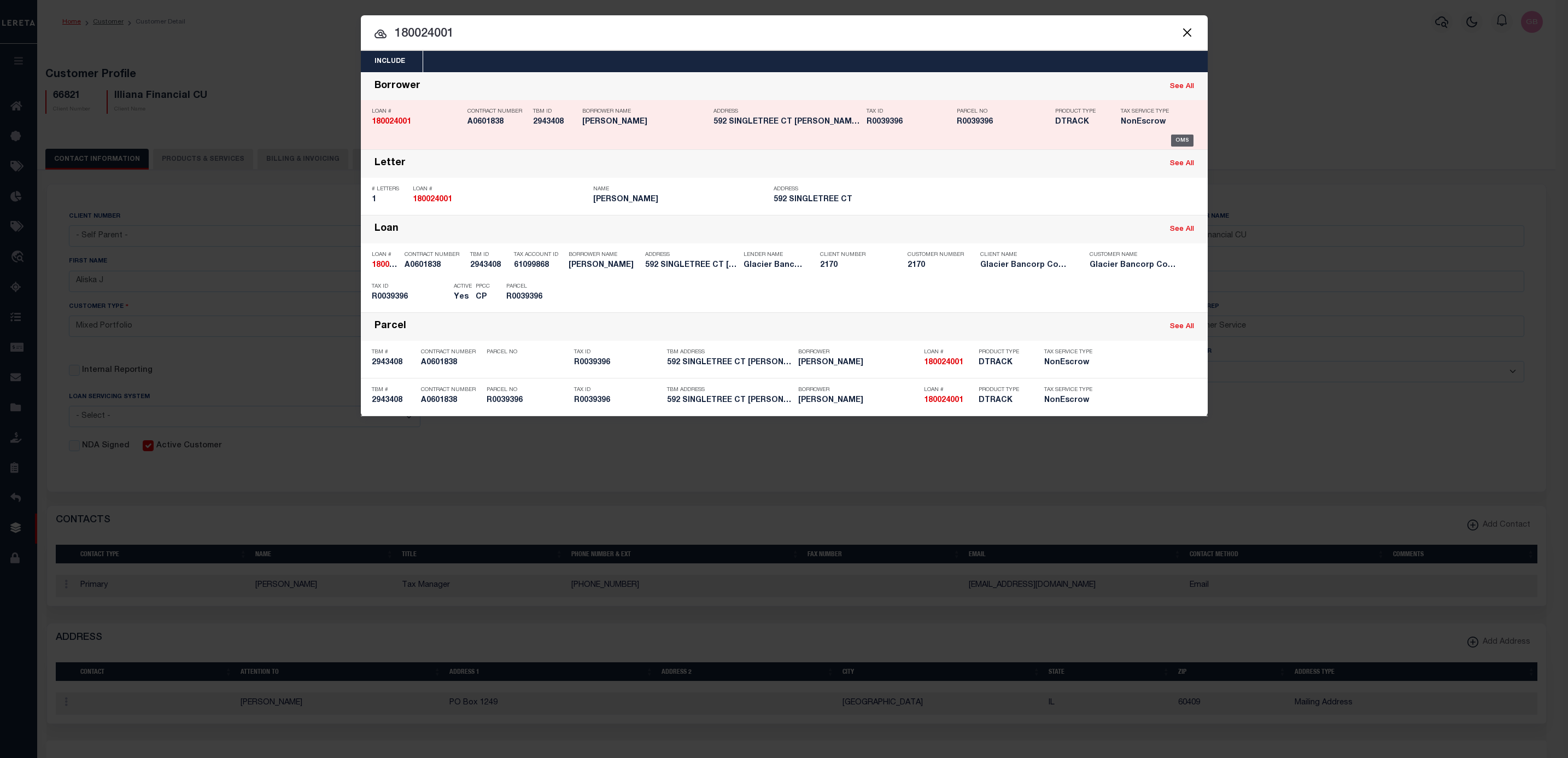
click at [1181, 141] on div "OMS" at bounding box center [1182, 141] width 22 height 12
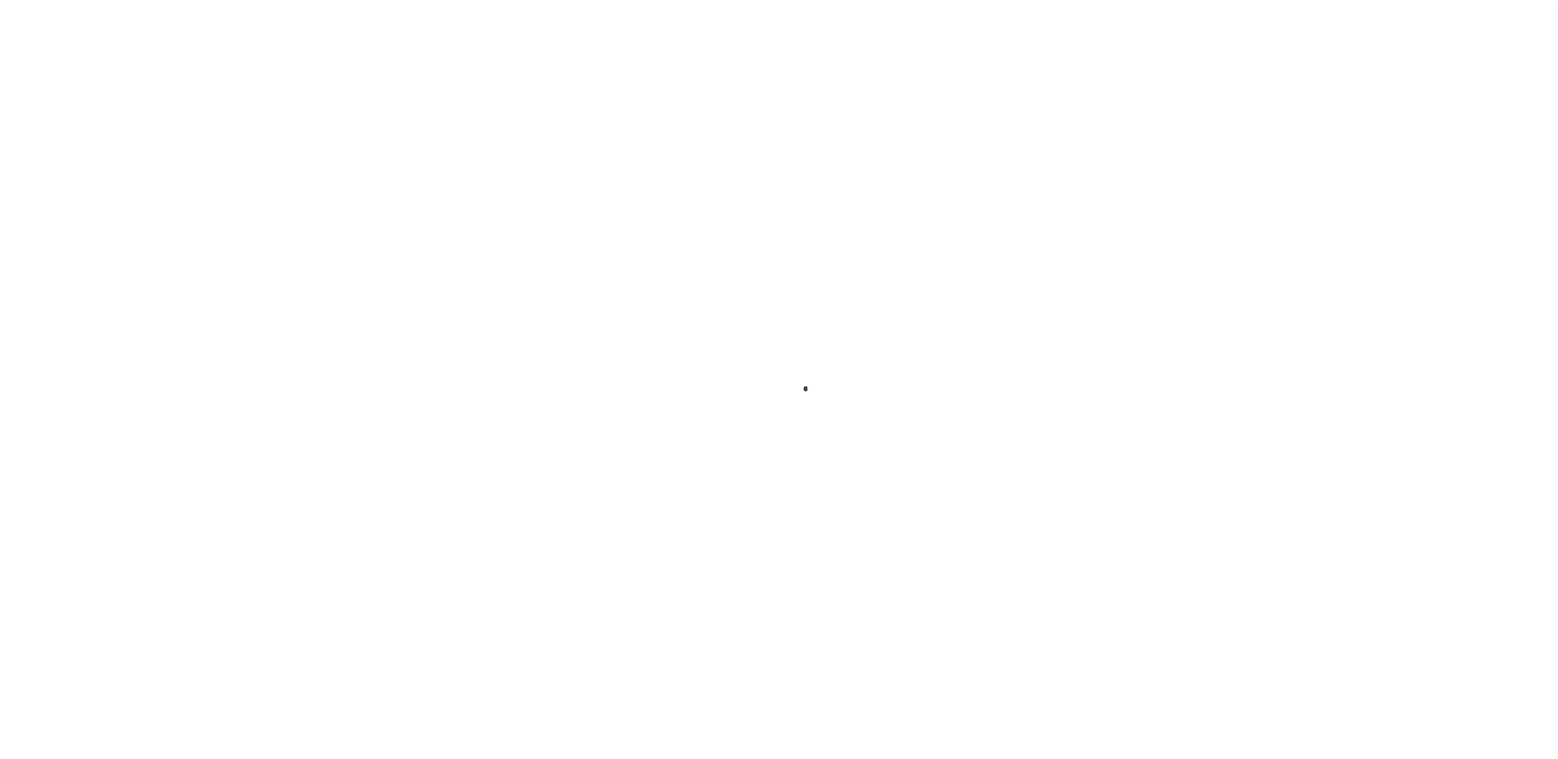
type input "180024001"
type input "[PERSON_NAME]"
select select
type input "592 SINGLETREE CT"
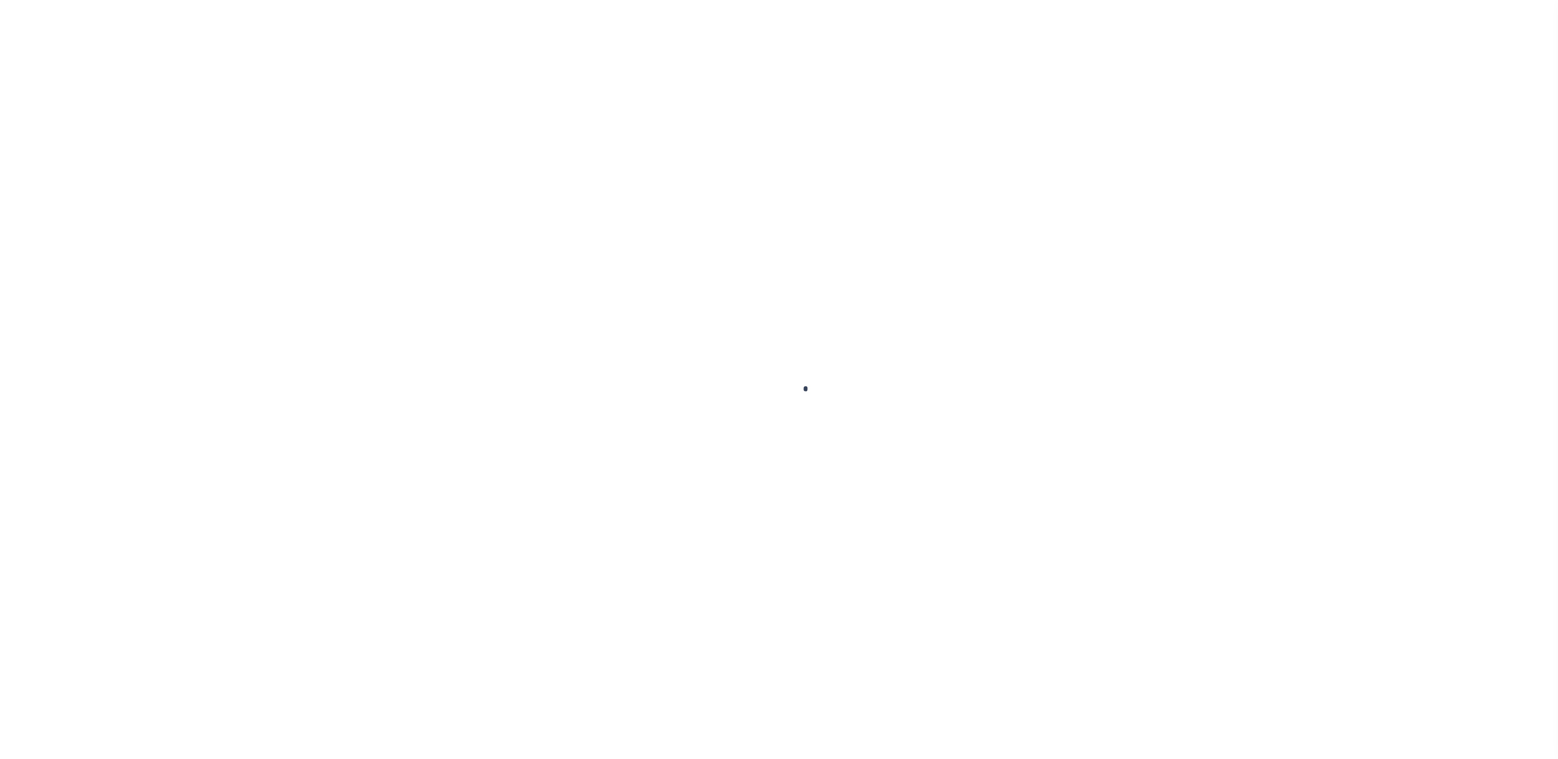
type input "[PERSON_NAME] CO 80449-8561"
select select "NonEscrow"
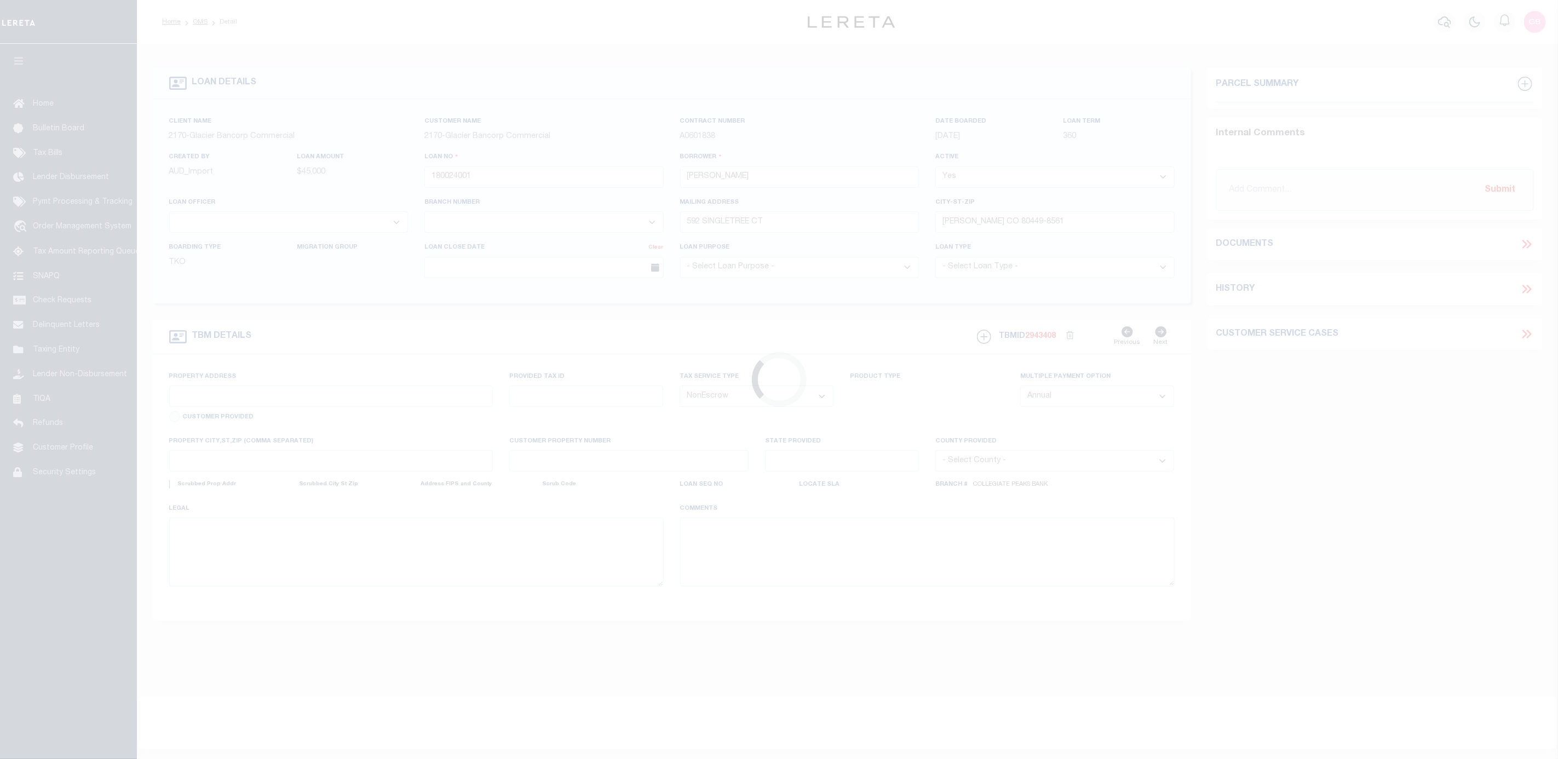
type input "592 SINGLETREE CT"
type input "[PERSON_NAME] CO 804490000"
type input "CO"
select select
type textarea "Liability limited to information provided"
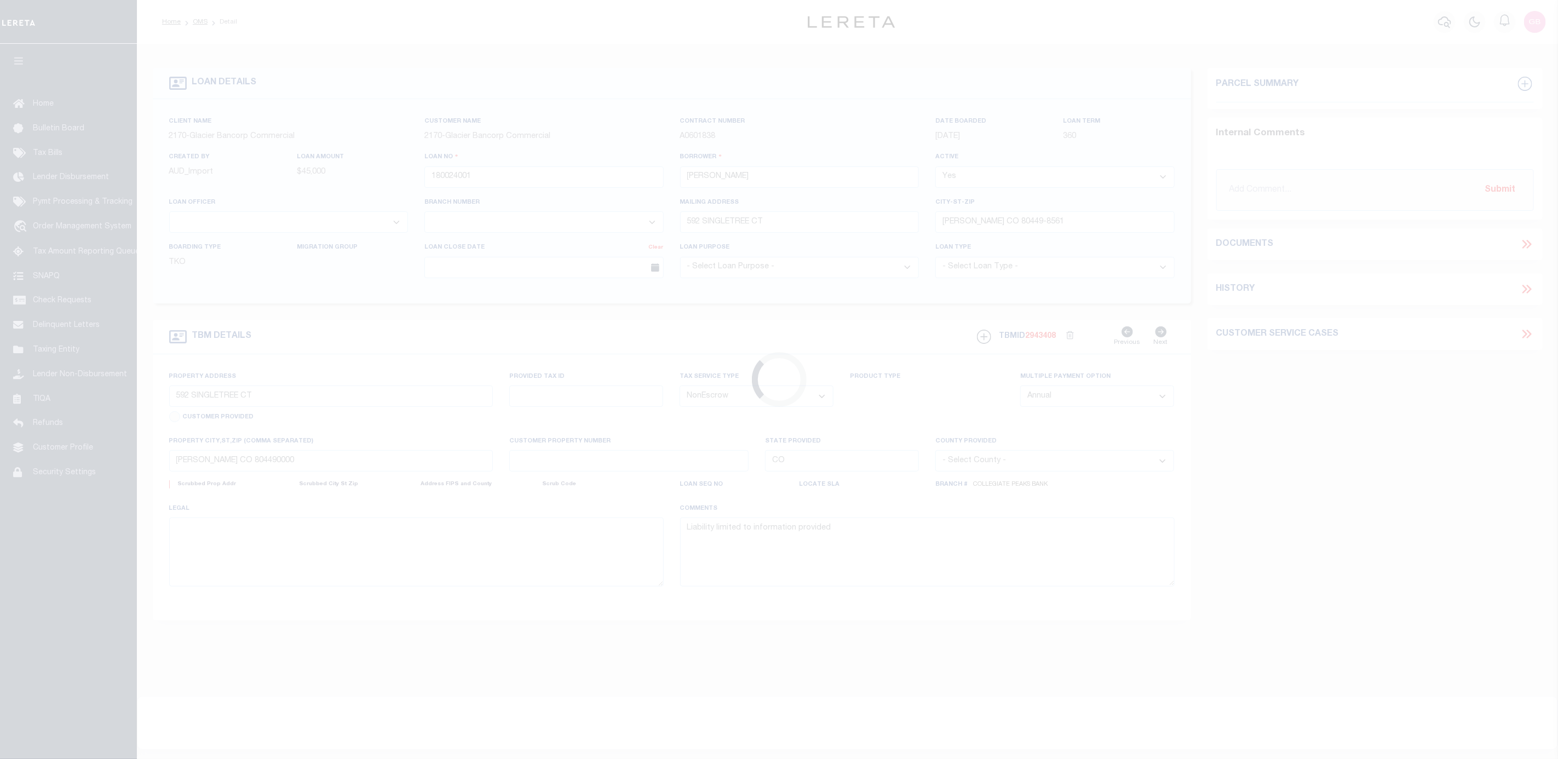
select select "4581"
select select "2"
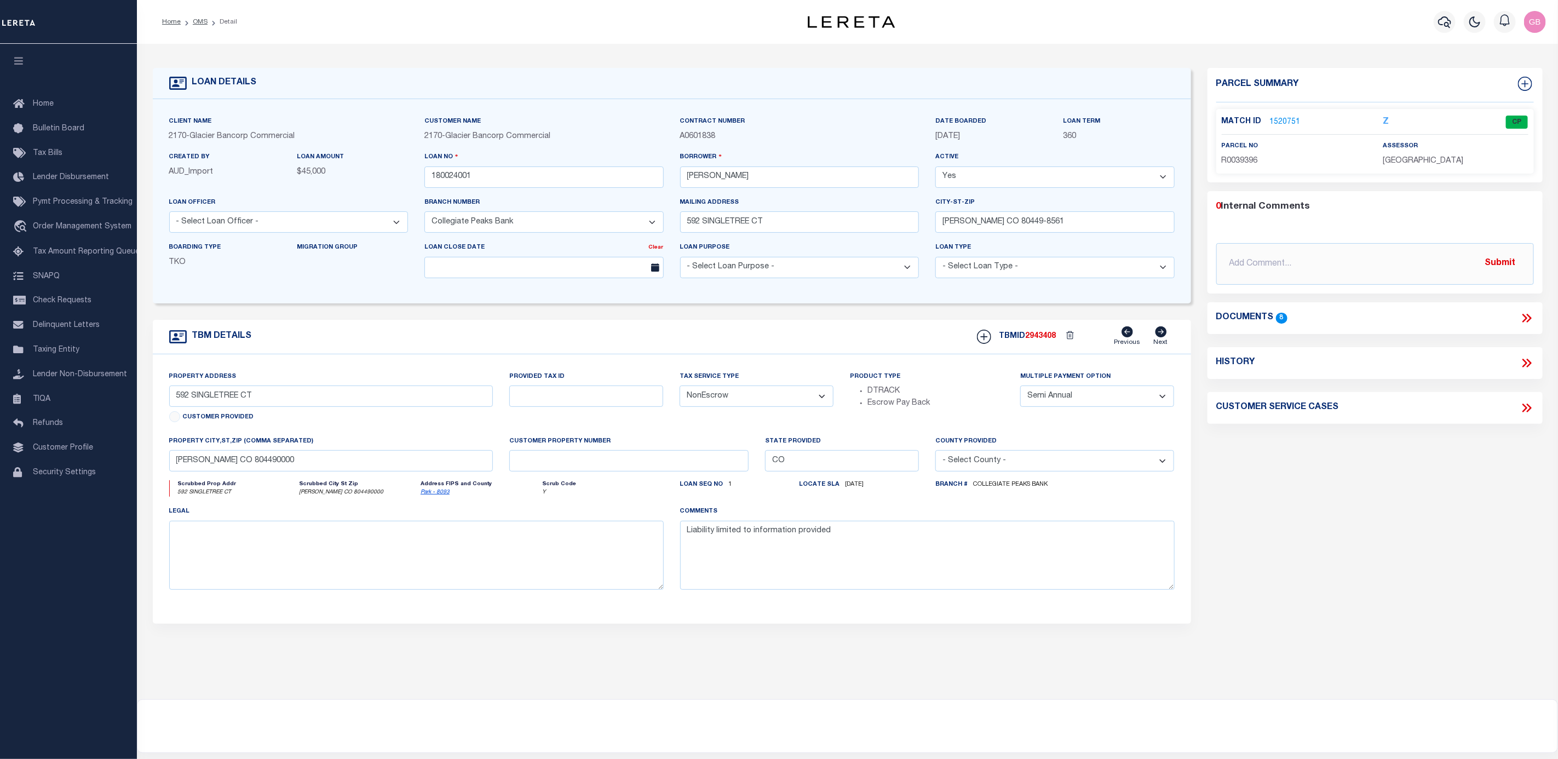
click at [1287, 119] on link "1520751" at bounding box center [1285, 122] width 31 height 11
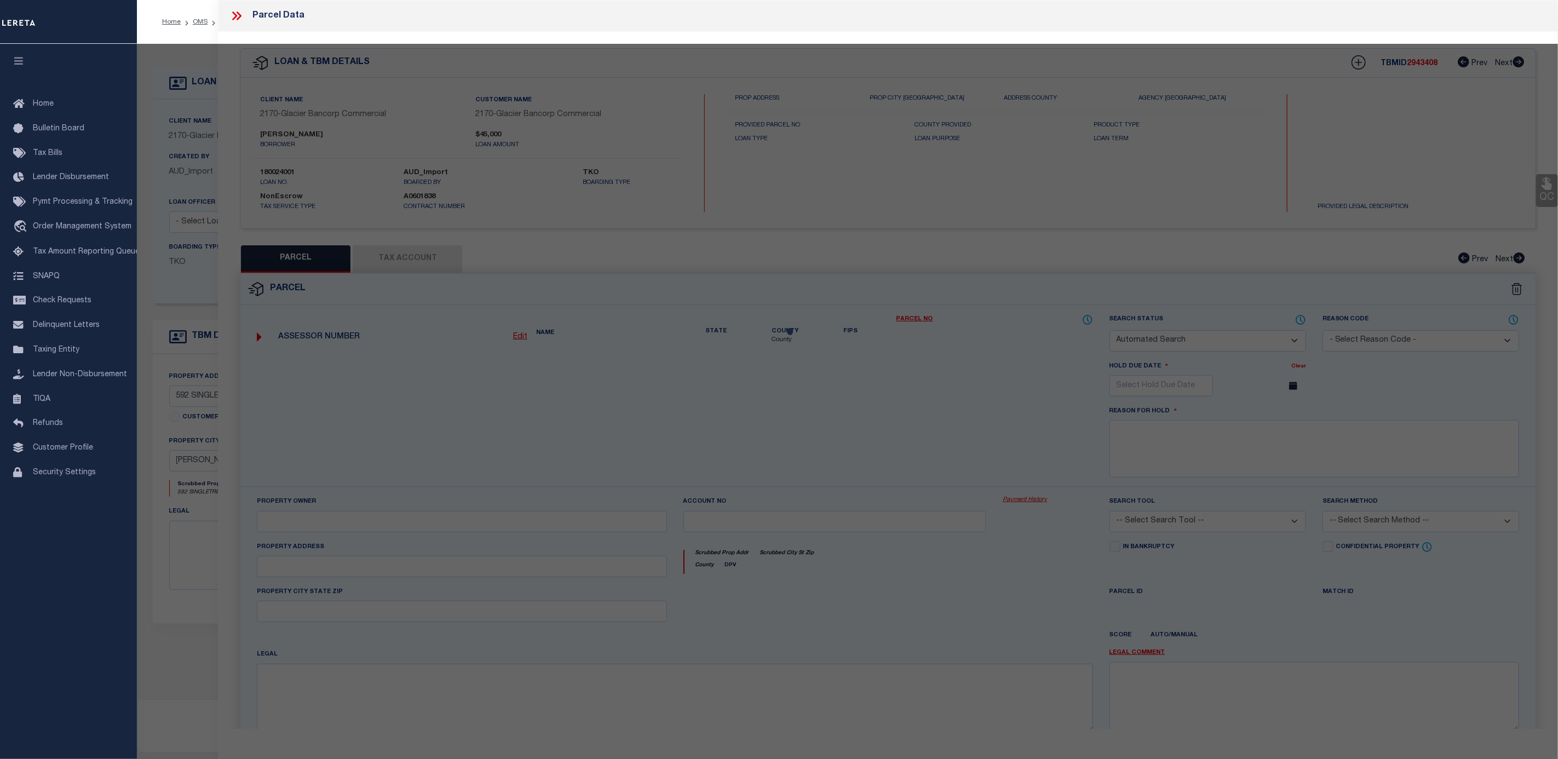
checkbox input "false"
select select "CP"
type input "Mussetter Glen K"
select select
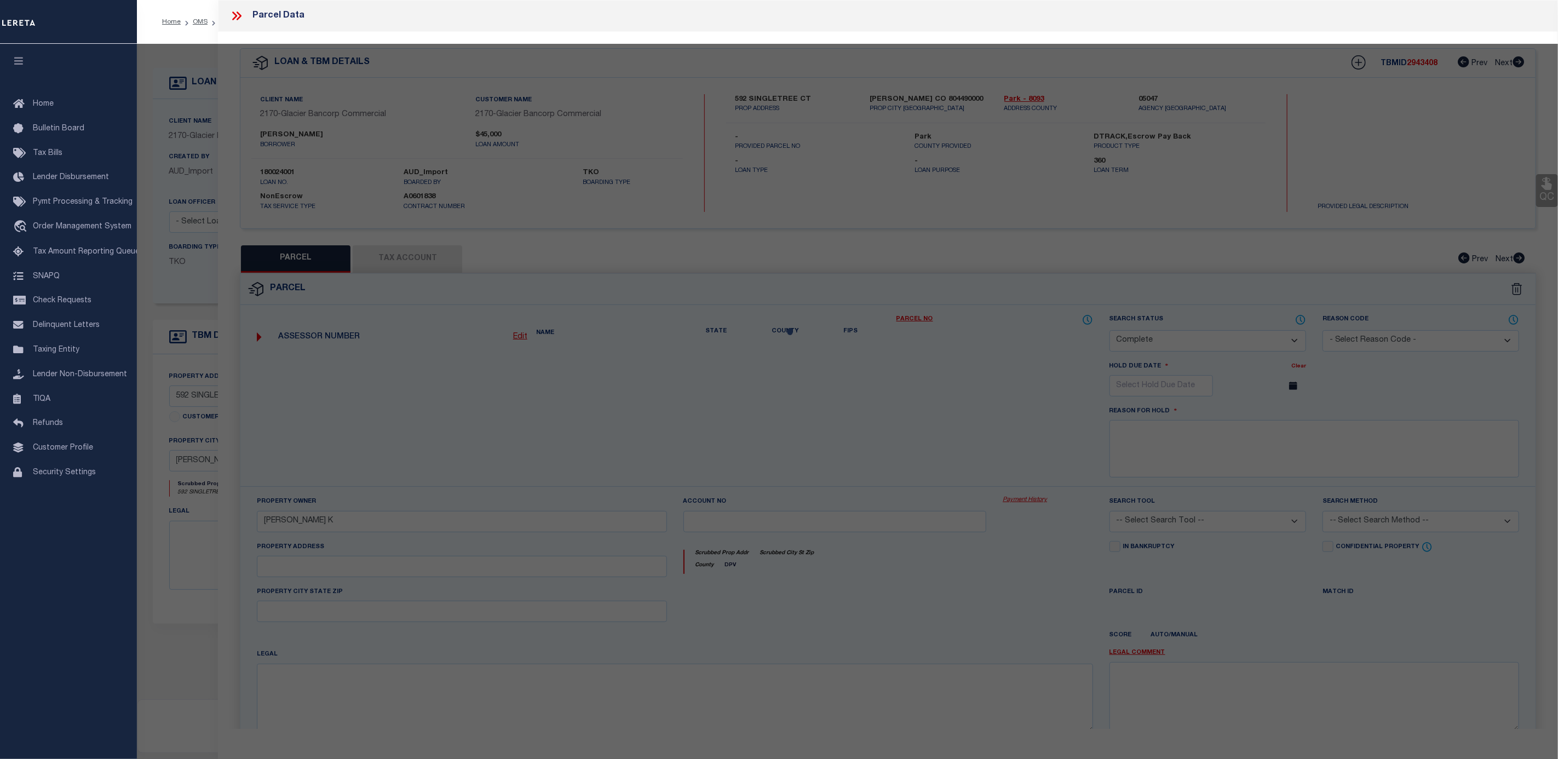
type input "592 SINGLETREE CT"
checkbox input "false"
type input "[PERSON_NAME] CO 80449"
type textarea "T14 R76 S05 NE4 [GEOGRAPHIC_DATA] FILING 13 LOT 0809"
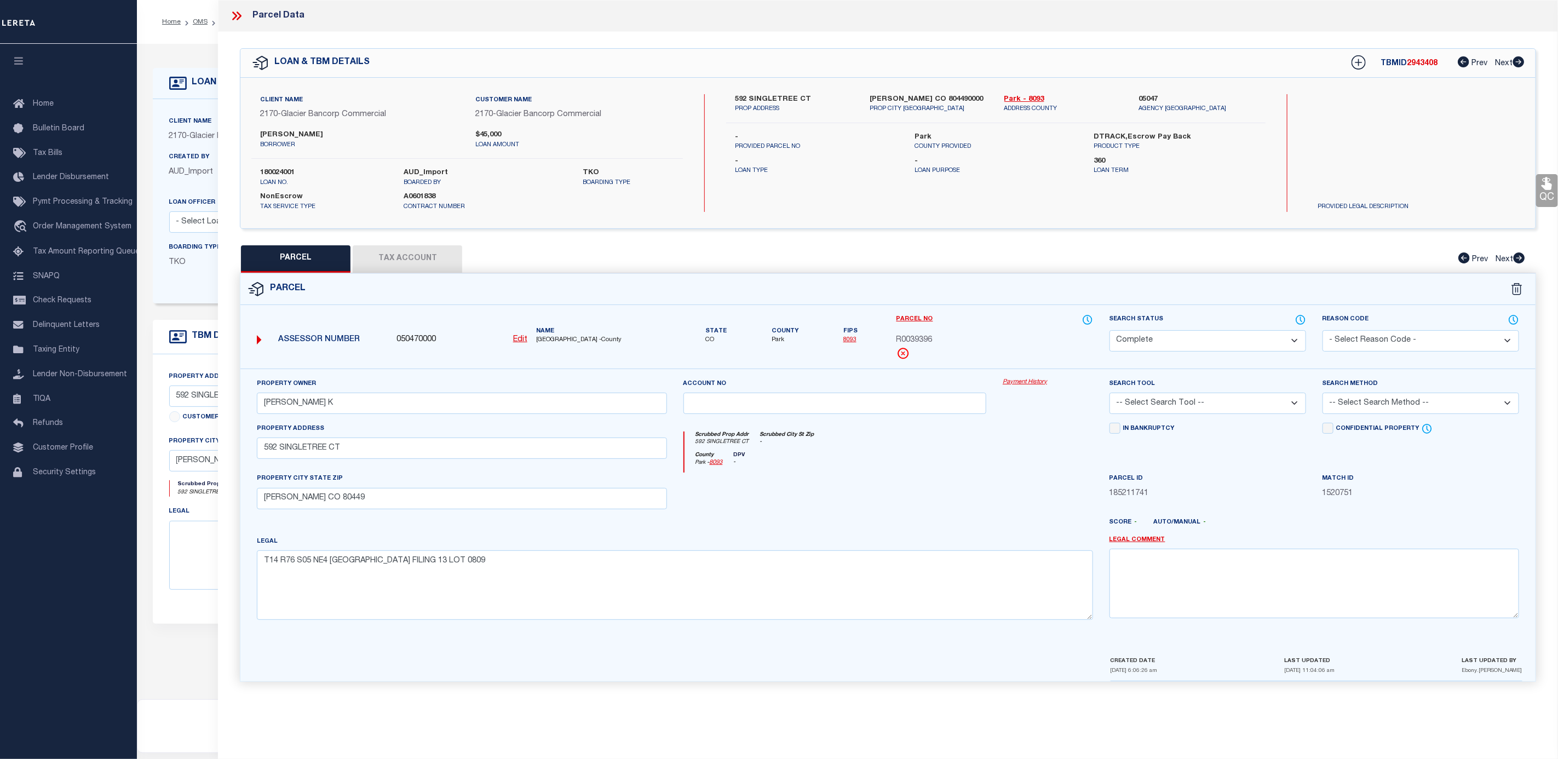
drag, startPoint x: 1032, startPoint y: 383, endPoint x: 1032, endPoint y: 395, distance: 12.1
click at [1032, 383] on link "Payment History" at bounding box center [1048, 382] width 90 height 9
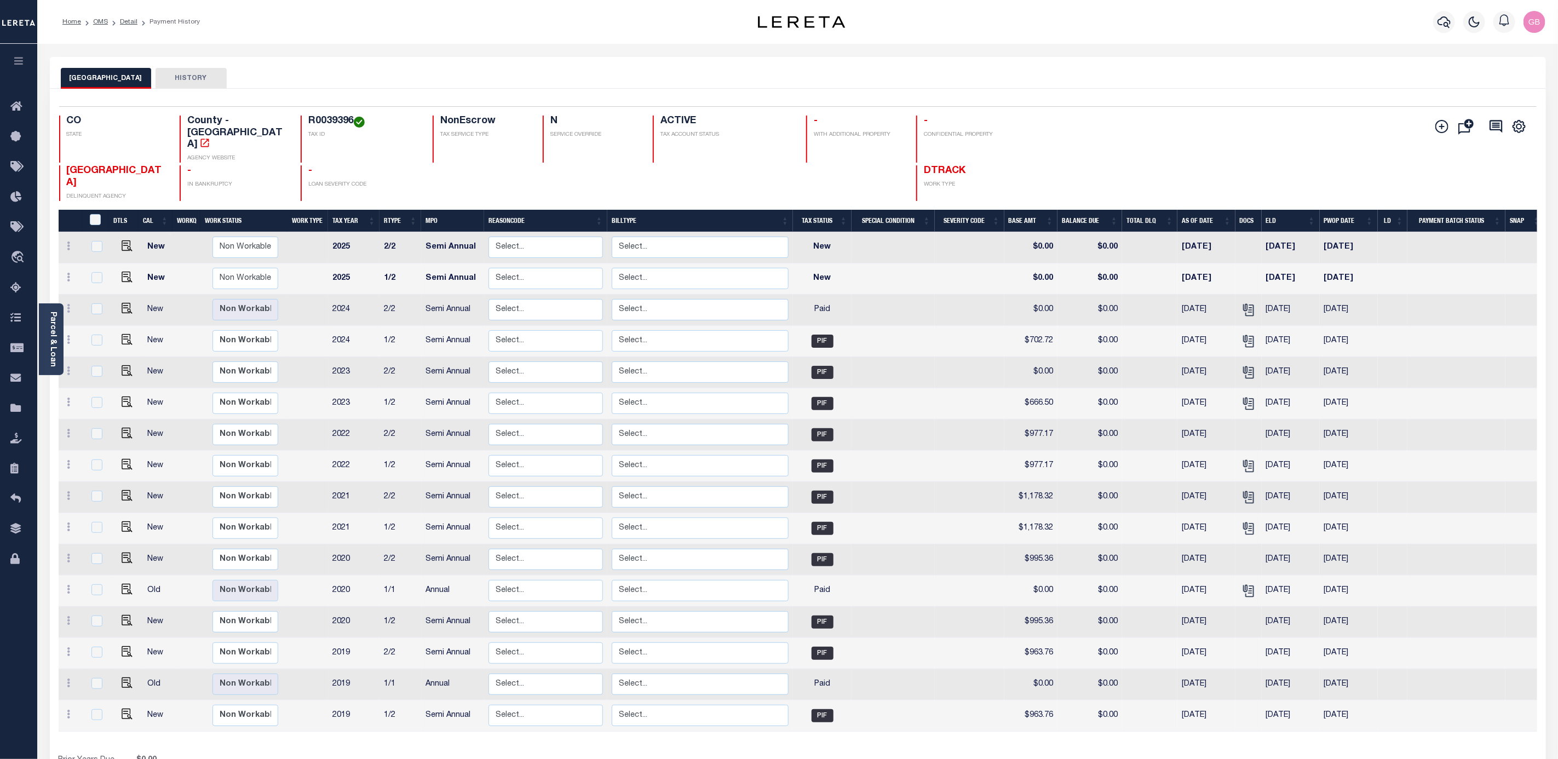
click at [159, 71] on button "HISTORY" at bounding box center [190, 78] width 71 height 21
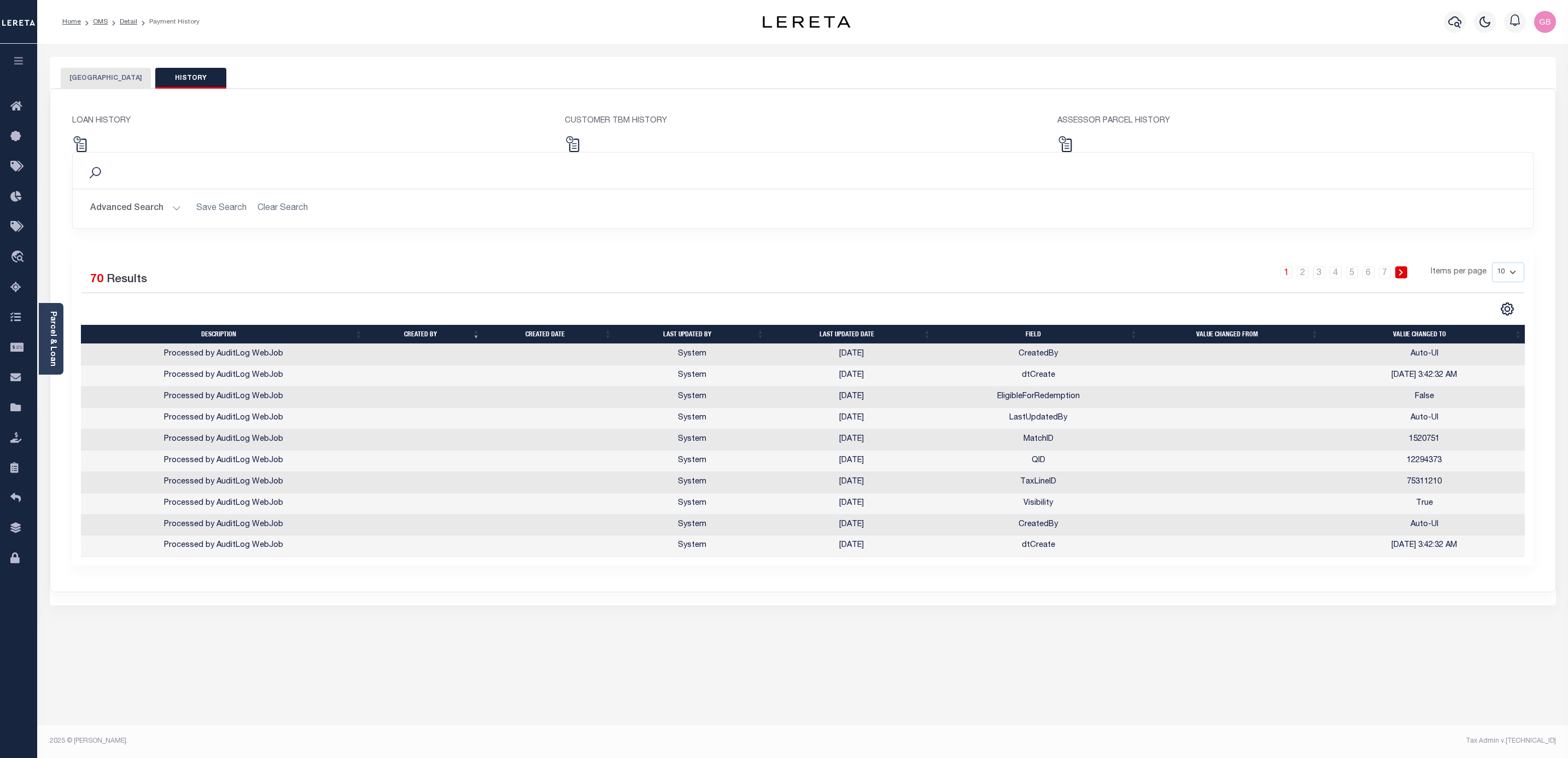
drag, startPoint x: 1516, startPoint y: 271, endPoint x: 1516, endPoint y: 278, distance: 7.0
click at [1516, 271] on select "10 25 50 100" at bounding box center [1508, 273] width 32 height 20
select select "100"
click at [1492, 264] on select "10 25 50 100" at bounding box center [1508, 273] width 32 height 20
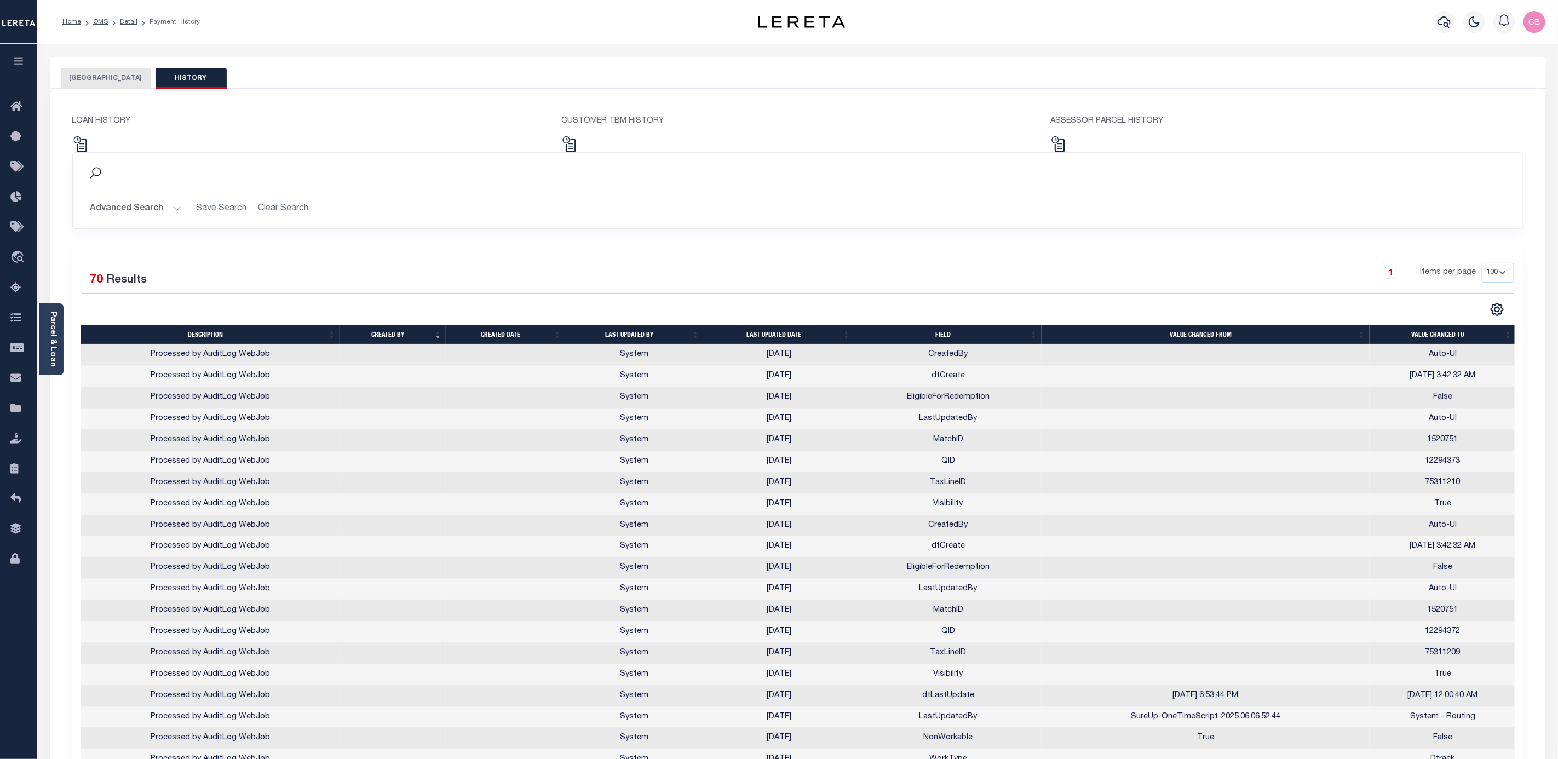
click at [795, 331] on th "Last updated date" at bounding box center [778, 334] width 151 height 19
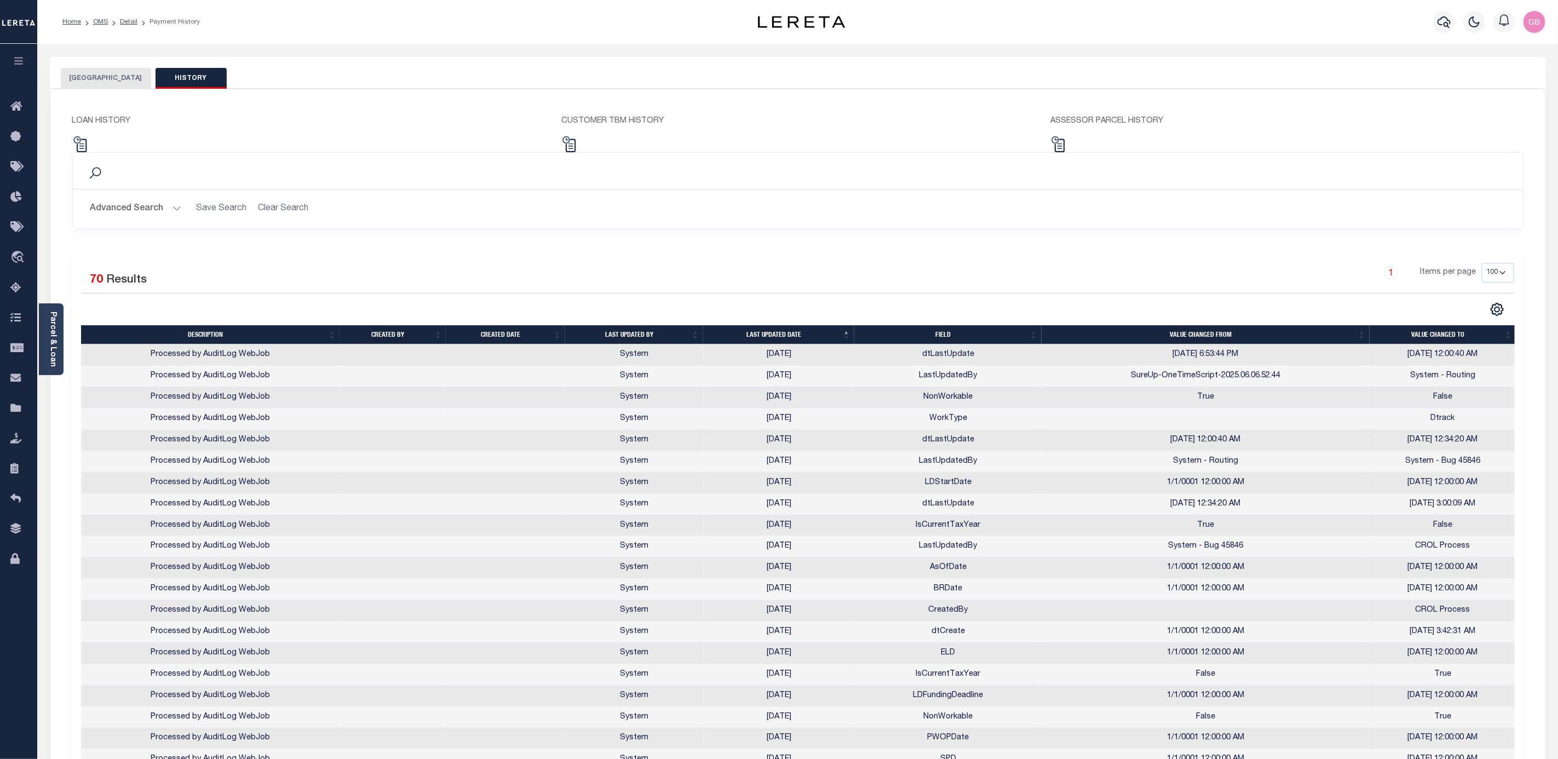
click at [137, 20] on li "Payment History" at bounding box center [168, 22] width 62 height 10
click at [130, 19] on link "Detail" at bounding box center [129, 22] width 18 height 7
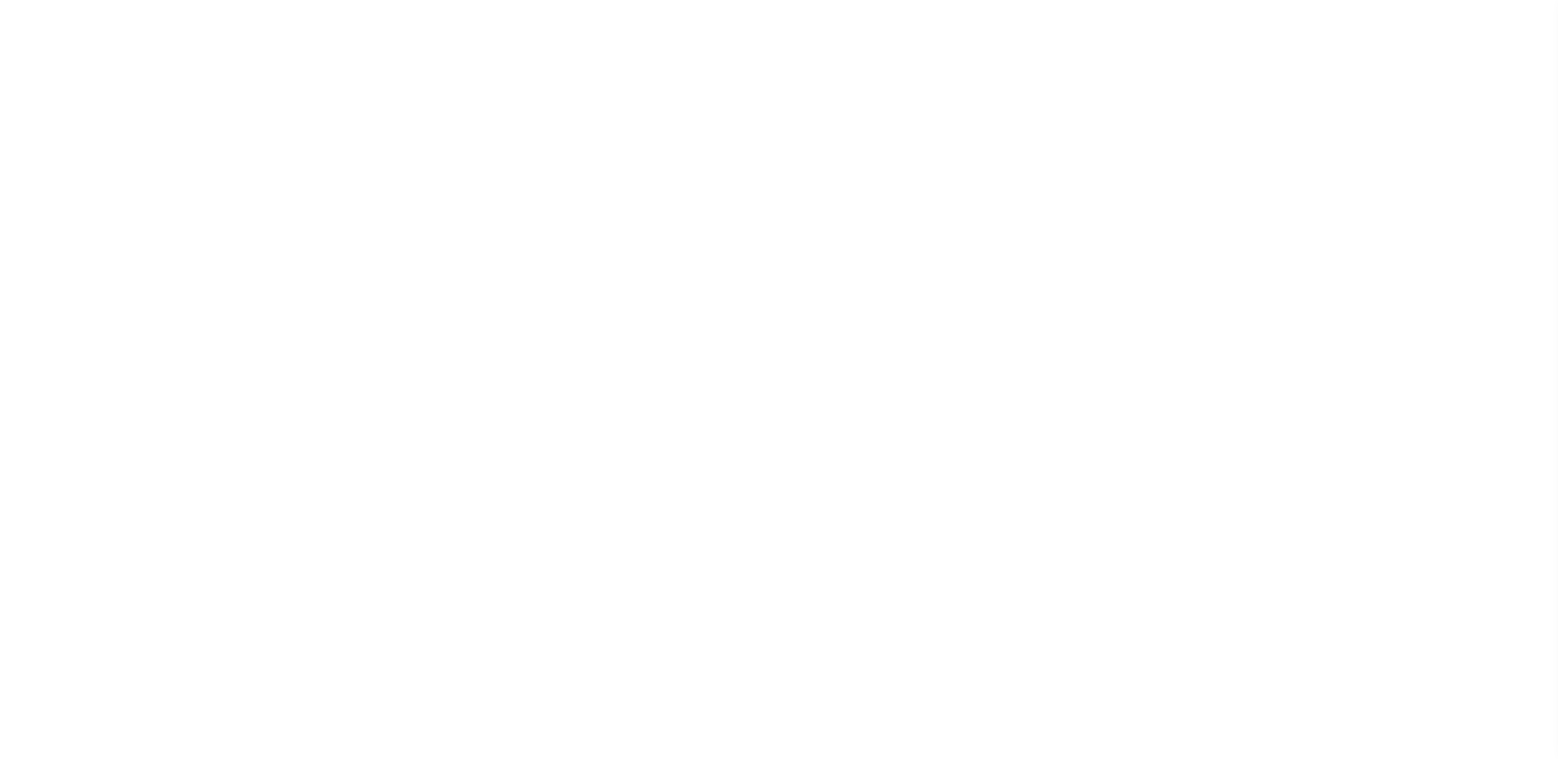
select select "NonEscrow"
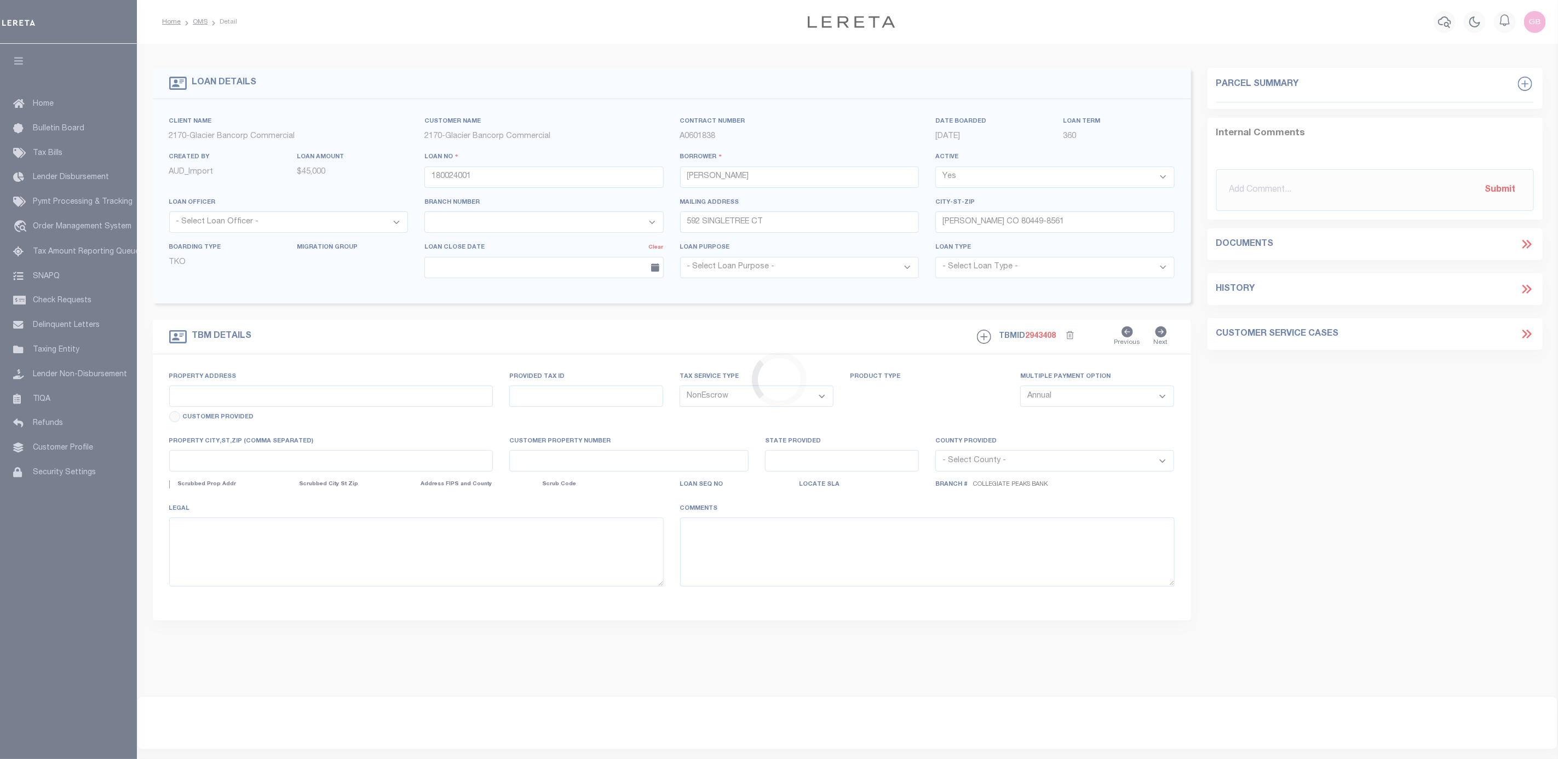
select select "4581"
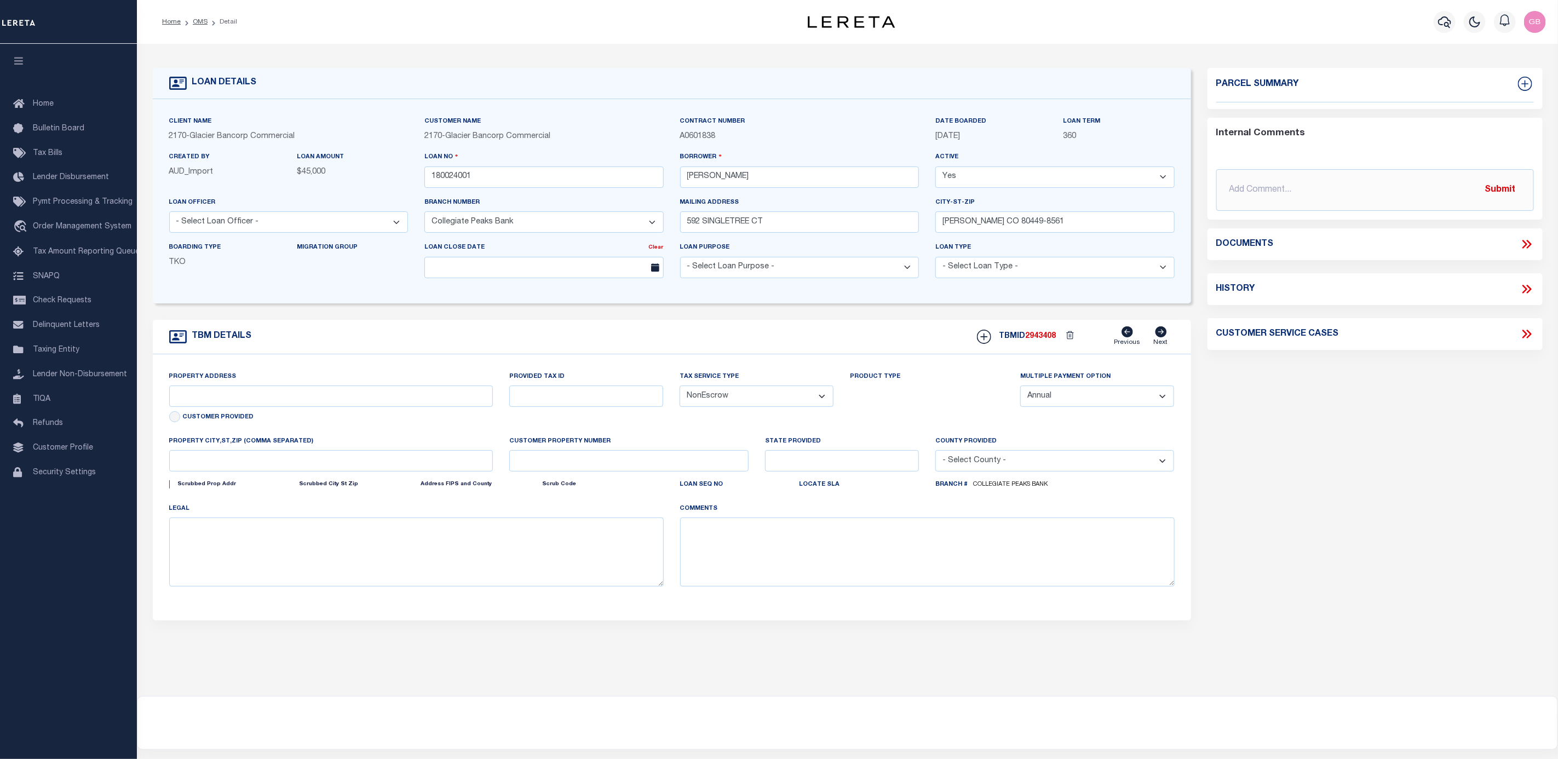
type input "592 SINGLETREE CT"
type input "[PERSON_NAME] CO 804490000"
type input "CO"
select select
type textarea "Liability limited to information provided"
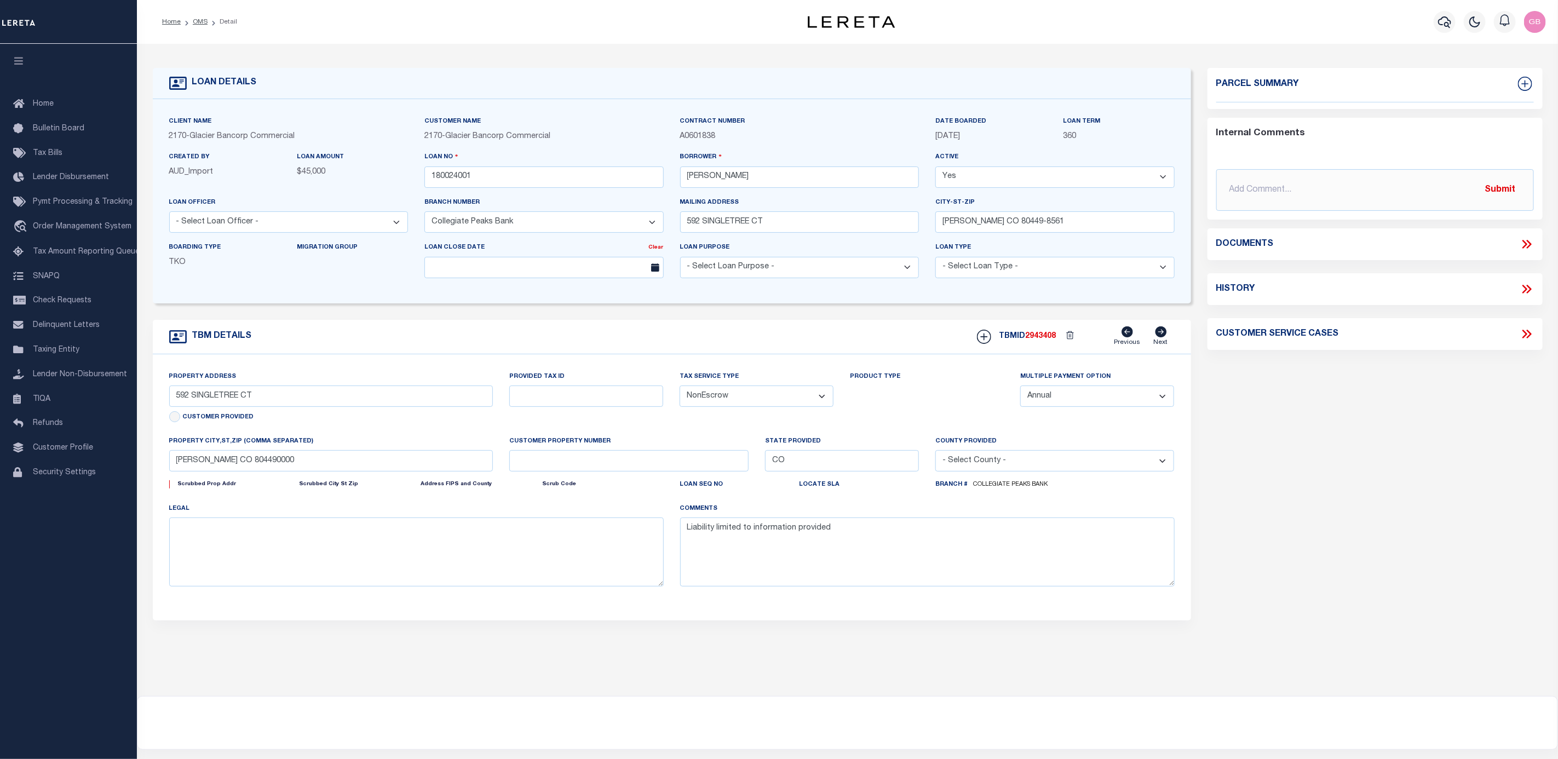
select select "2"
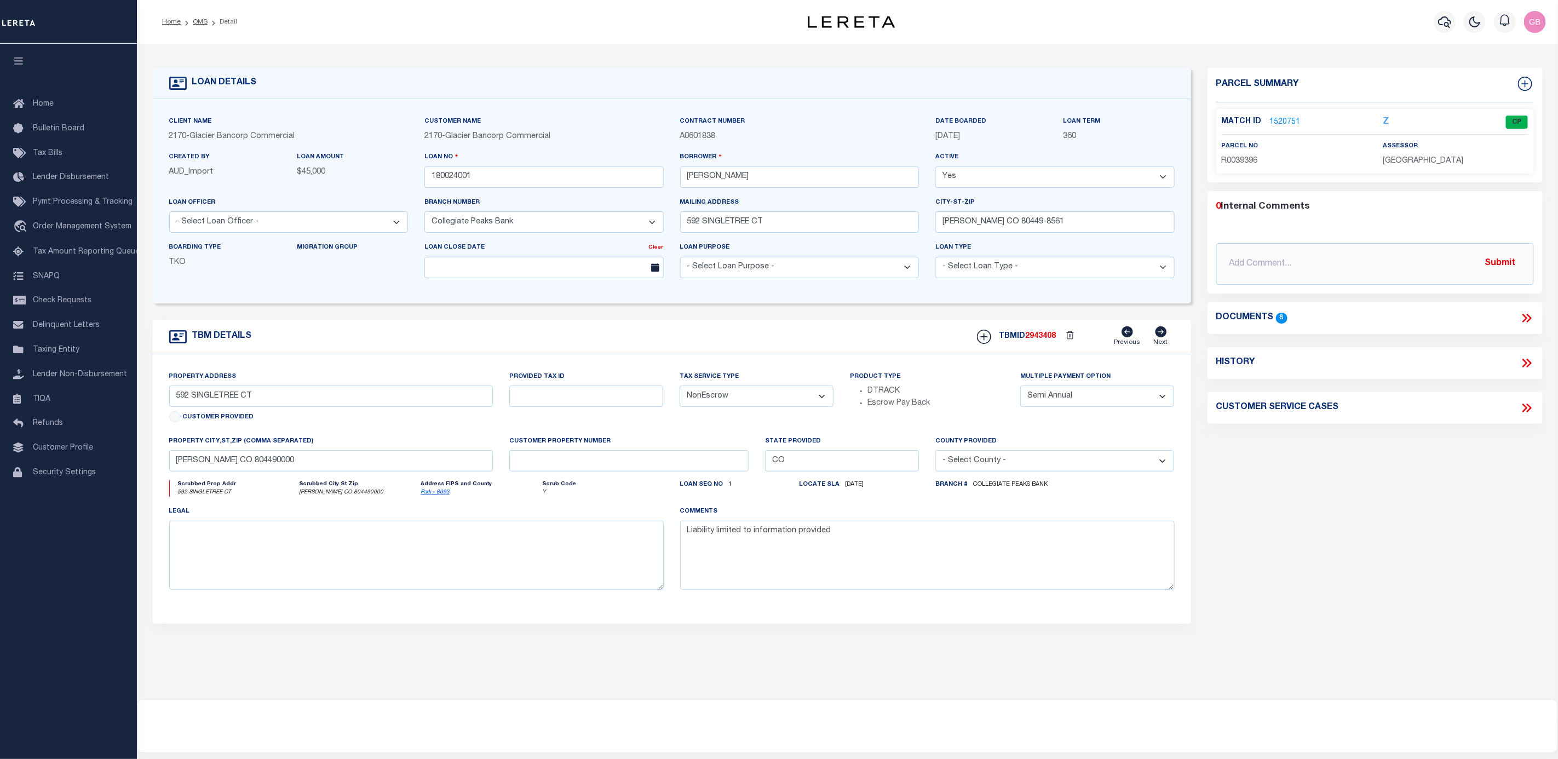
click at [1285, 117] on link "1520751" at bounding box center [1285, 122] width 31 height 11
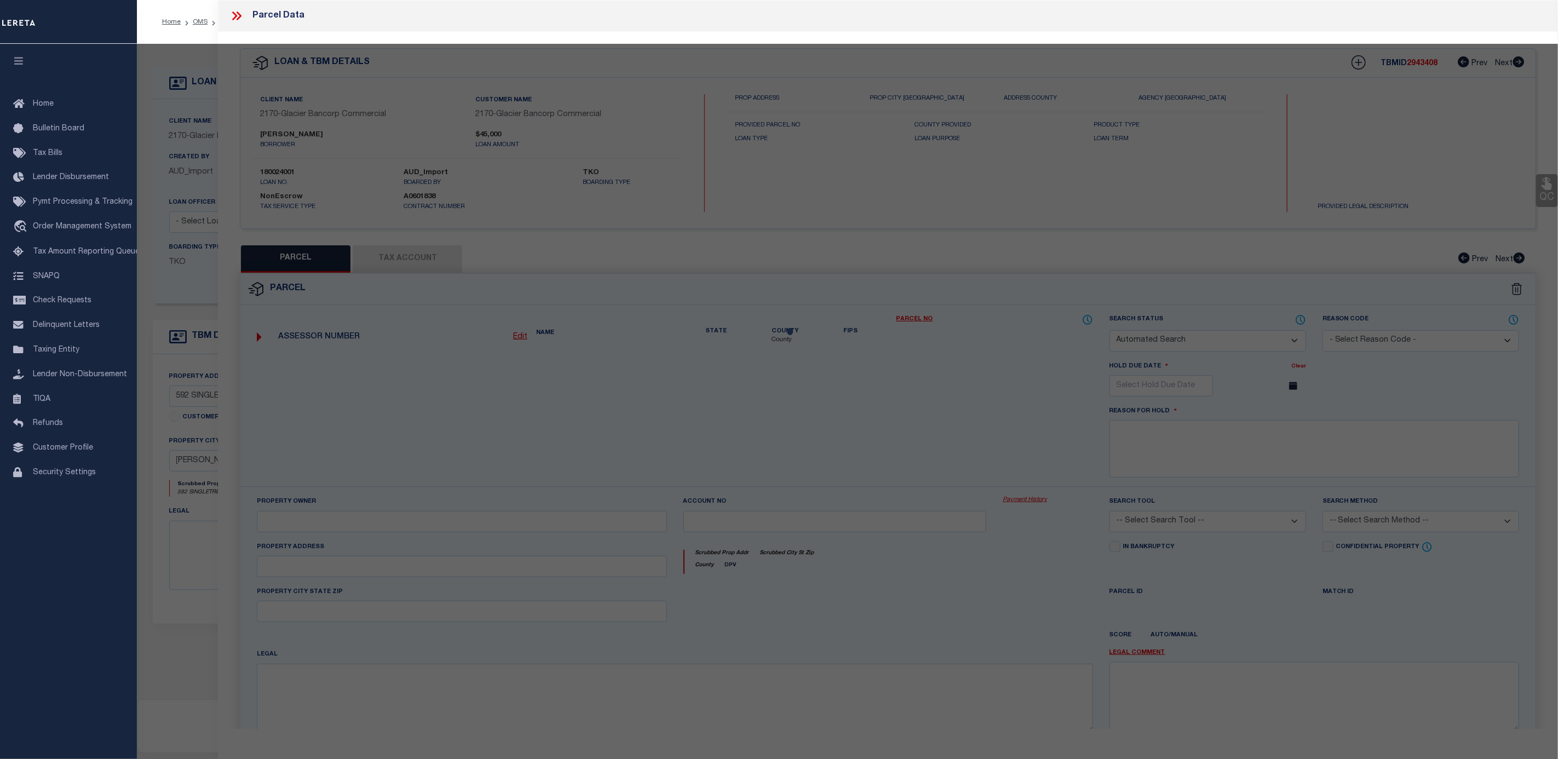
checkbox input "false"
select select "CP"
type input "[PERSON_NAME] K"
select select
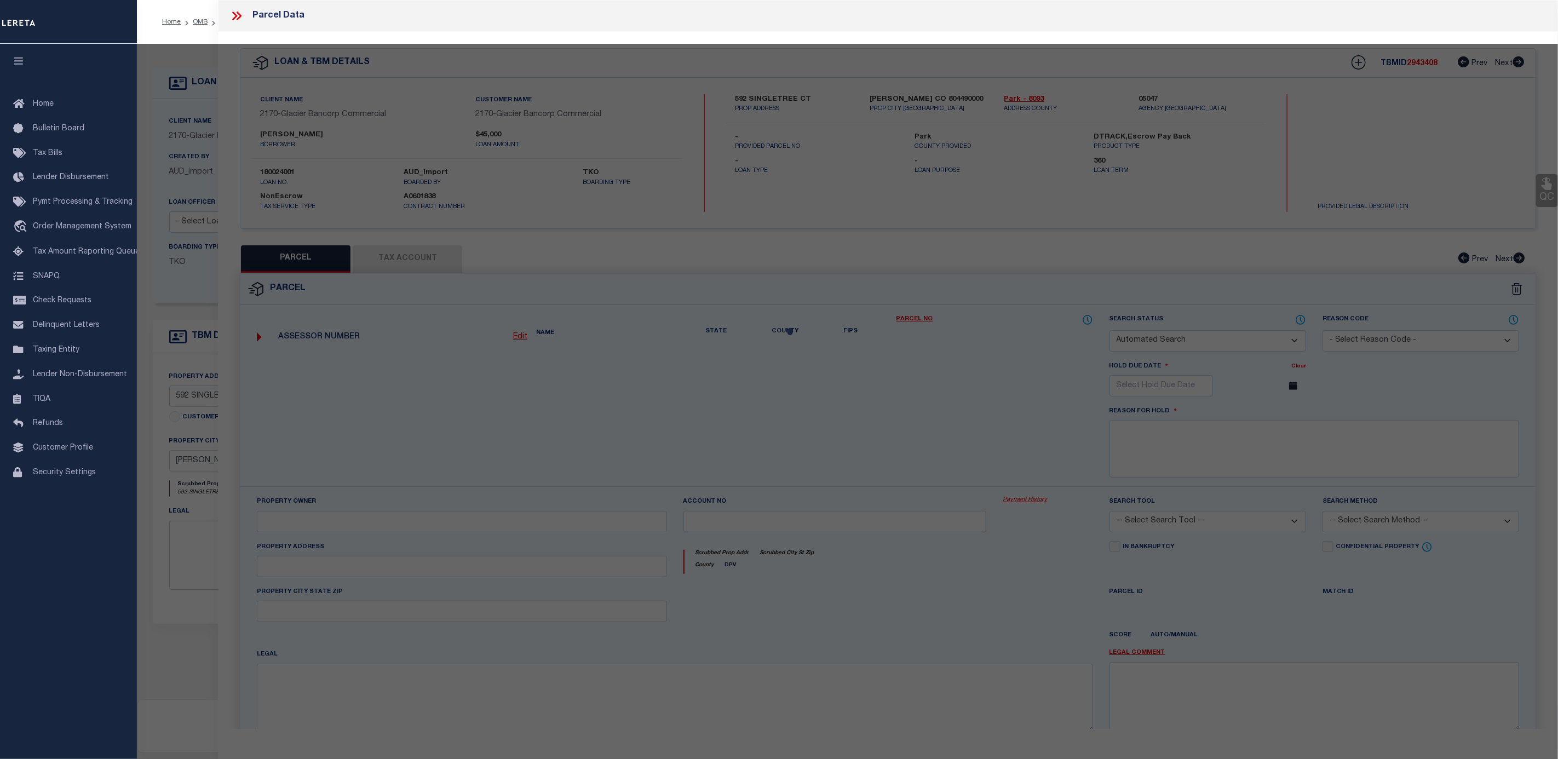
type input "592 SINGLETREE CT"
checkbox input "false"
type input "[PERSON_NAME] CO 80449"
type textarea "T14 R76 S05 NE4 [GEOGRAPHIC_DATA] FILING 13 LOT 0809"
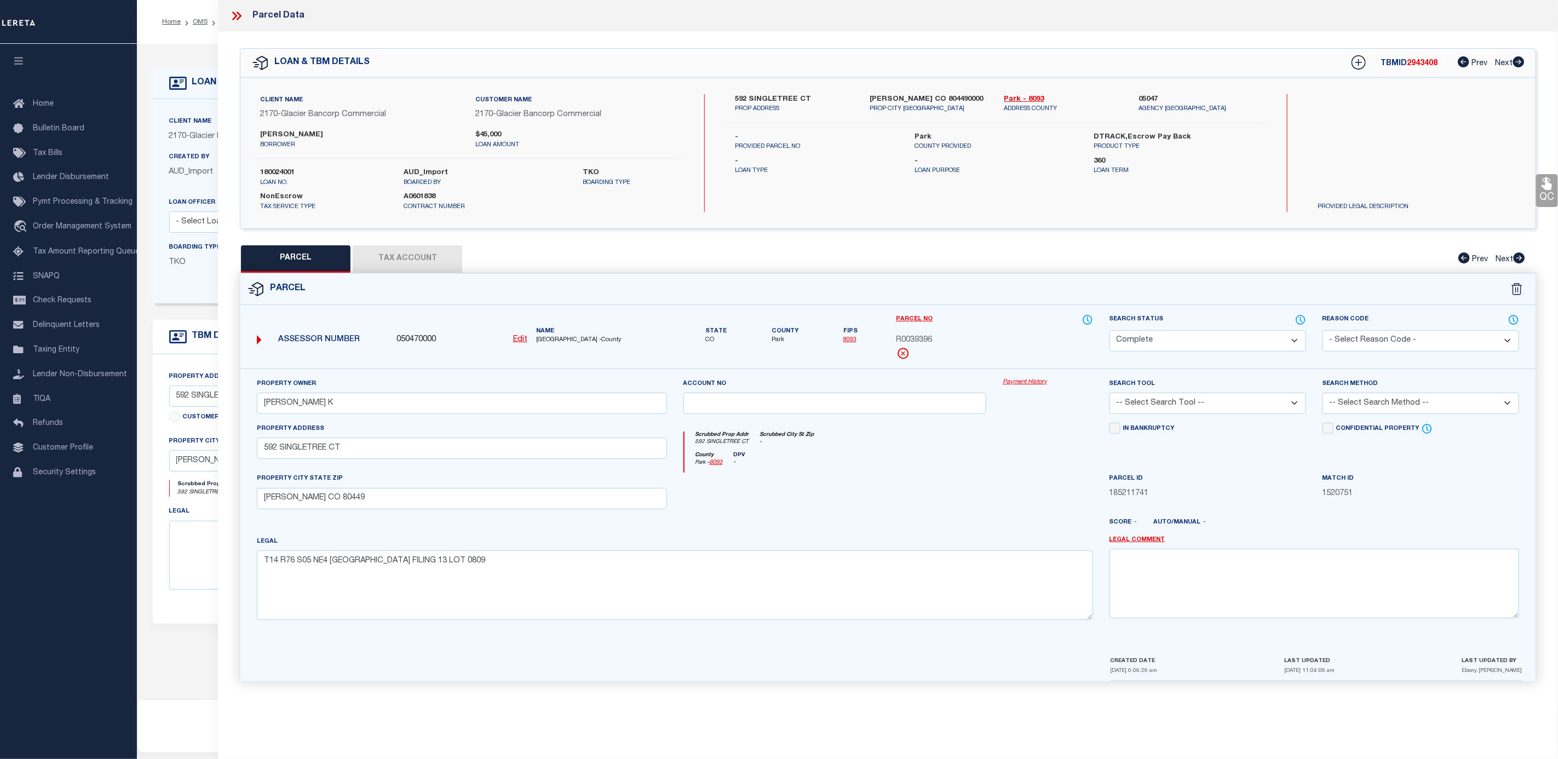
click at [1037, 381] on link "Payment History" at bounding box center [1048, 382] width 90 height 9
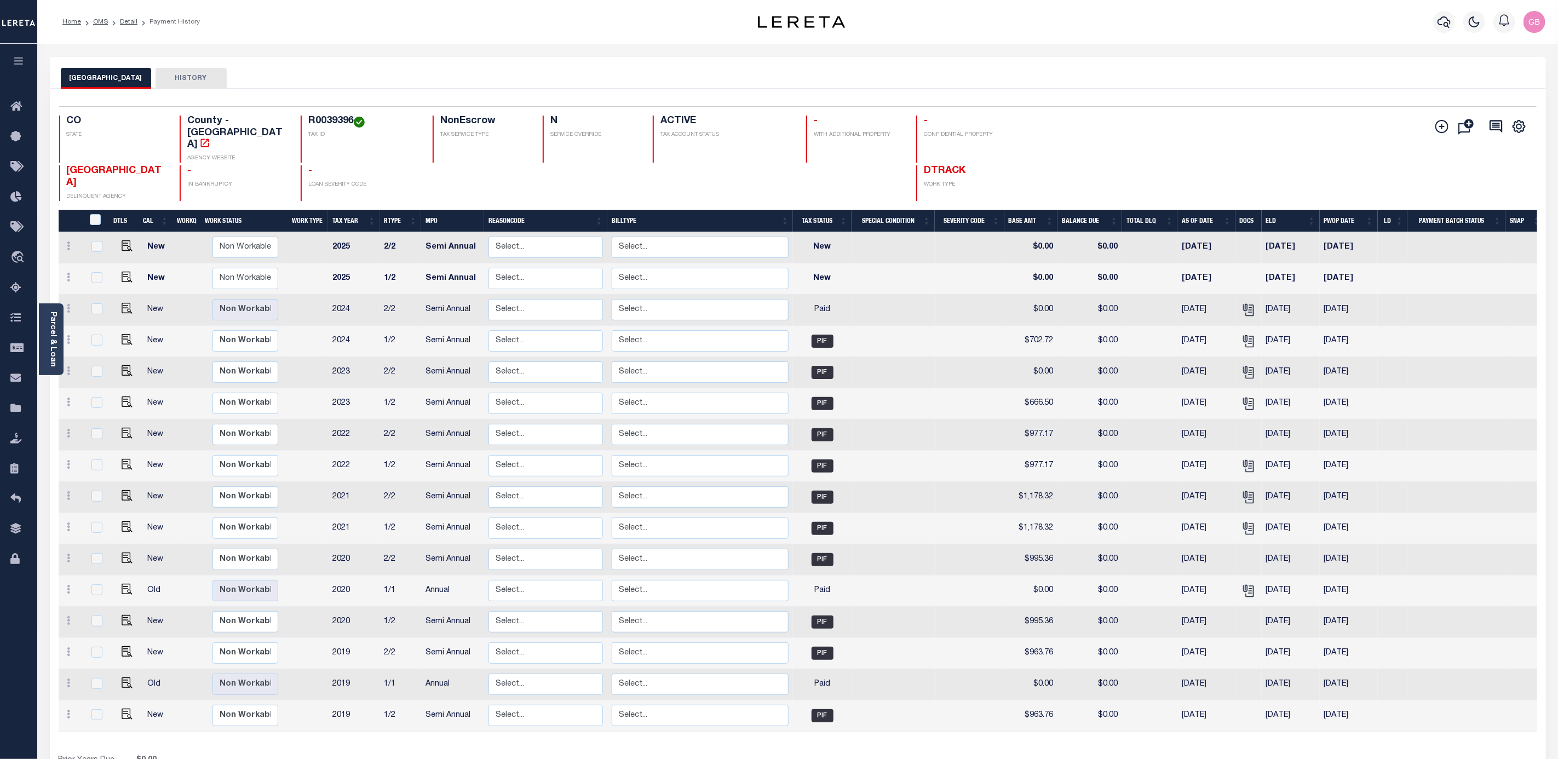
click at [54, 325] on link "Parcel & Loan" at bounding box center [53, 339] width 8 height 55
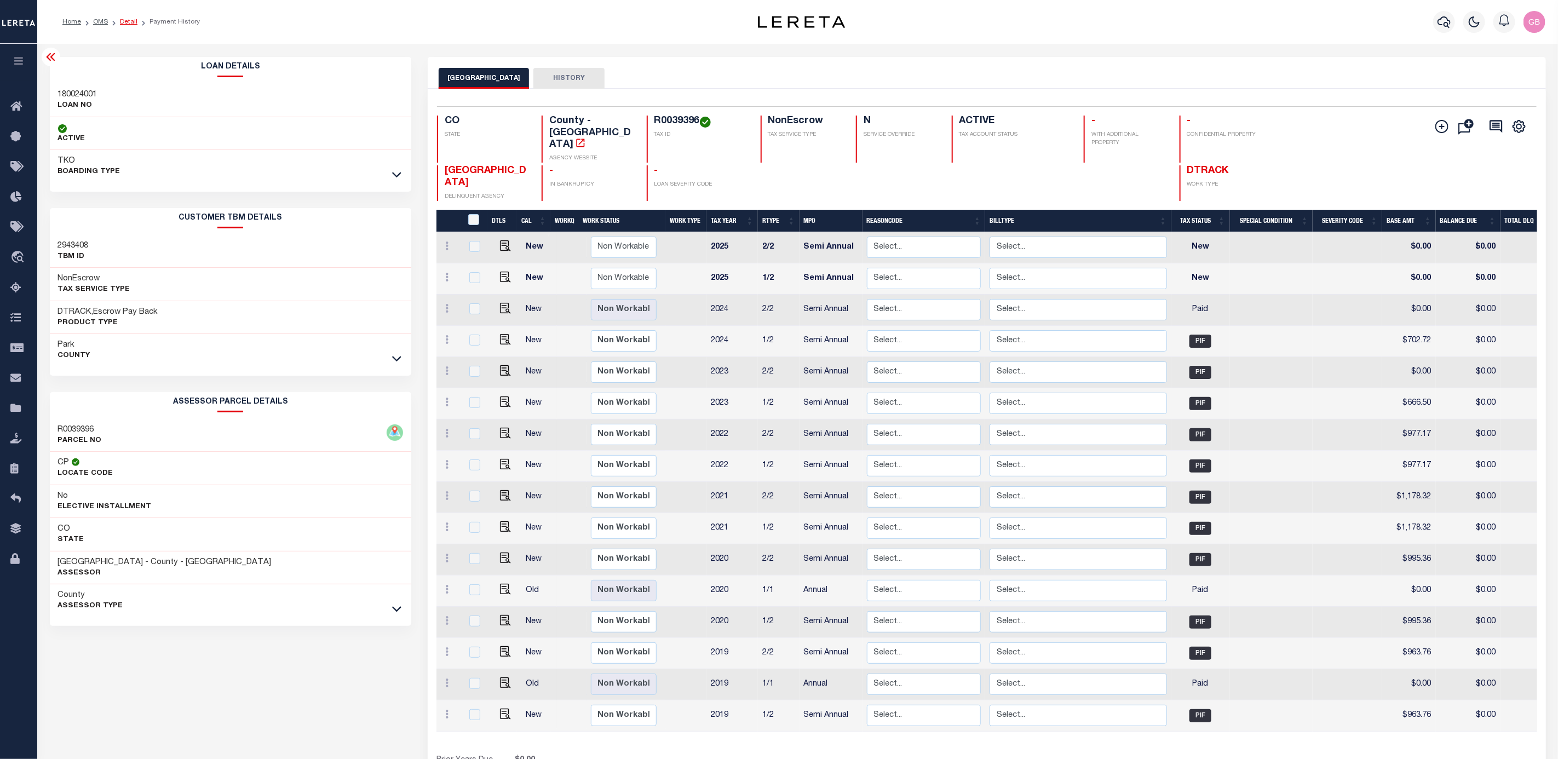
click at [130, 19] on link "Detail" at bounding box center [129, 22] width 18 height 7
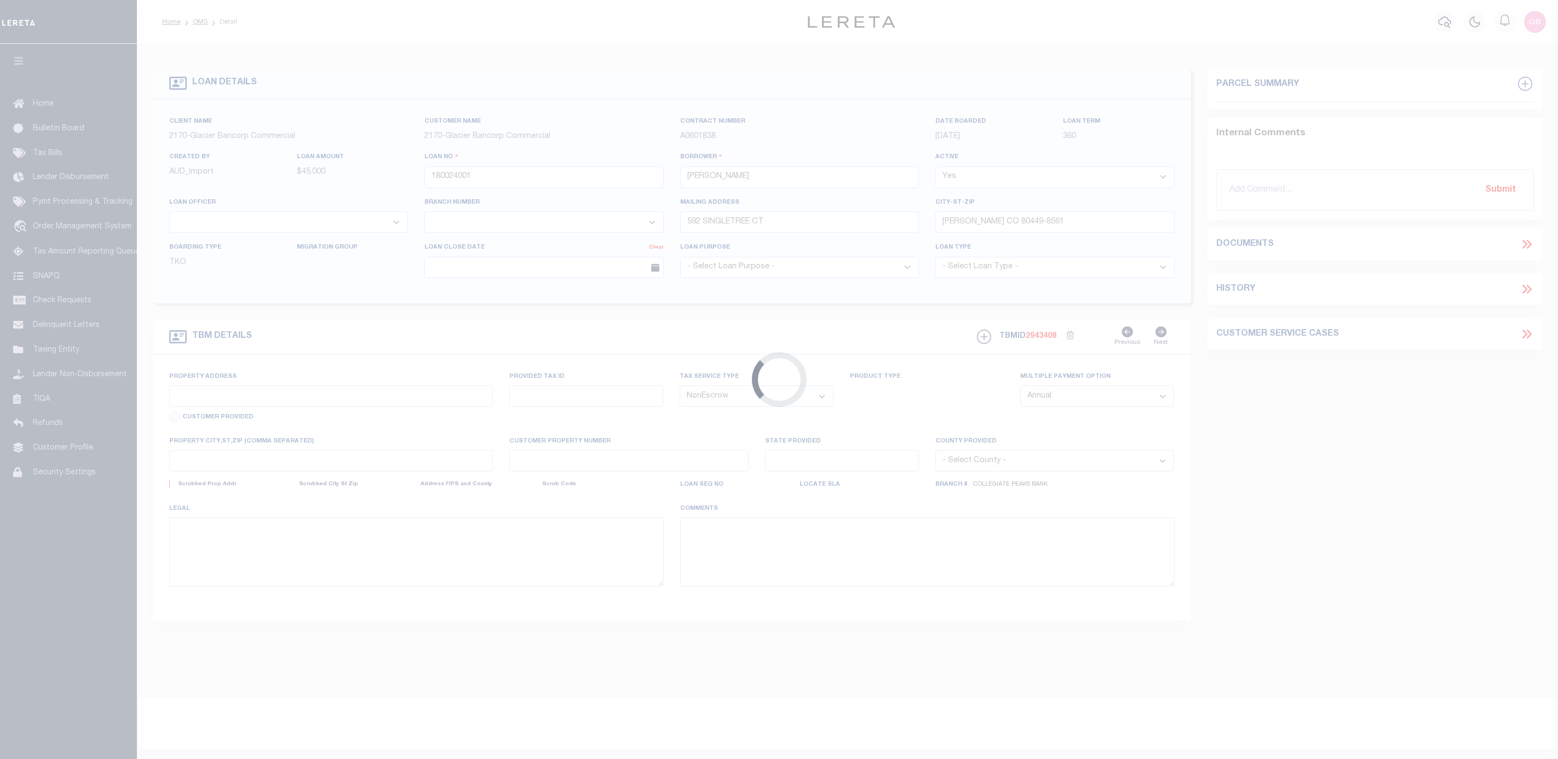
select select "NonEscrow"
type input "592 SINGLETREE CT"
type input "[PERSON_NAME] CO 804490000"
type input "CO"
select select
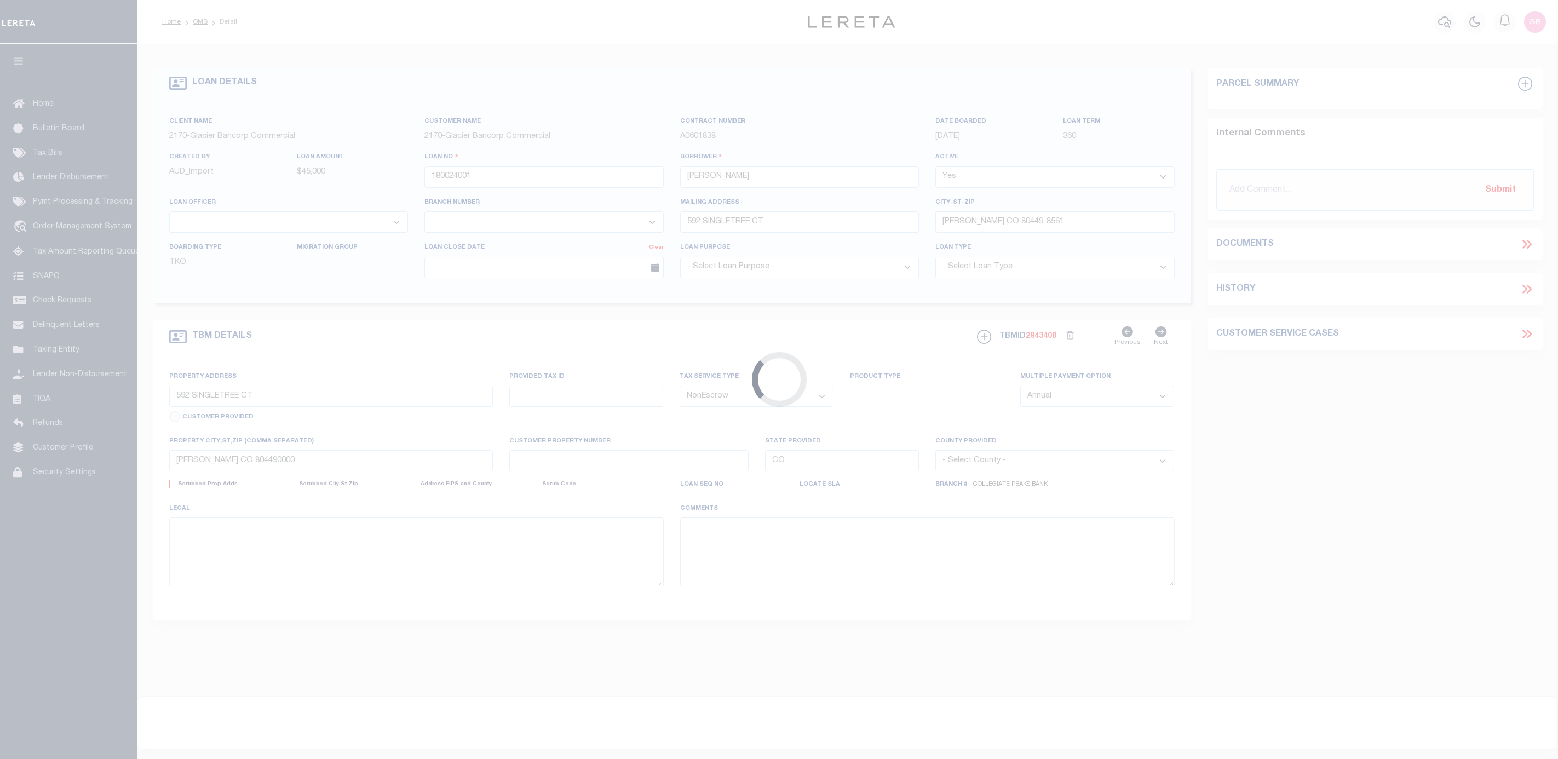
type textarea "Liability limited to information provided"
select select "4581"
select select "2"
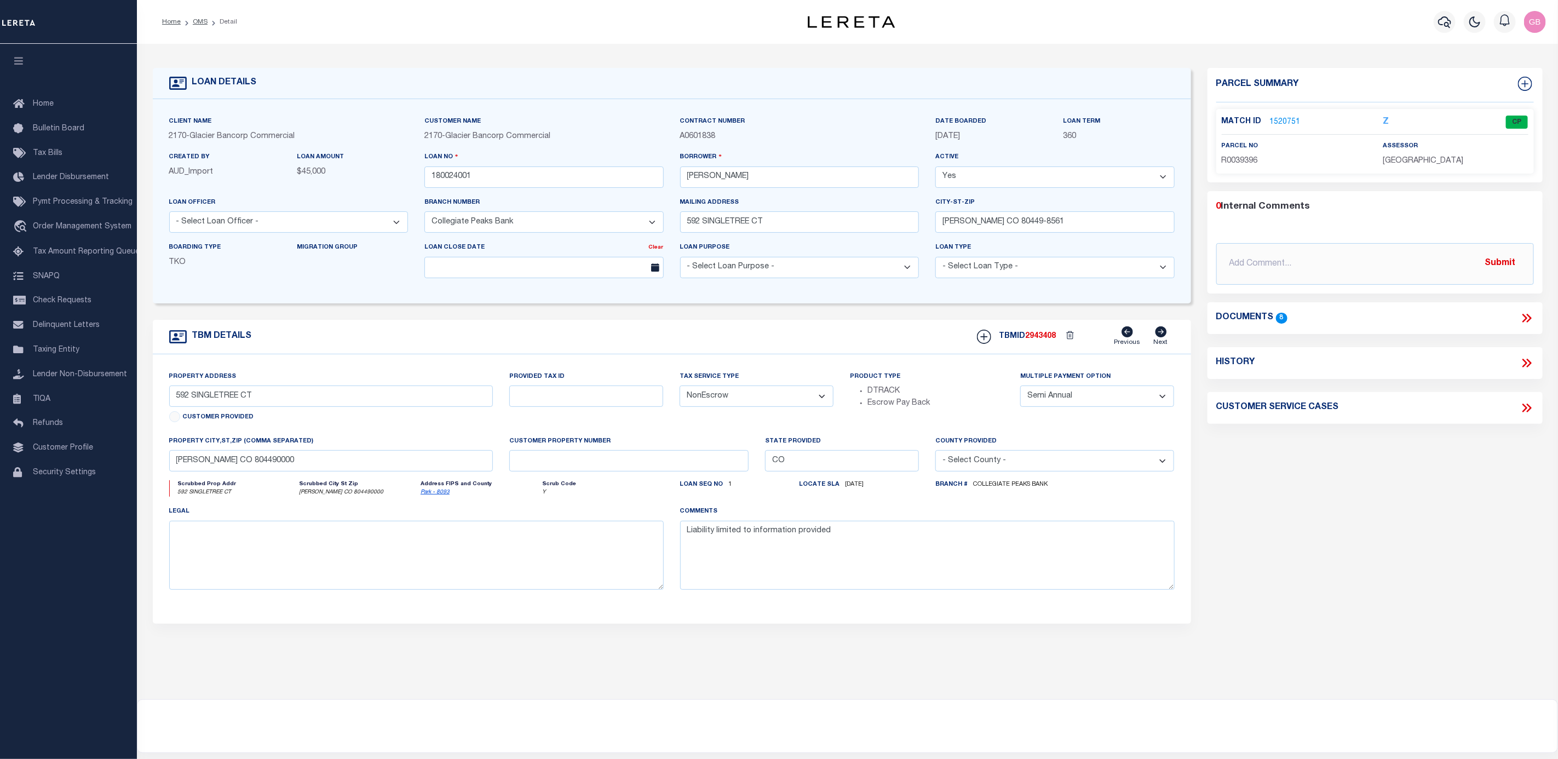
click at [1283, 122] on link "1520751" at bounding box center [1285, 122] width 31 height 11
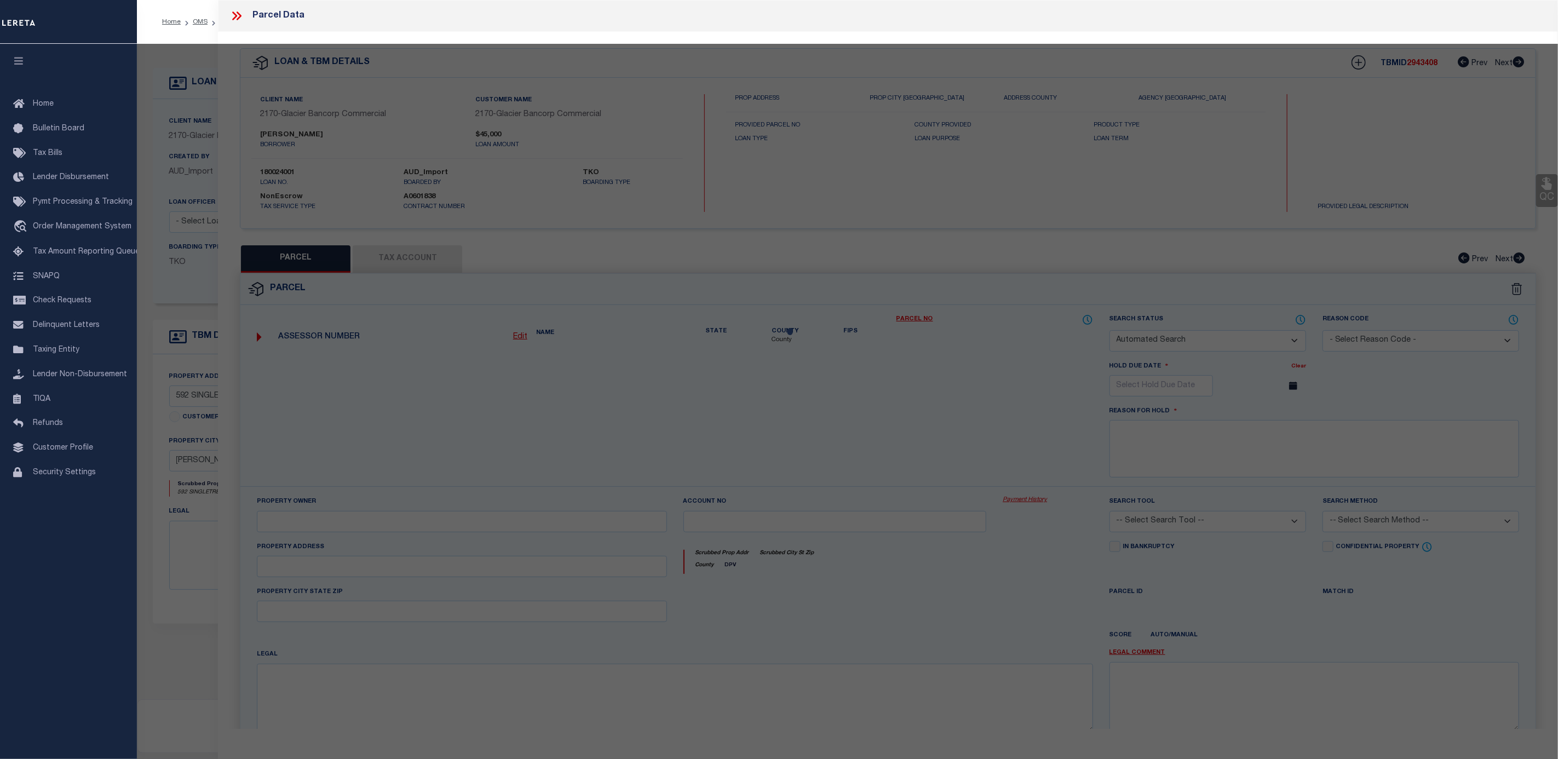
checkbox input "false"
select select "CP"
type input "Mussetter Glen K"
select select
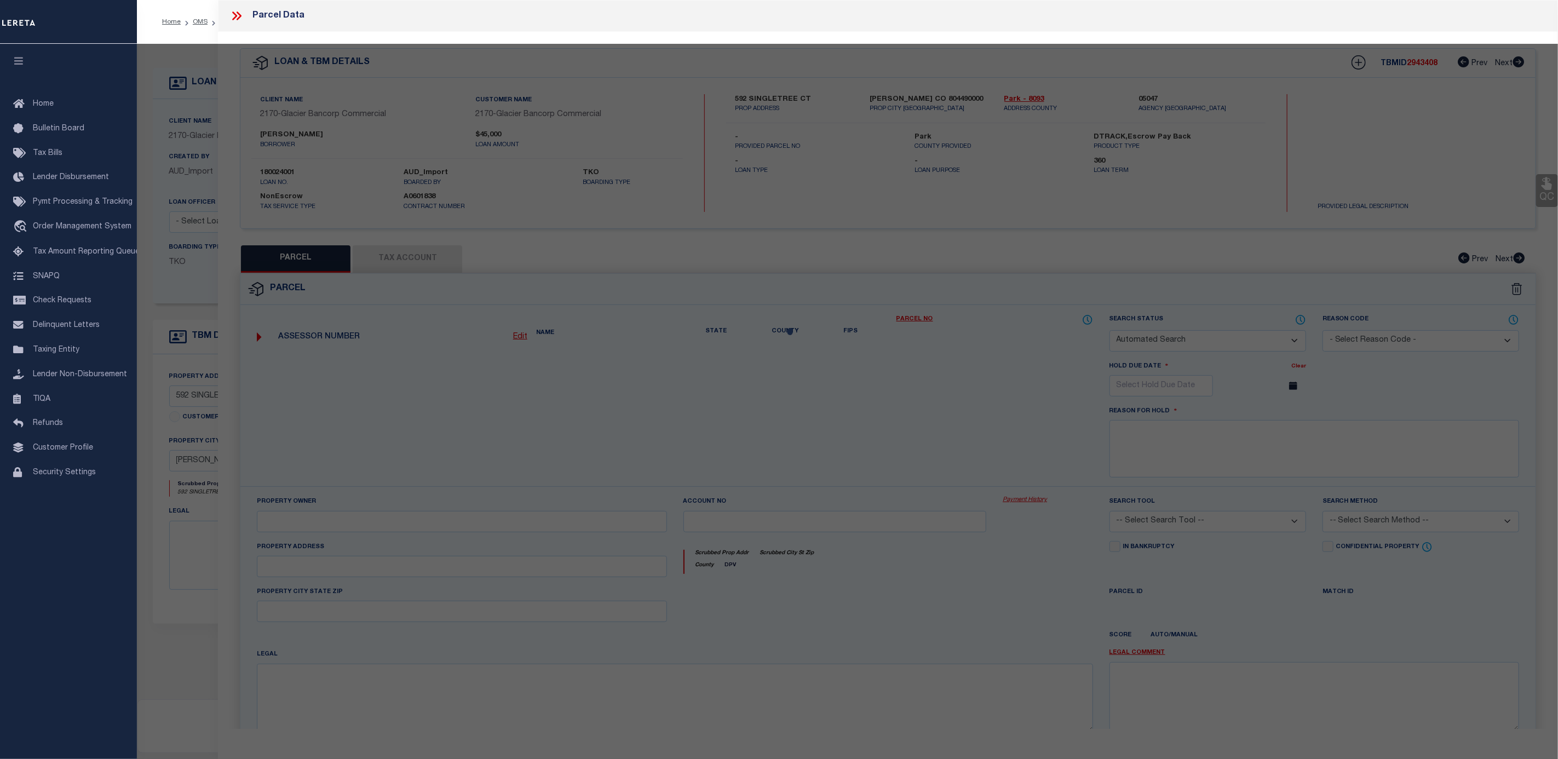
type input "592 SINGLETREE CT"
checkbox input "false"
type input "HARTSEL CO 80449"
type textarea "T14 R76 S05 NE4 [GEOGRAPHIC_DATA] FILING 13 LOT 0809"
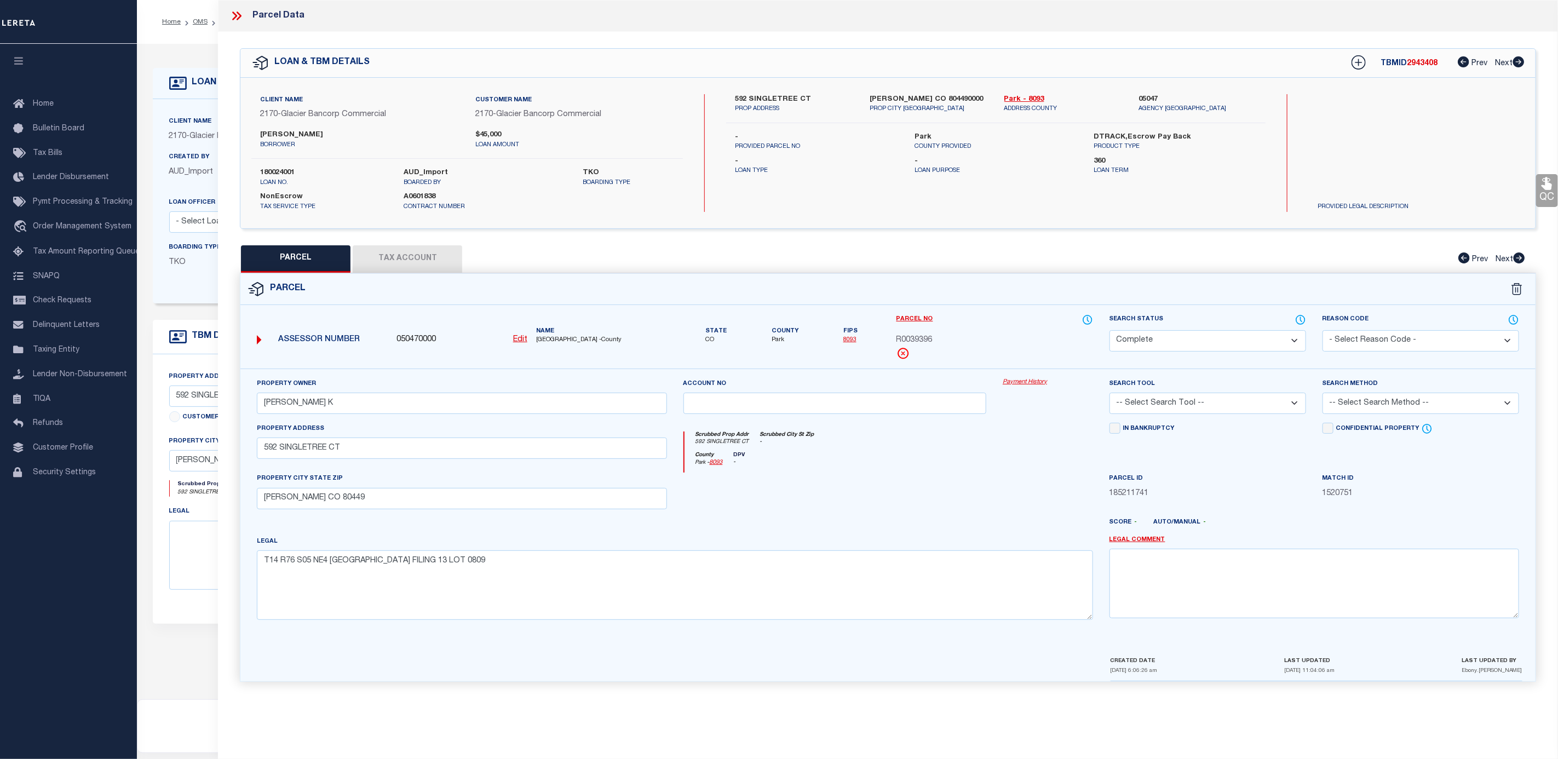
click at [411, 250] on button "Tax Account" at bounding box center [408, 258] width 110 height 27
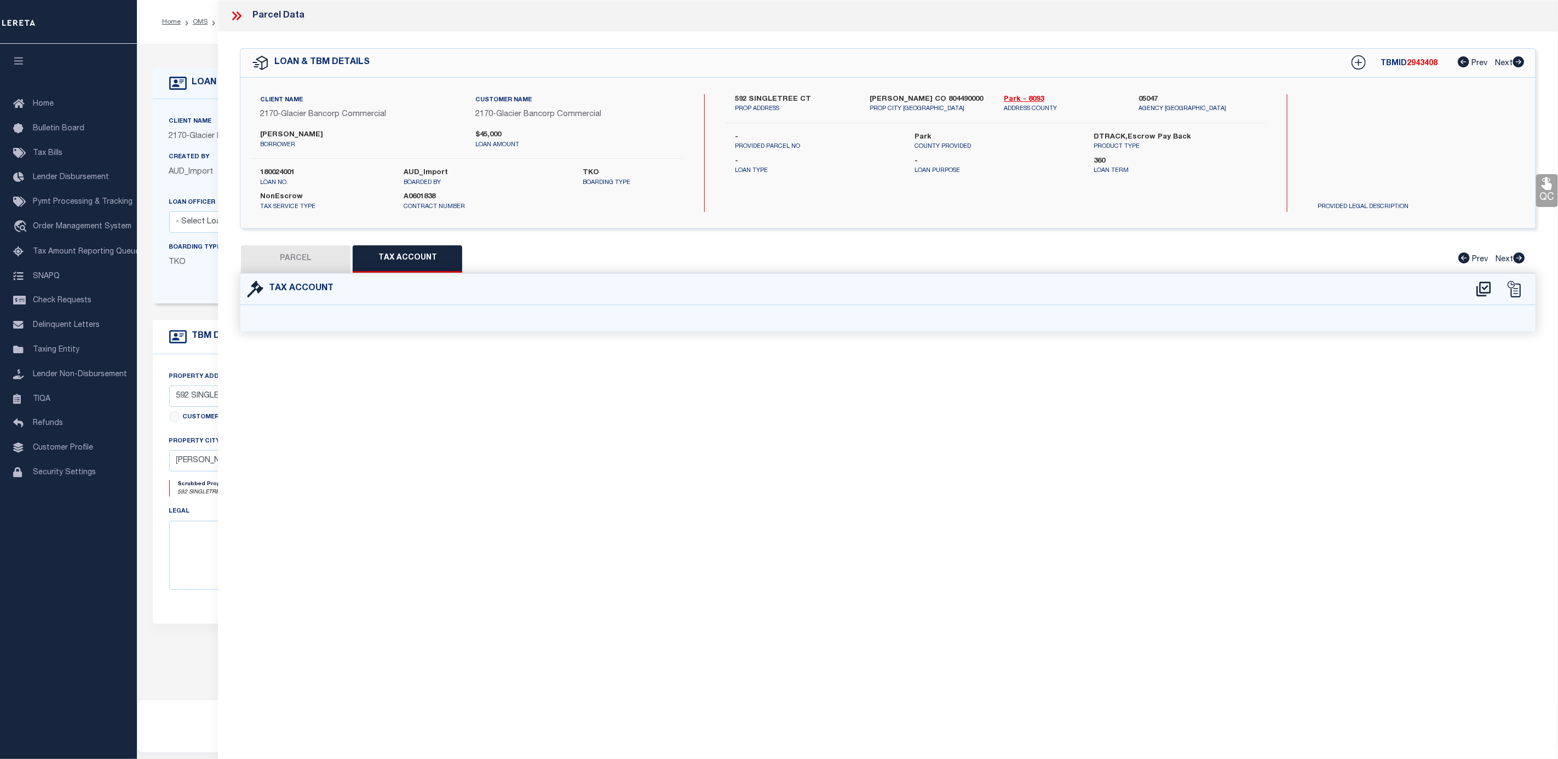
select select "100"
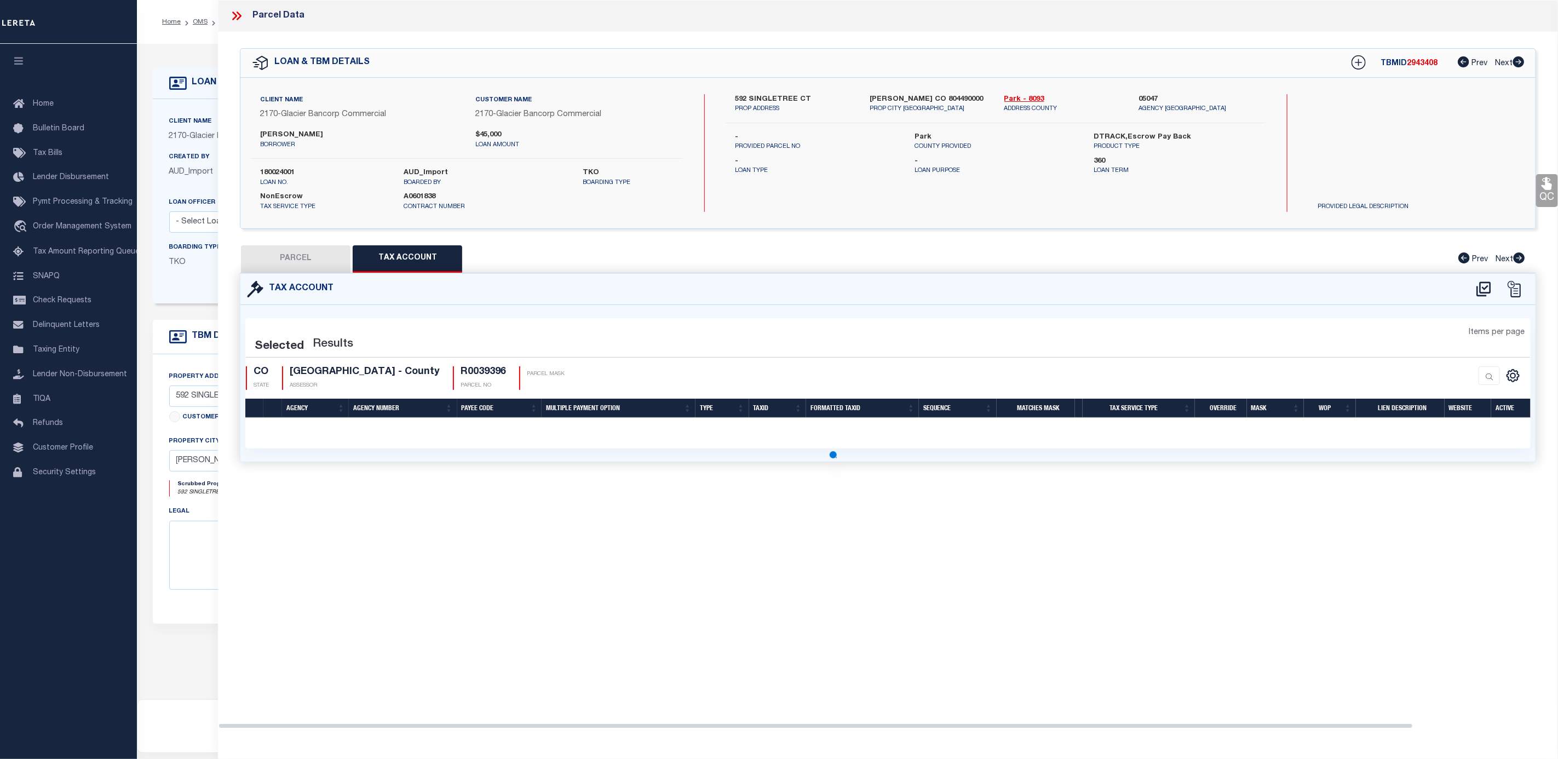
select select "100"
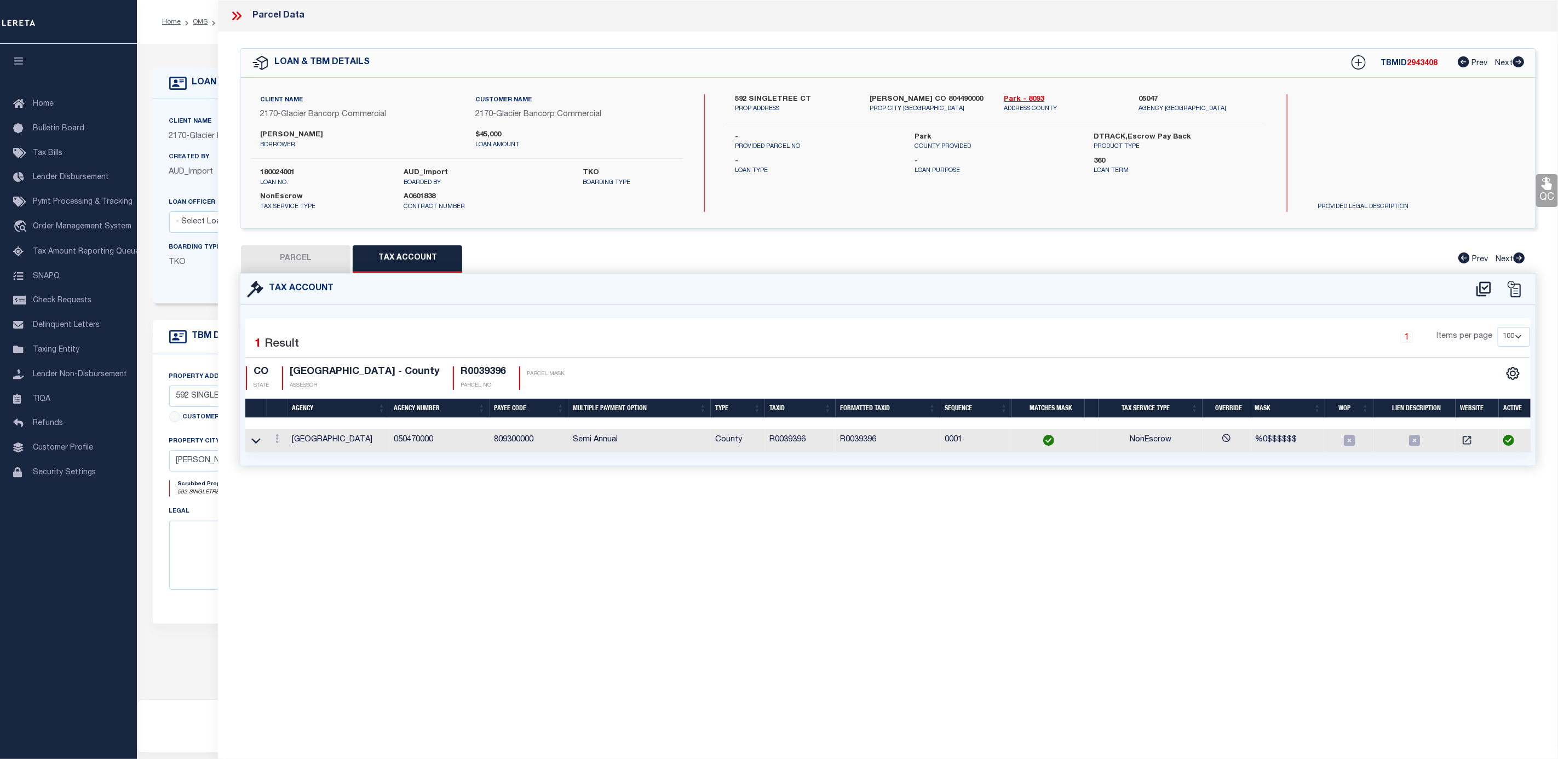
click at [288, 260] on button "PARCEL" at bounding box center [296, 258] width 110 height 27
select select "AS"
checkbox input "false"
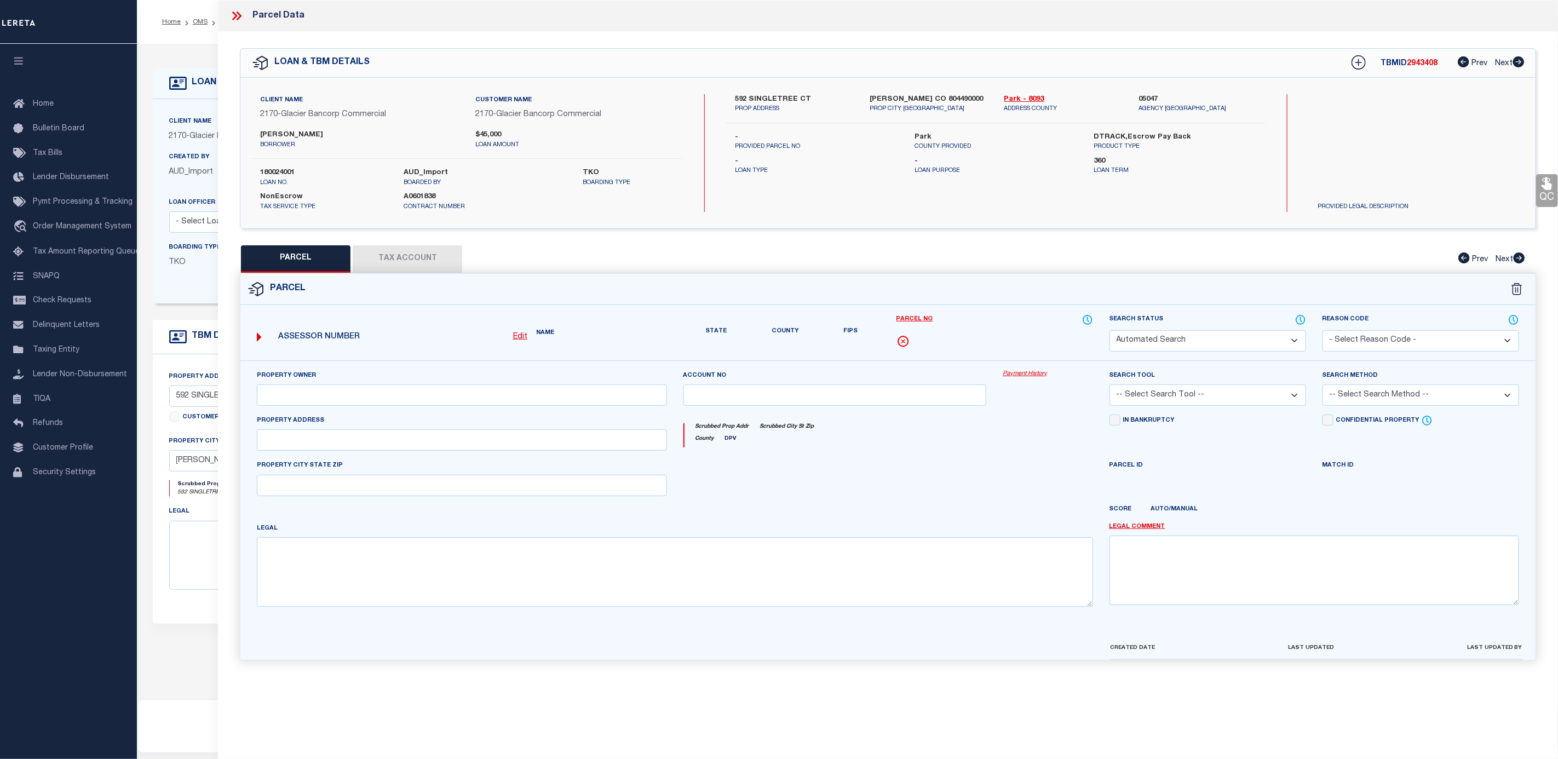
select select "CP"
type input "Mussetter Glen K"
select select
type input "592 SINGLETREE CT"
checkbox input "false"
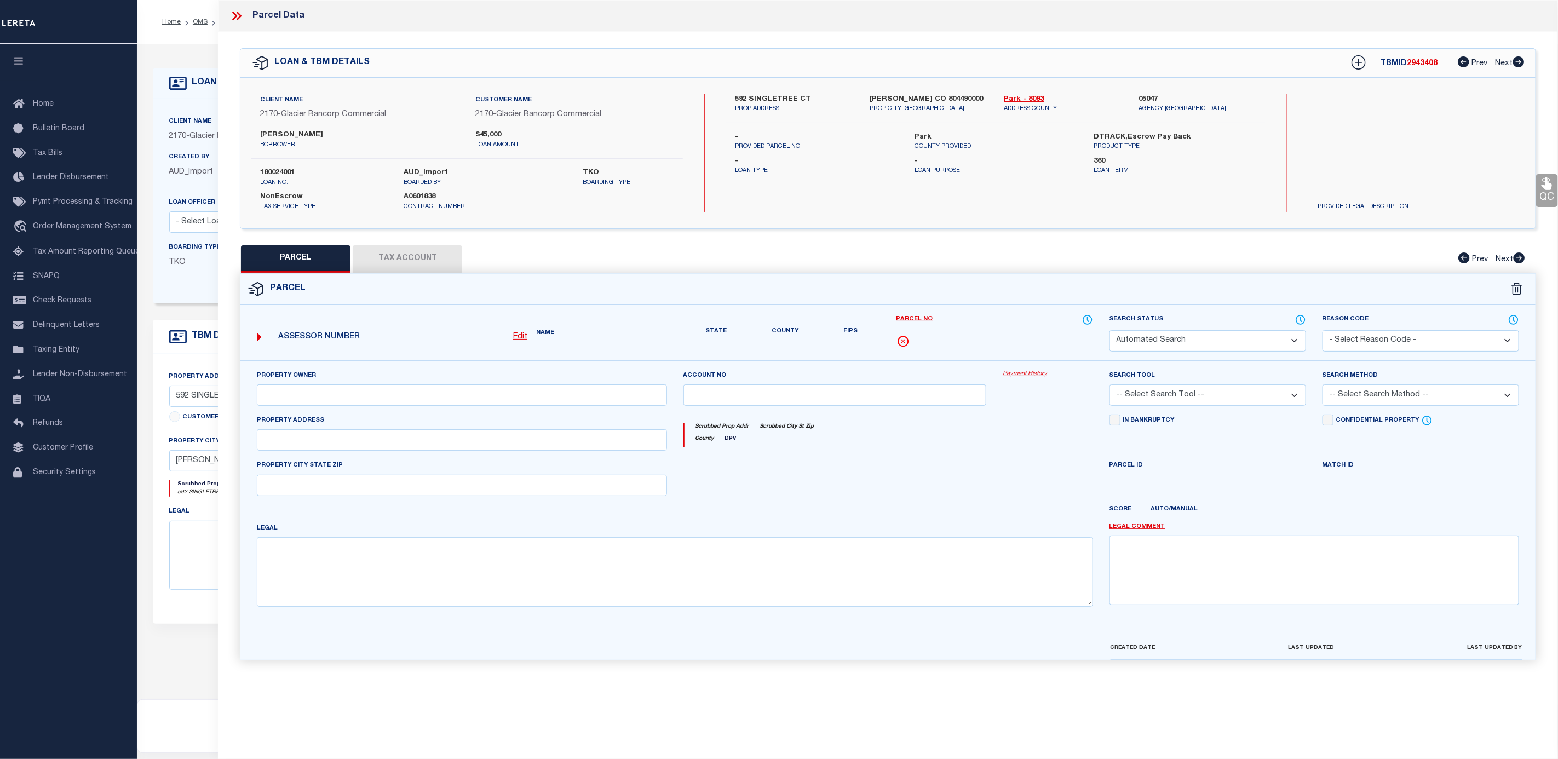
type input "HARTSEL CO 80449"
type textarea "T14 R76 S05 NE4 WESTERN UNION RANCH FILING 13 LOT 0809"
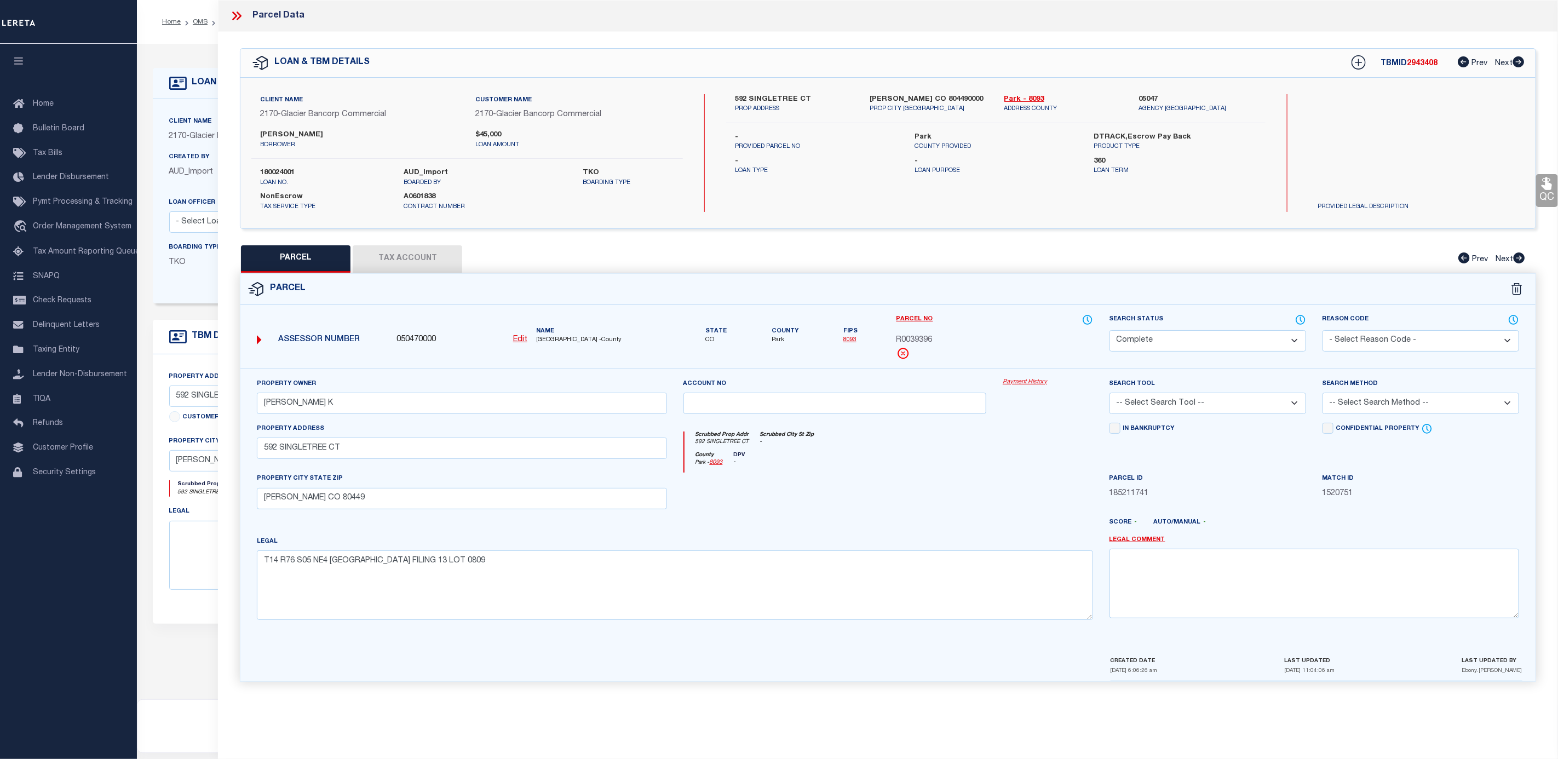
click at [1025, 389] on div "Payment History" at bounding box center [1047, 400] width 107 height 45
click at [1024, 385] on link "Payment History" at bounding box center [1048, 382] width 90 height 9
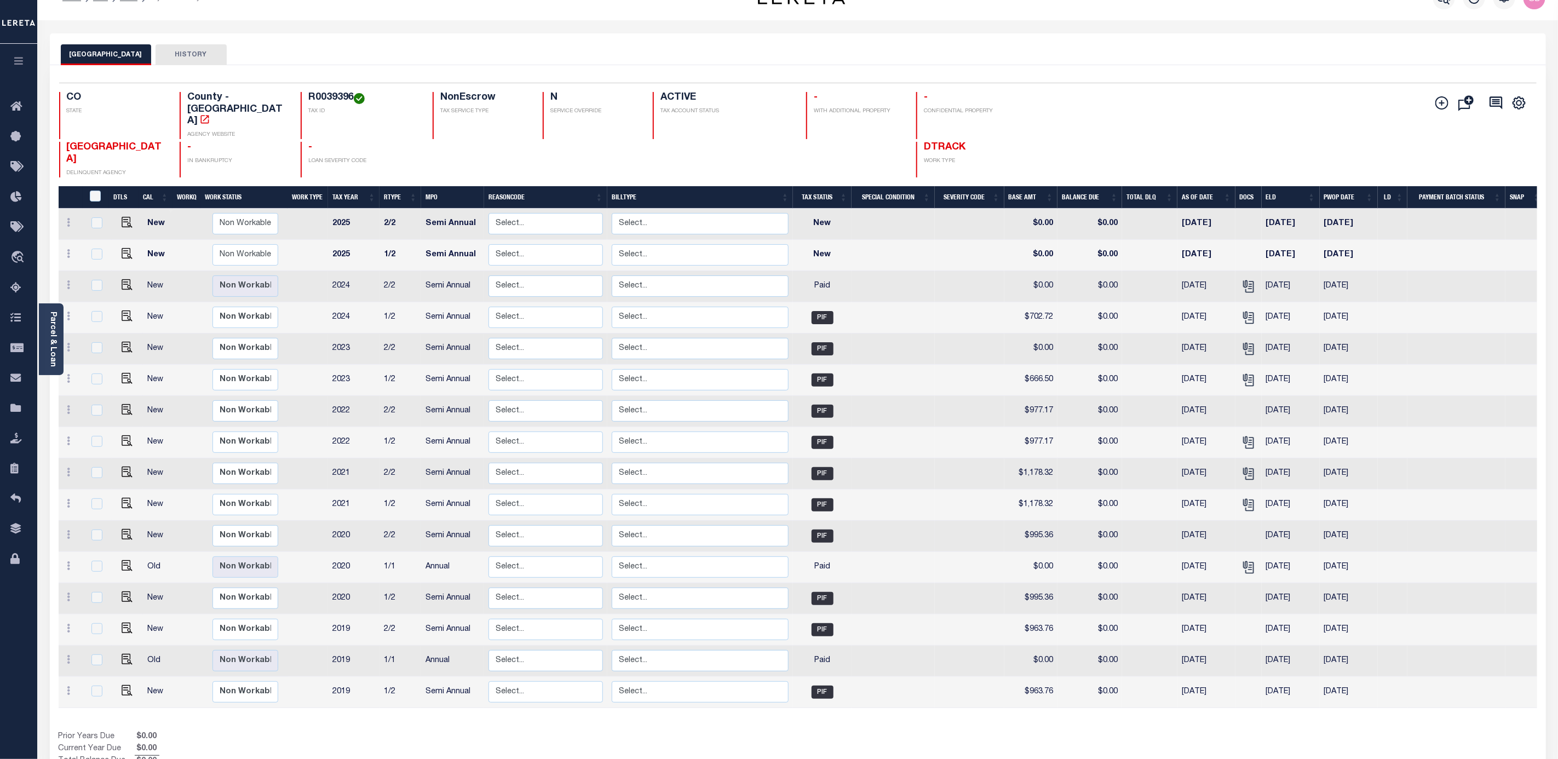
scroll to position [37, 0]
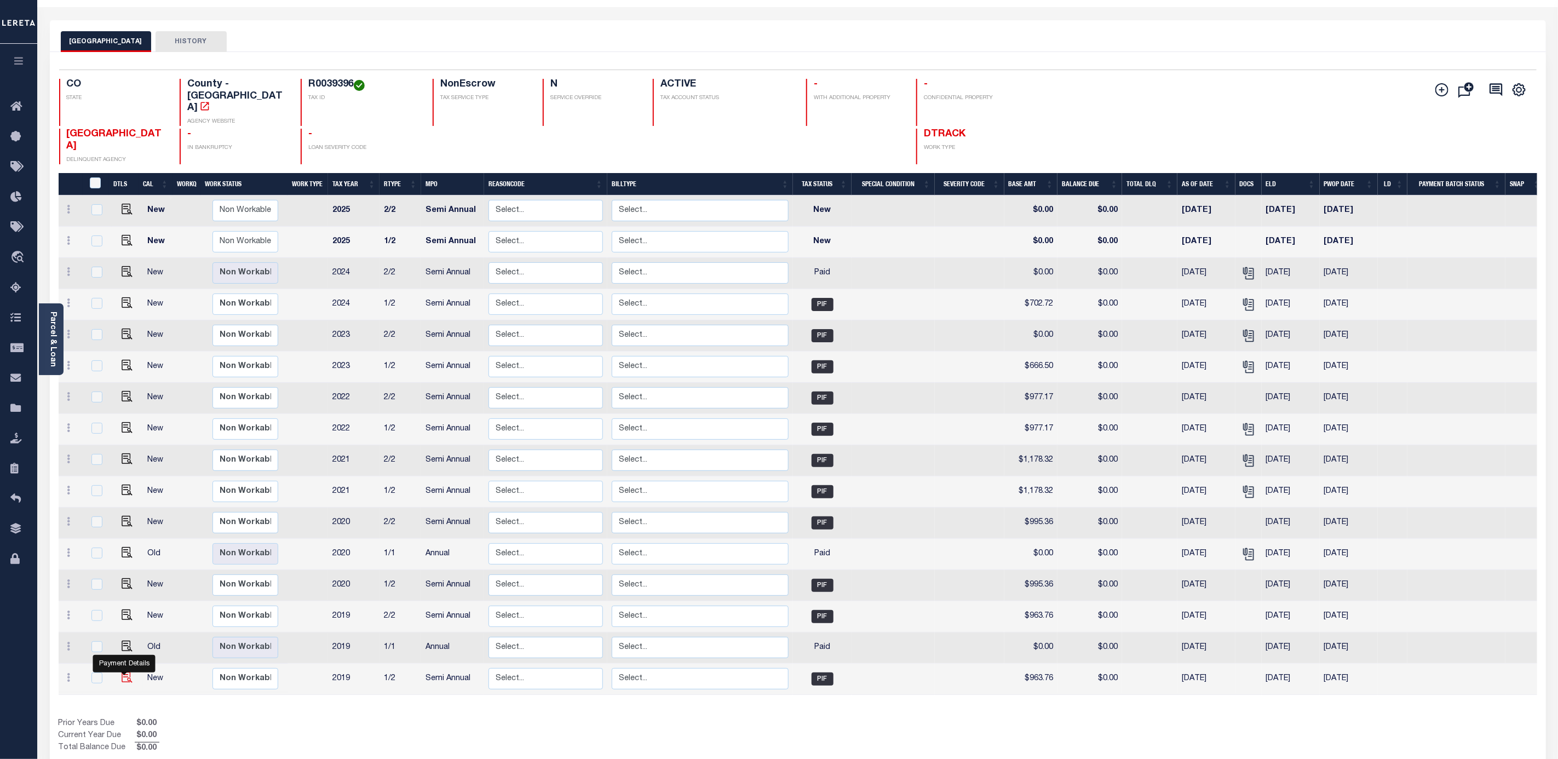
click at [124, 672] on img "" at bounding box center [127, 677] width 11 height 11
checkbox input "true"
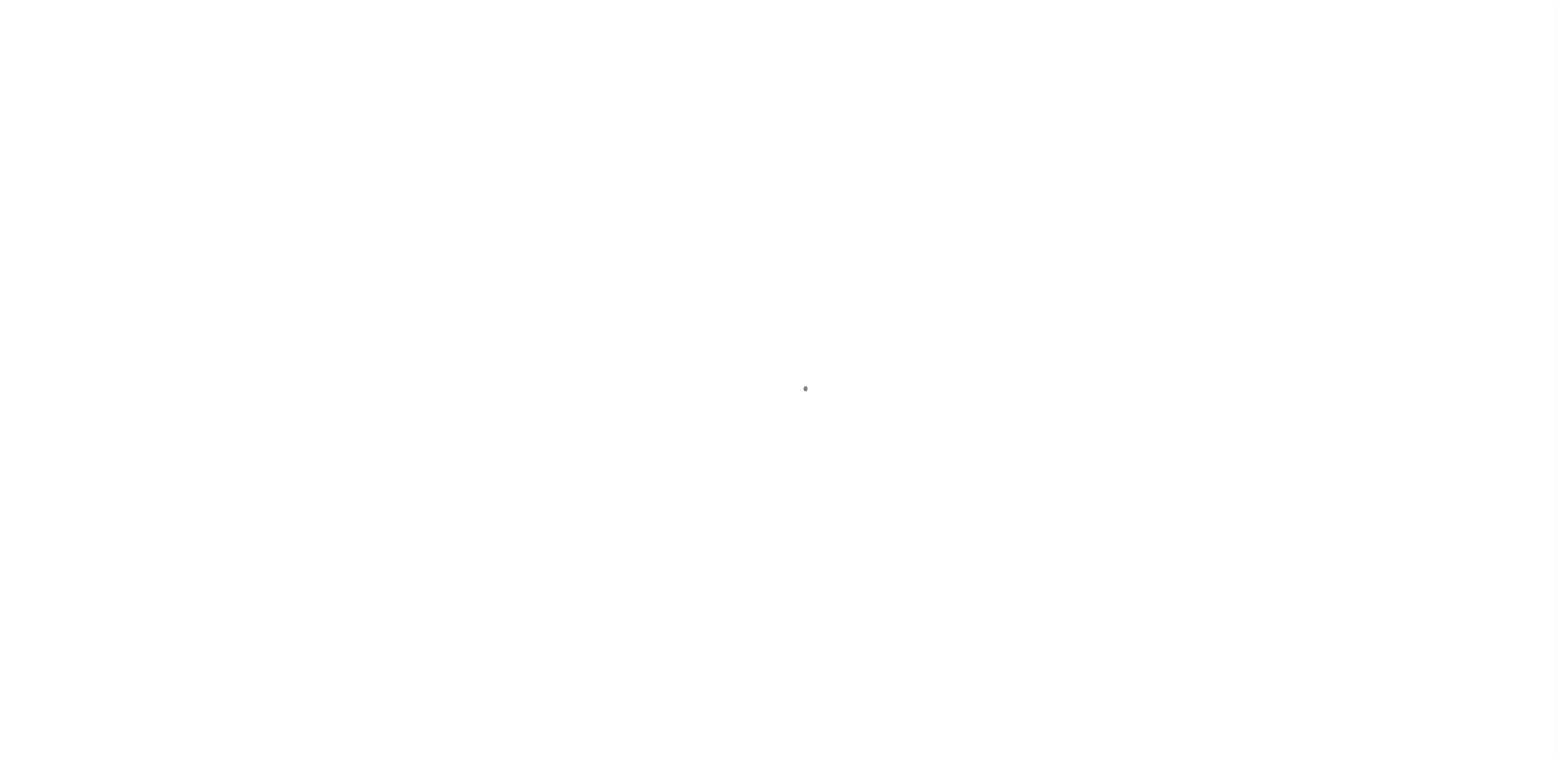
checkbox input "false"
type input "[DATE]"
type input "$963.76"
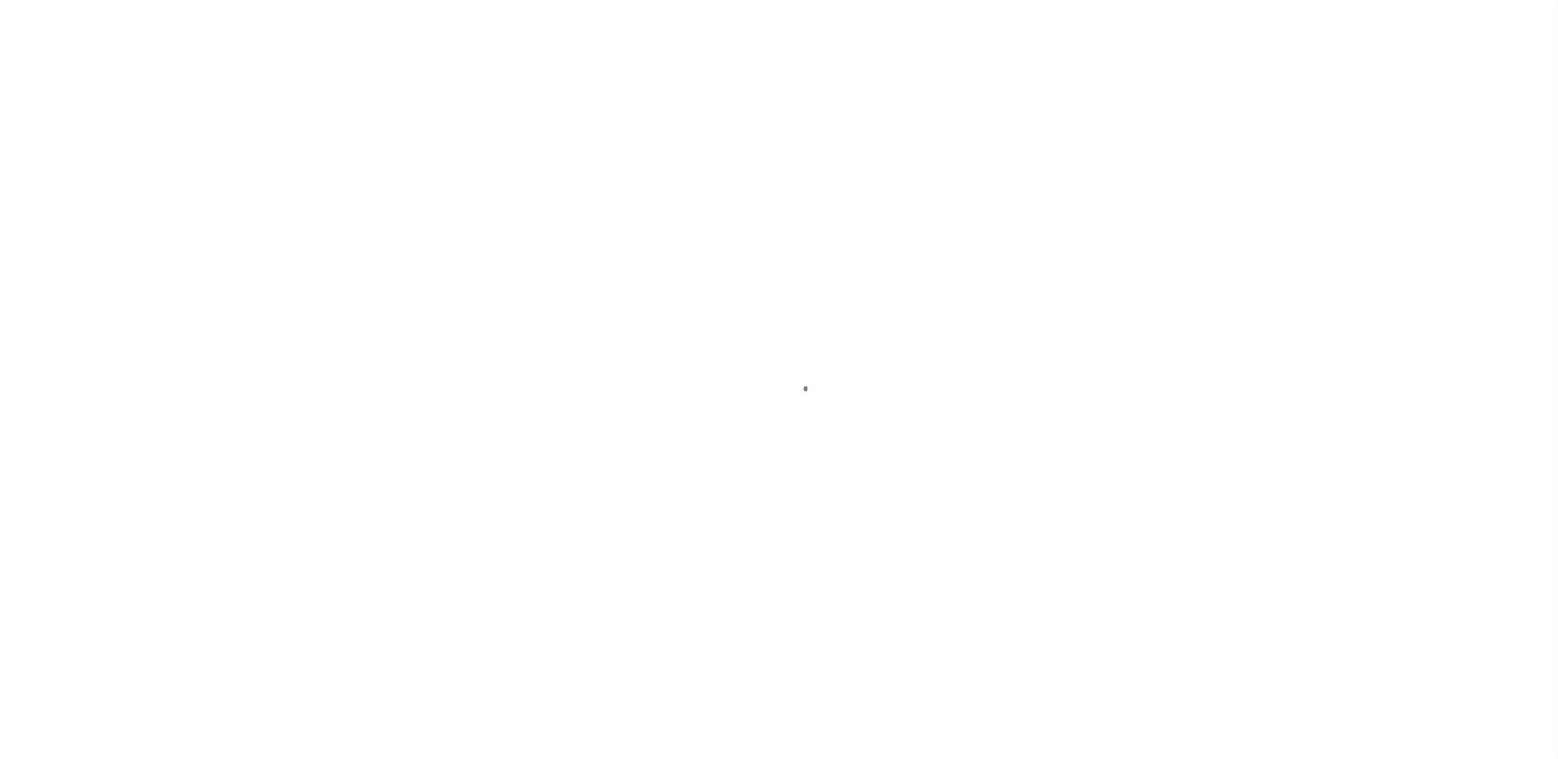
type input "$0"
select select "PIF"
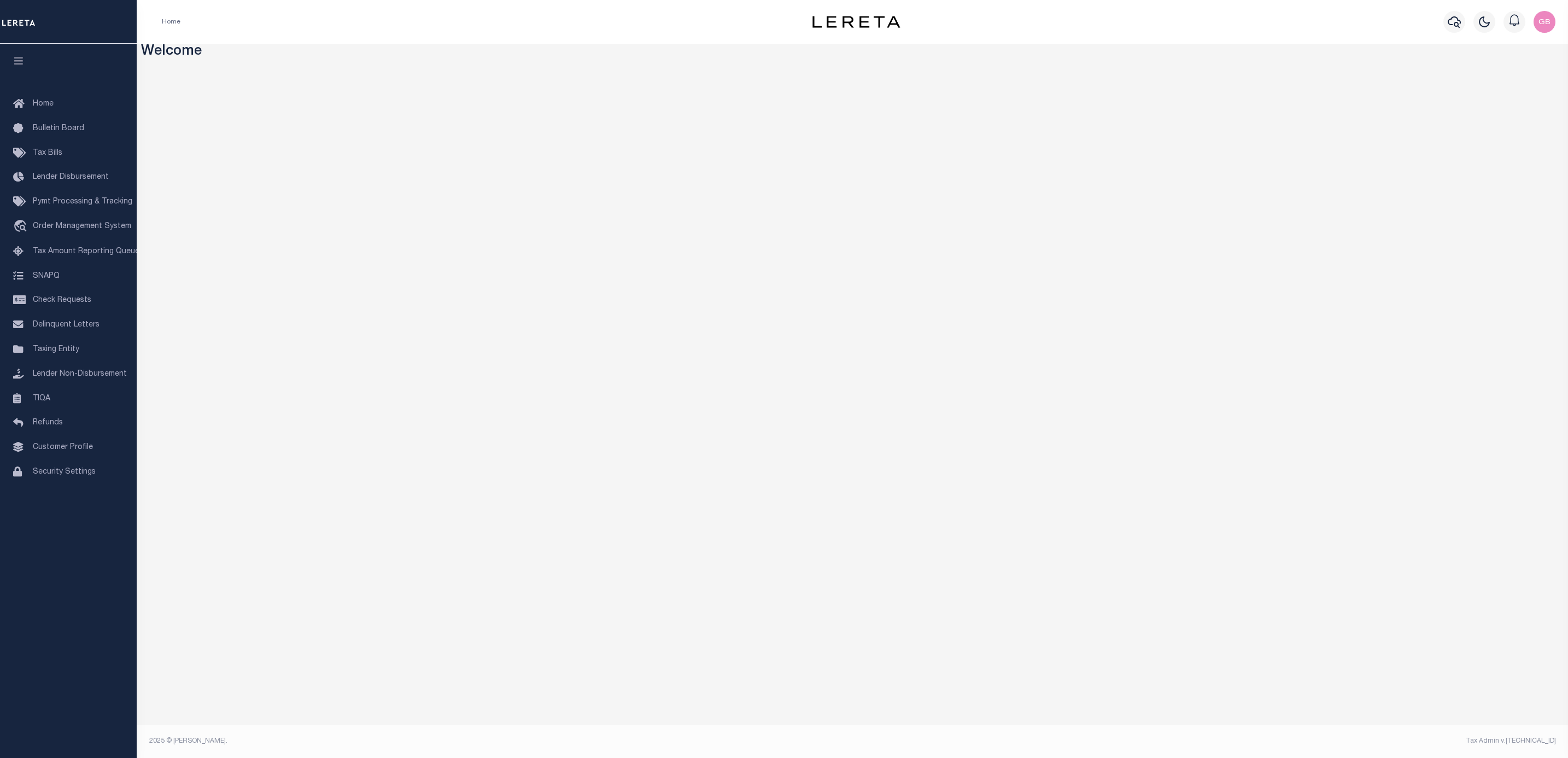
drag, startPoint x: 60, startPoint y: 355, endPoint x: 142, endPoint y: 348, distance: 82.3
click at [60, 354] on span "Taxing Entity" at bounding box center [56, 350] width 47 height 8
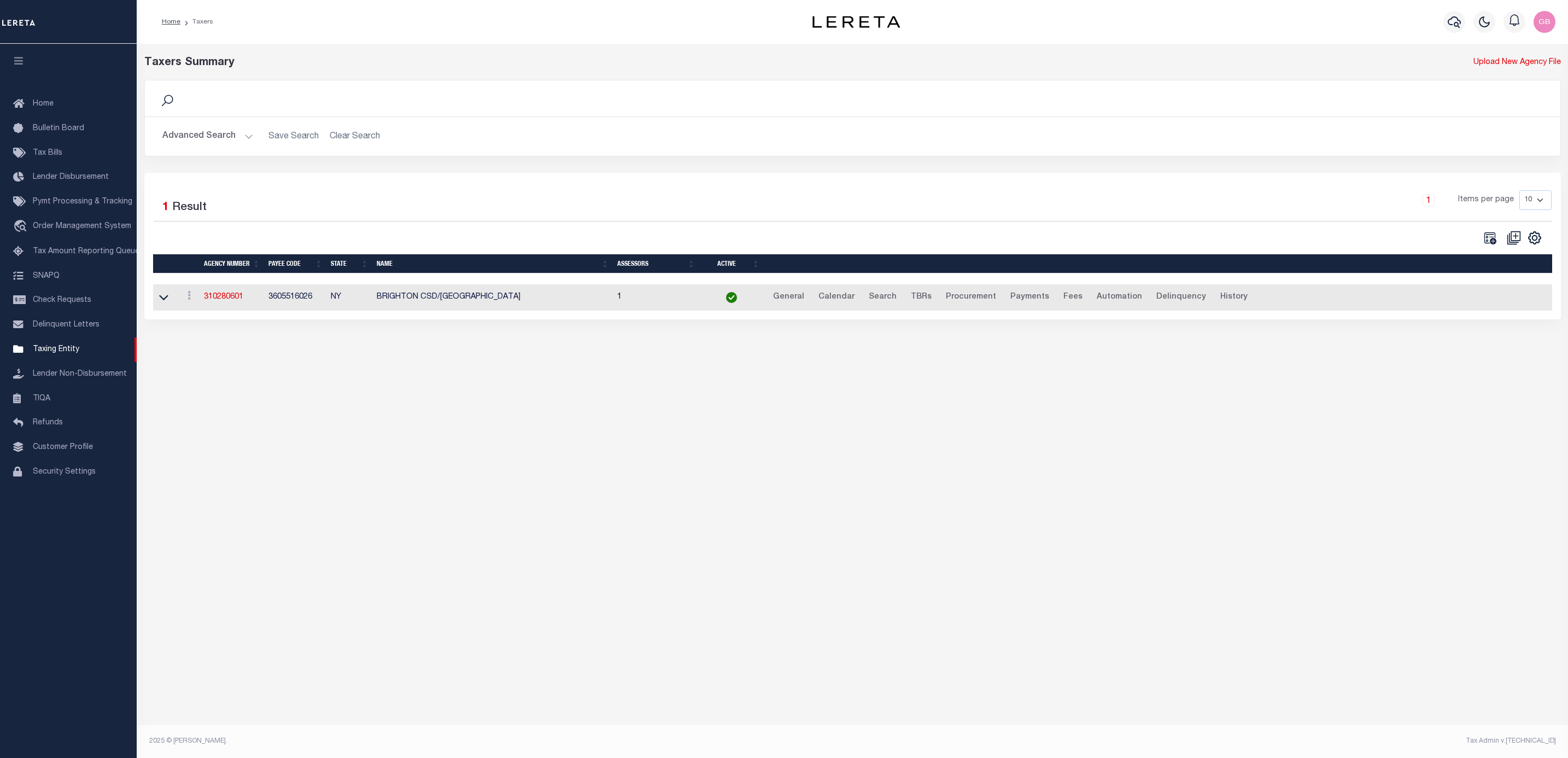
drag, startPoint x: 219, startPoint y: 299, endPoint x: 572, endPoint y: 306, distance: 353.1
click at [220, 299] on link "310280601" at bounding box center [223, 297] width 39 height 8
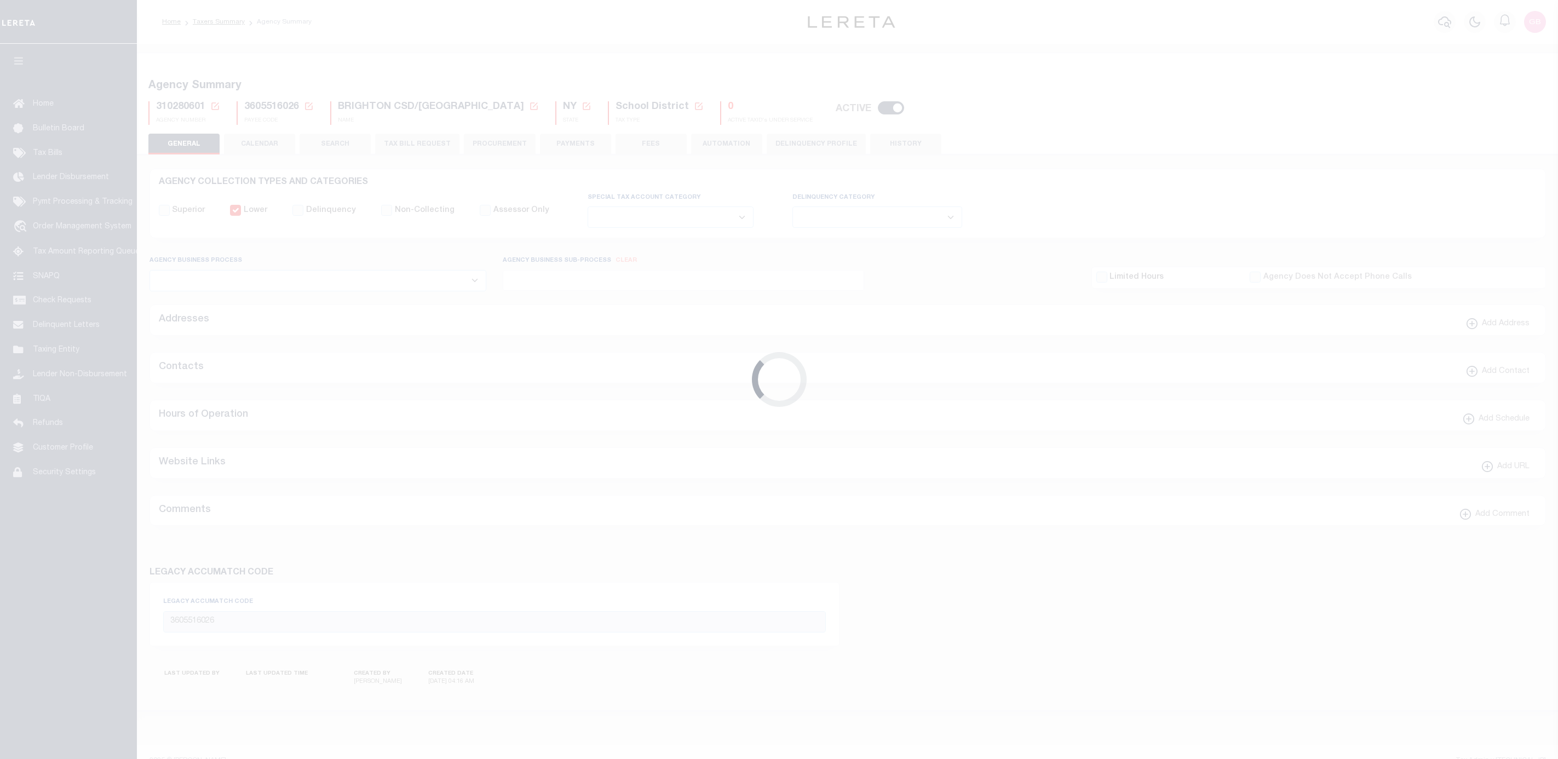
select select
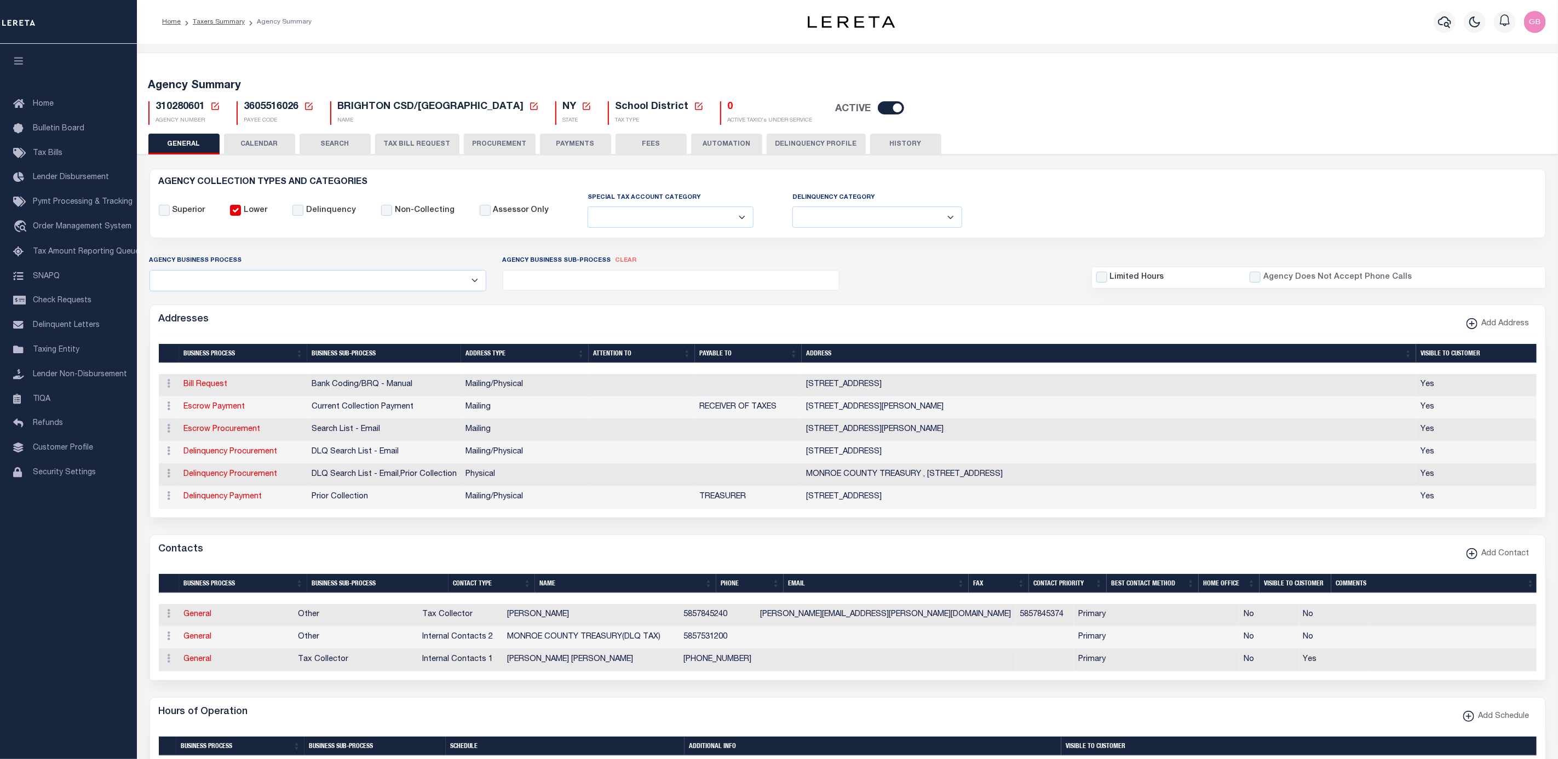
drag, startPoint x: 214, startPoint y: 107, endPoint x: 215, endPoint y: 113, distance: 6.2
click at [214, 107] on icon at bounding box center [215, 106] width 10 height 10
click at [287, 137] on input "Agency Number" at bounding box center [344, 144] width 220 height 21
type input "420722001"
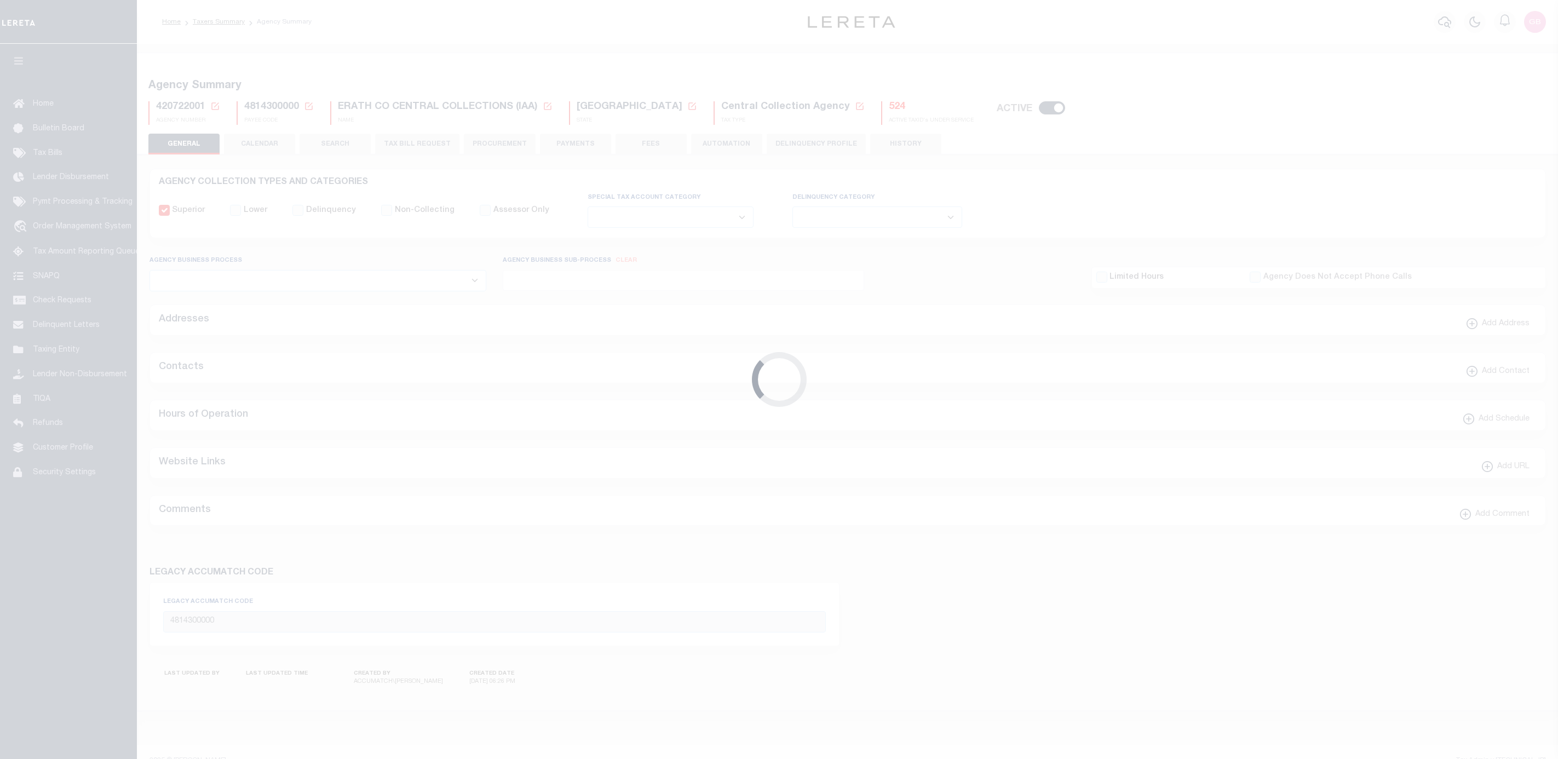
select select
